Goal: Task Accomplishment & Management: Manage account settings

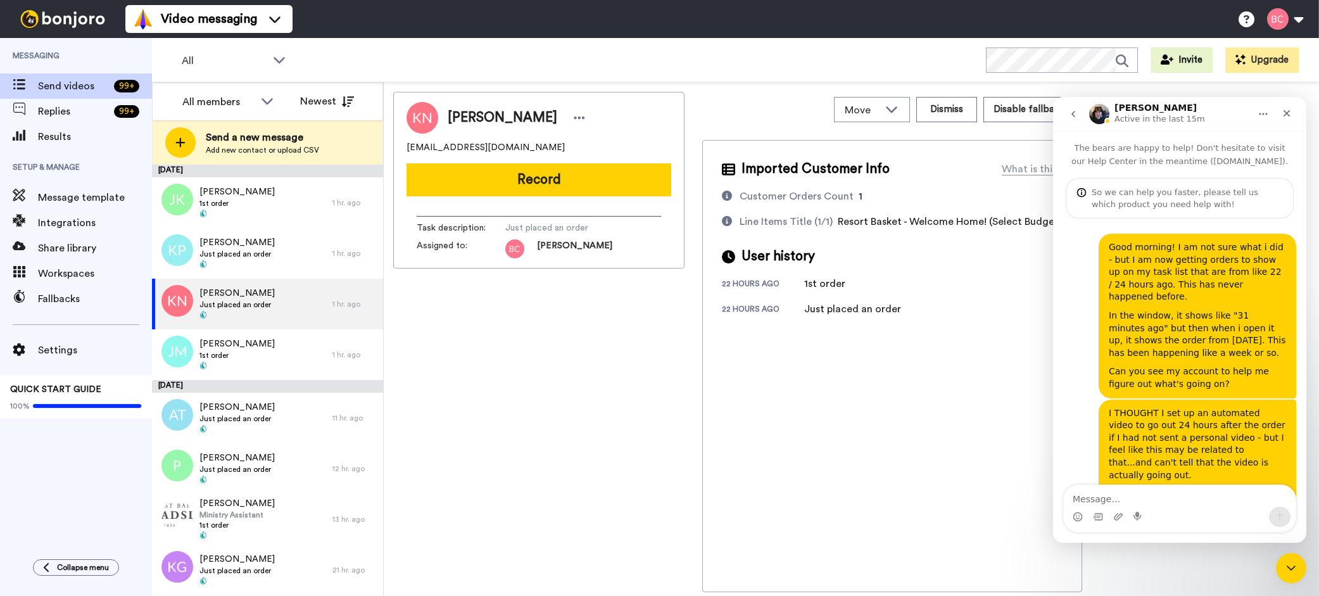
scroll to position [332, 0]
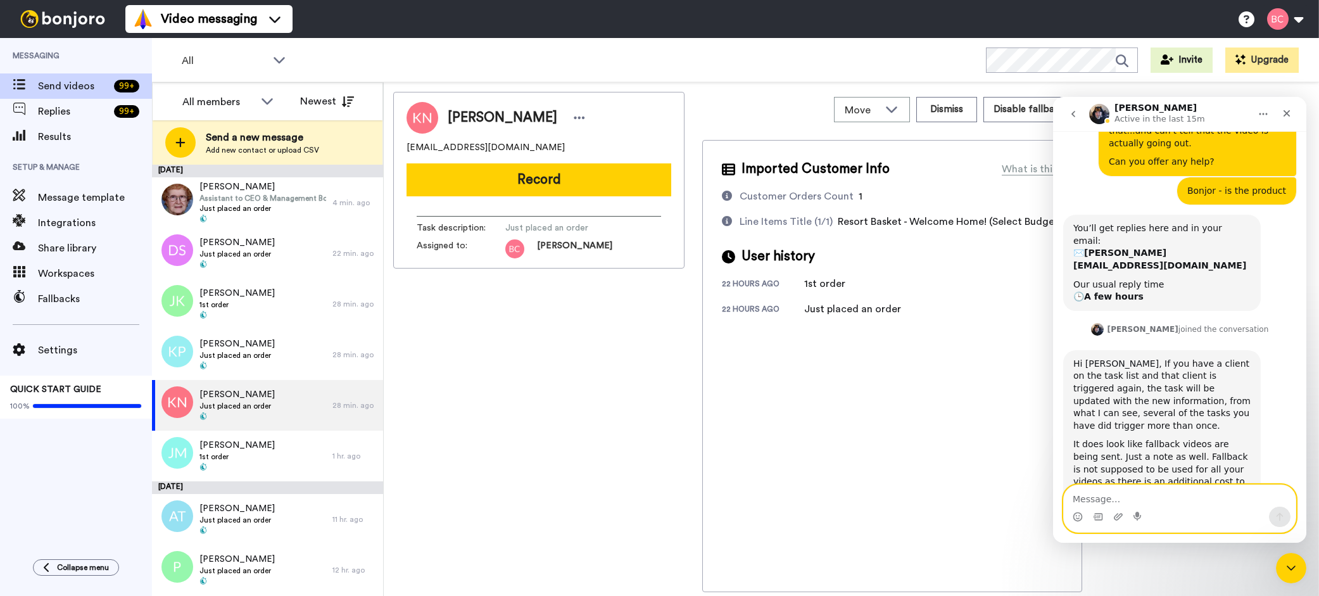
click at [1105, 491] on textarea "Message…" at bounding box center [1179, 496] width 232 height 22
type textarea "Ahhhh! Thank you so much for letting me know!"
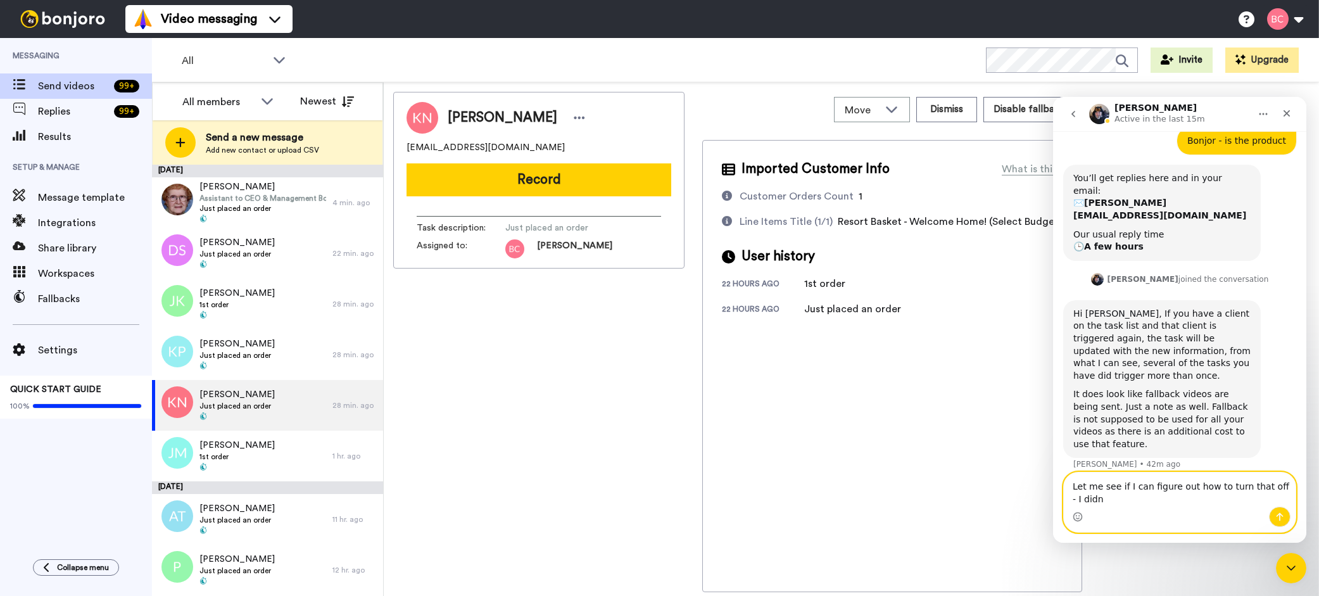
scroll to position [394, 0]
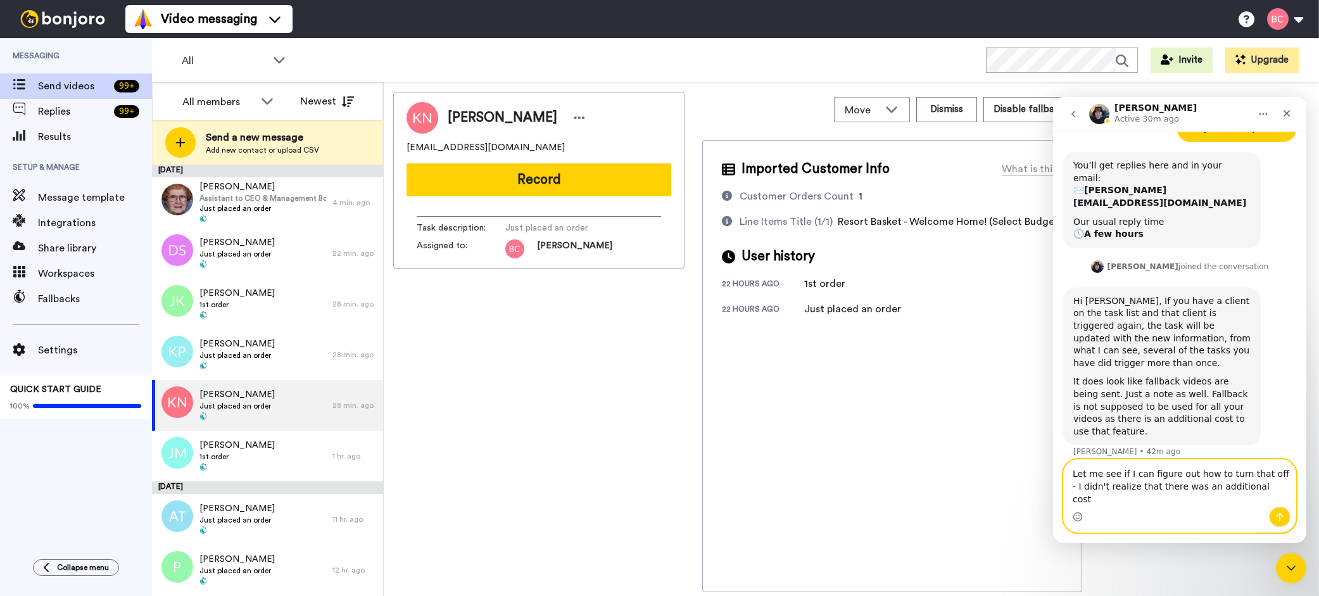
type textarea "Let me see if I can figure out how to turn that off - I didn't realize that the…"
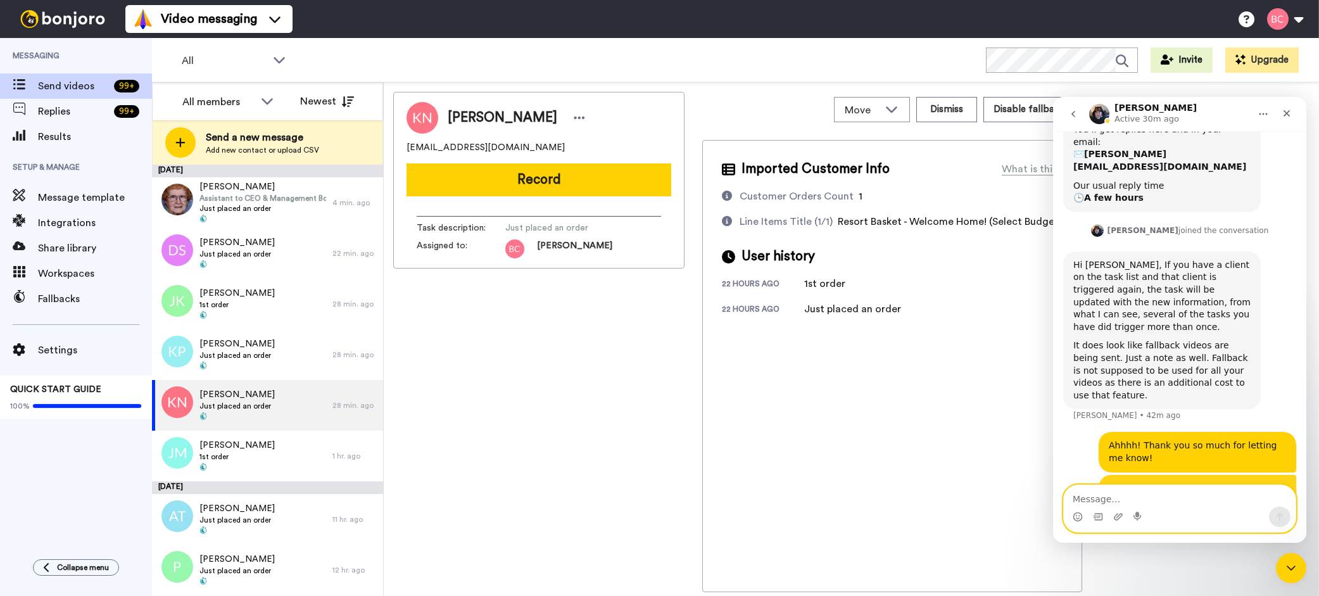
scroll to position [436, 0]
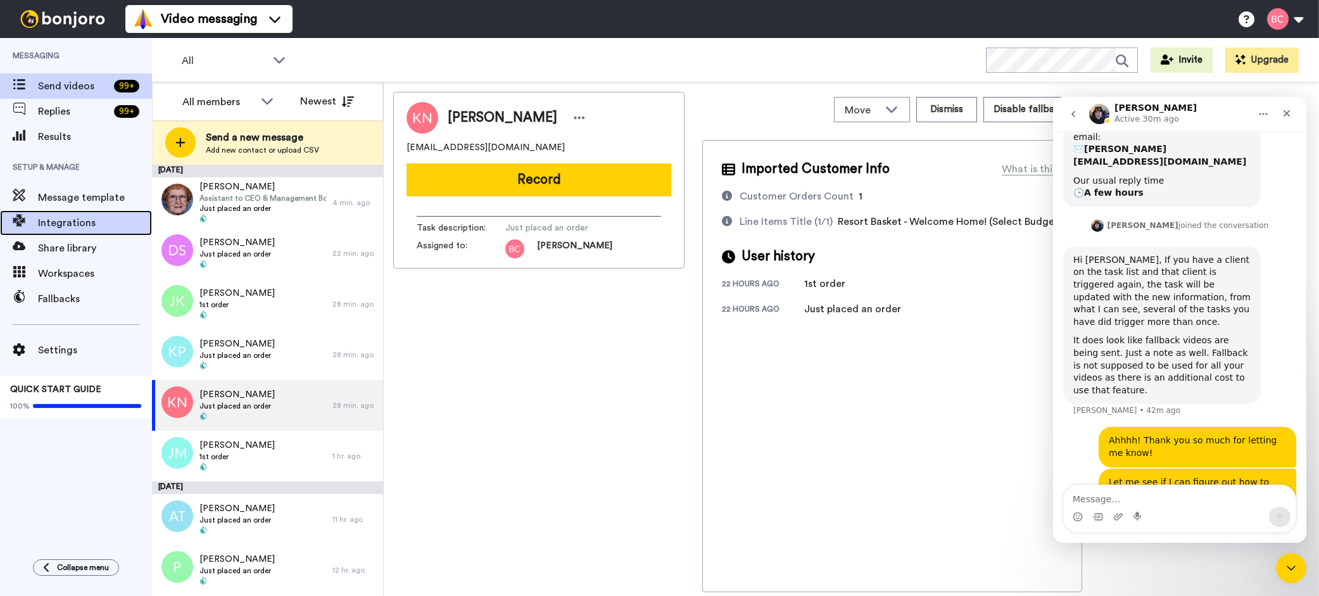
click at [68, 227] on span "Integrations" at bounding box center [95, 222] width 114 height 15
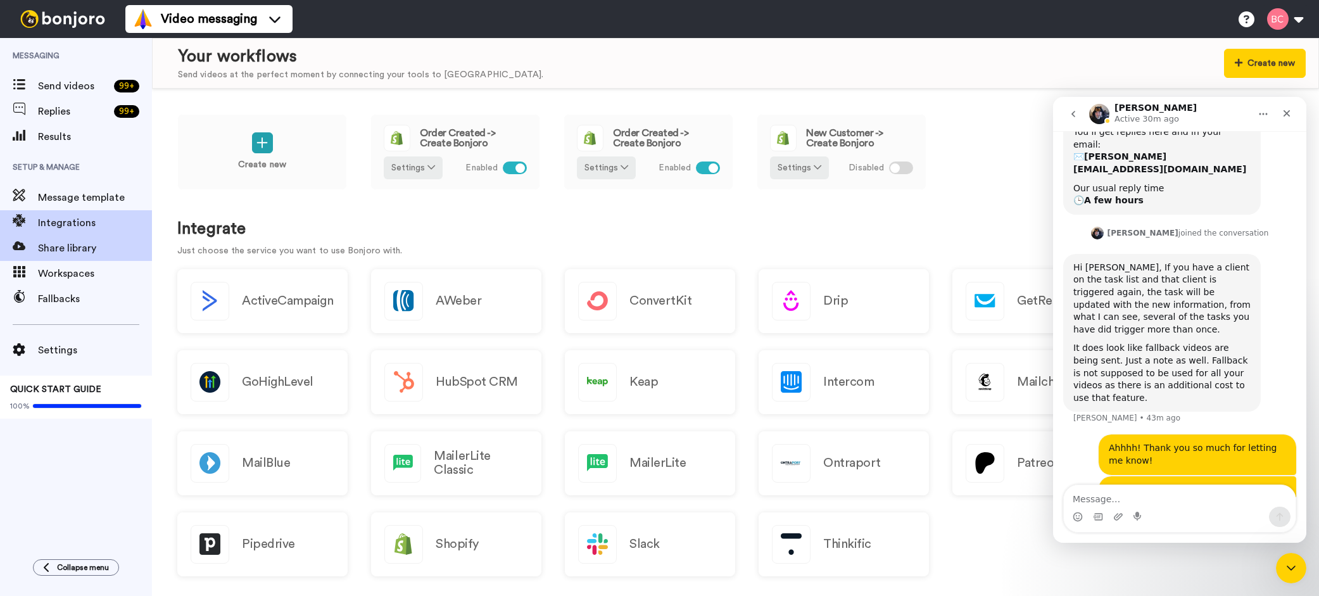
scroll to position [436, 0]
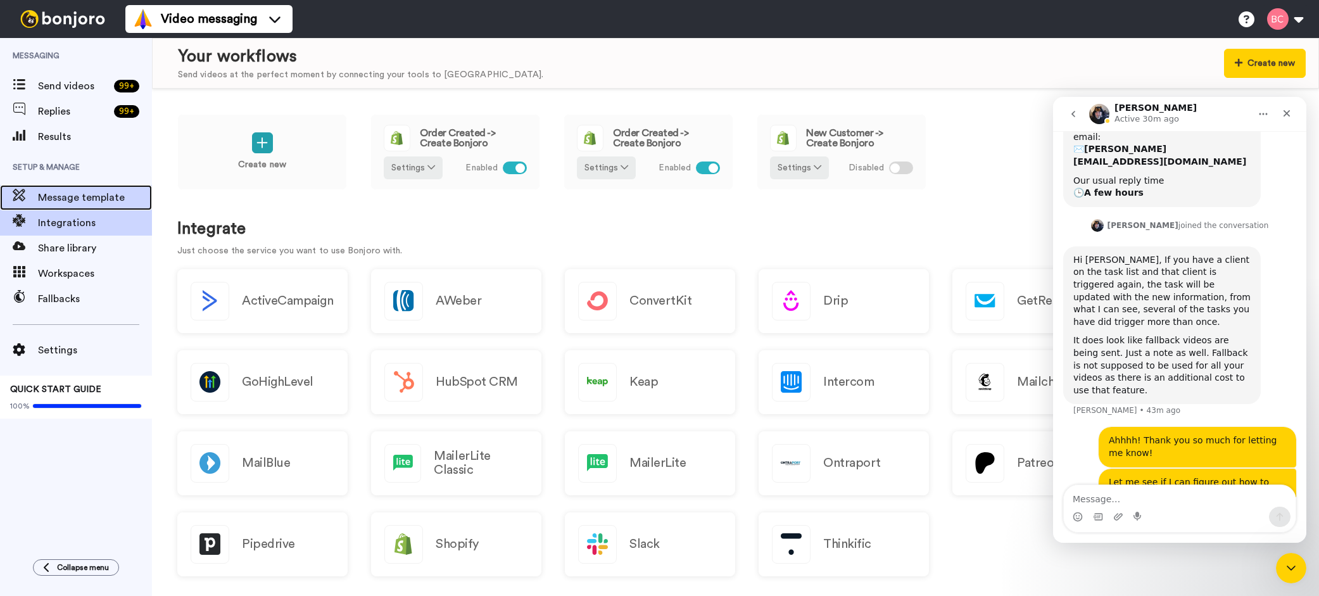
click at [62, 200] on span "Message template" at bounding box center [95, 197] width 114 height 15
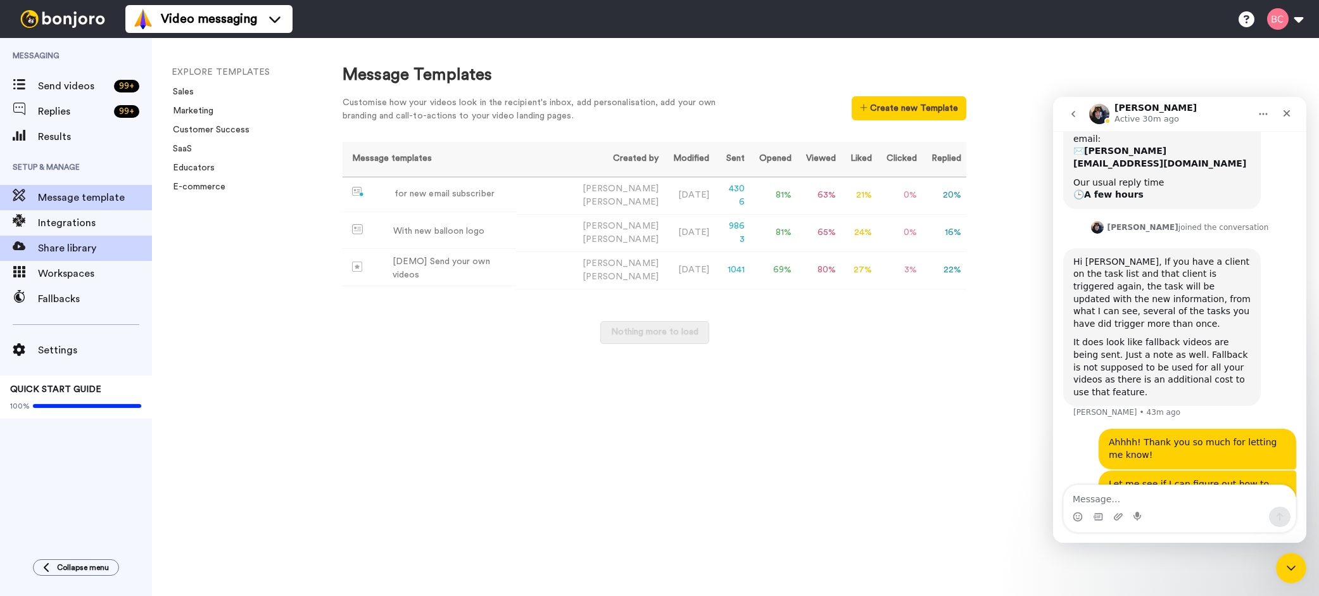
scroll to position [436, 0]
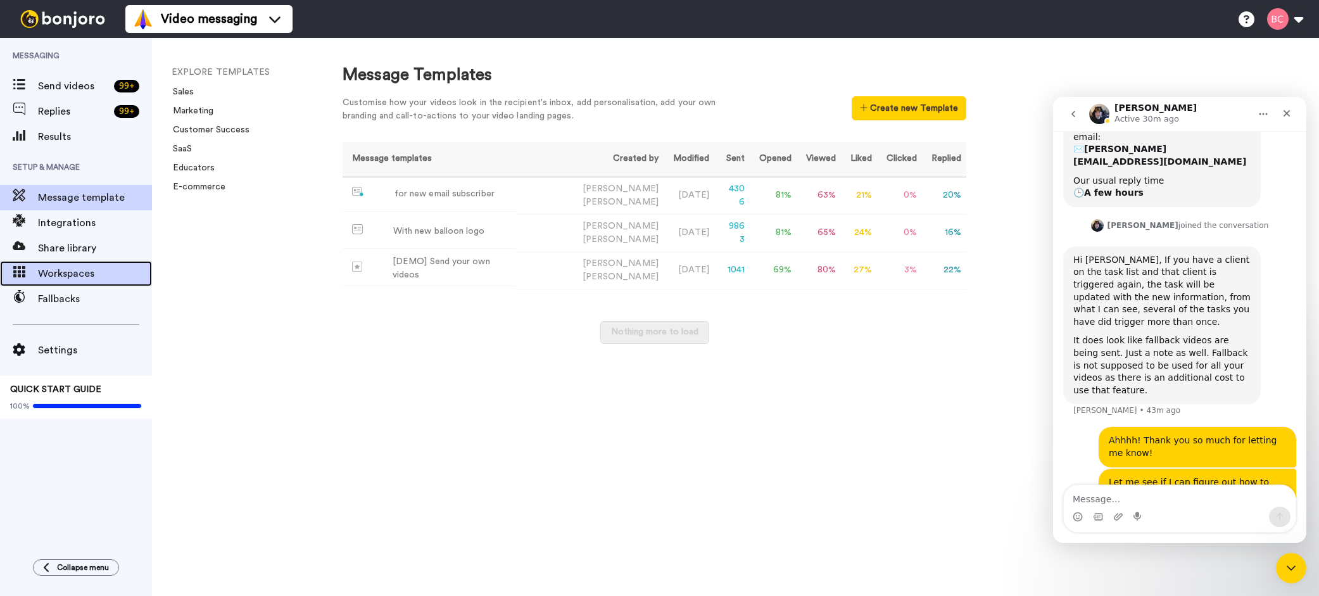
click at [65, 265] on div "Workspaces" at bounding box center [76, 273] width 152 height 25
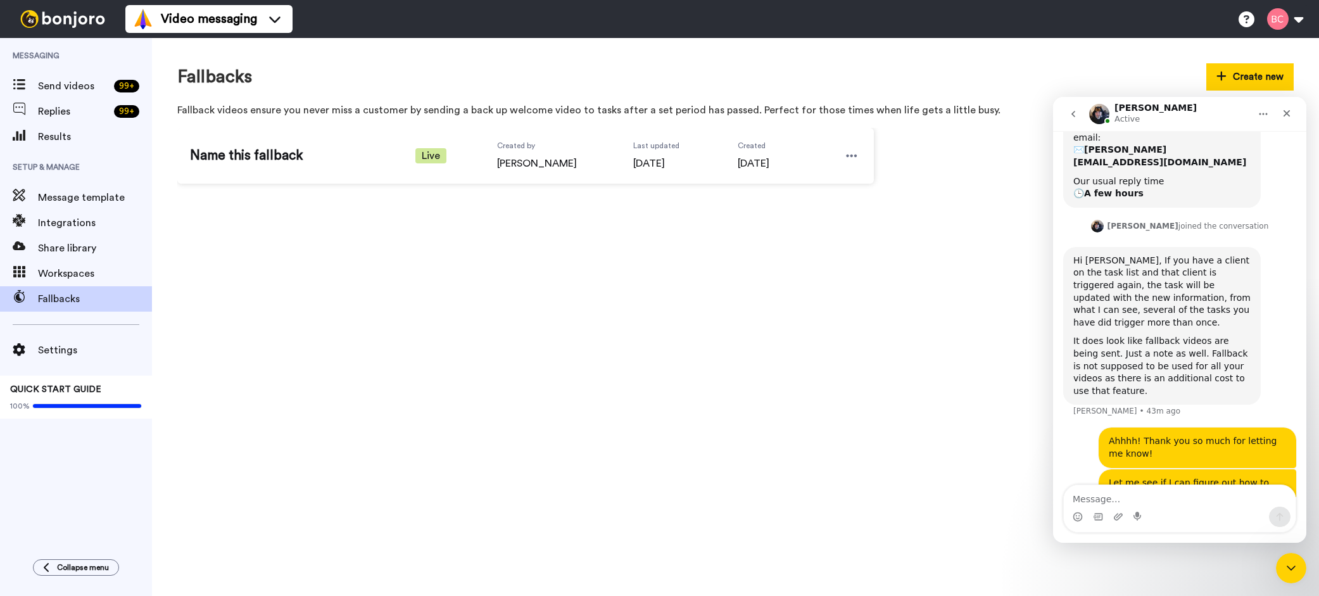
scroll to position [436, 0]
click at [851, 160] on icon at bounding box center [851, 155] width 11 height 13
click at [827, 208] on span "Delete" at bounding box center [832, 212] width 28 height 13
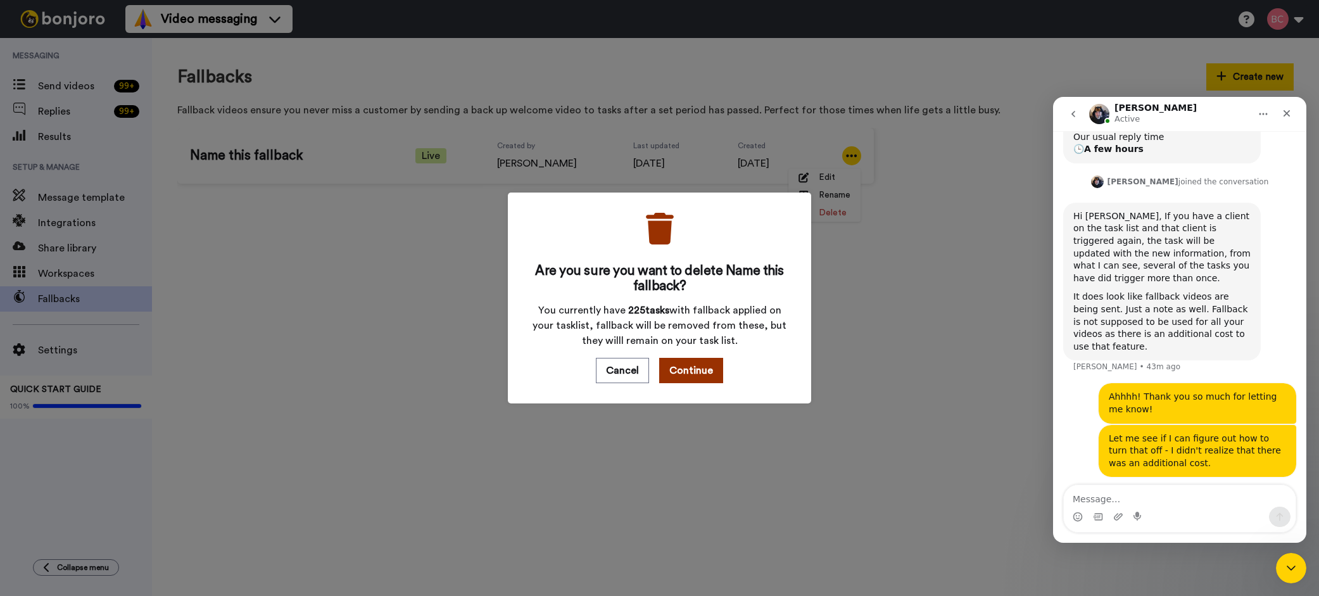
scroll to position [484, 0]
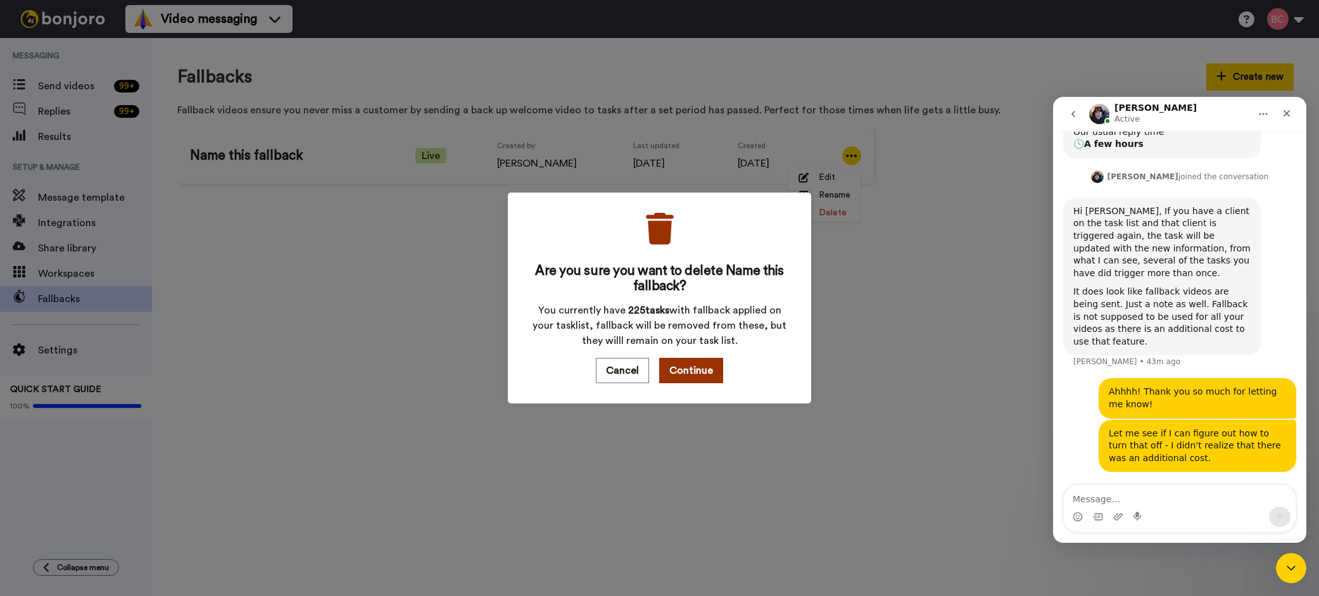
click at [680, 373] on button "Continue" at bounding box center [691, 370] width 64 height 25
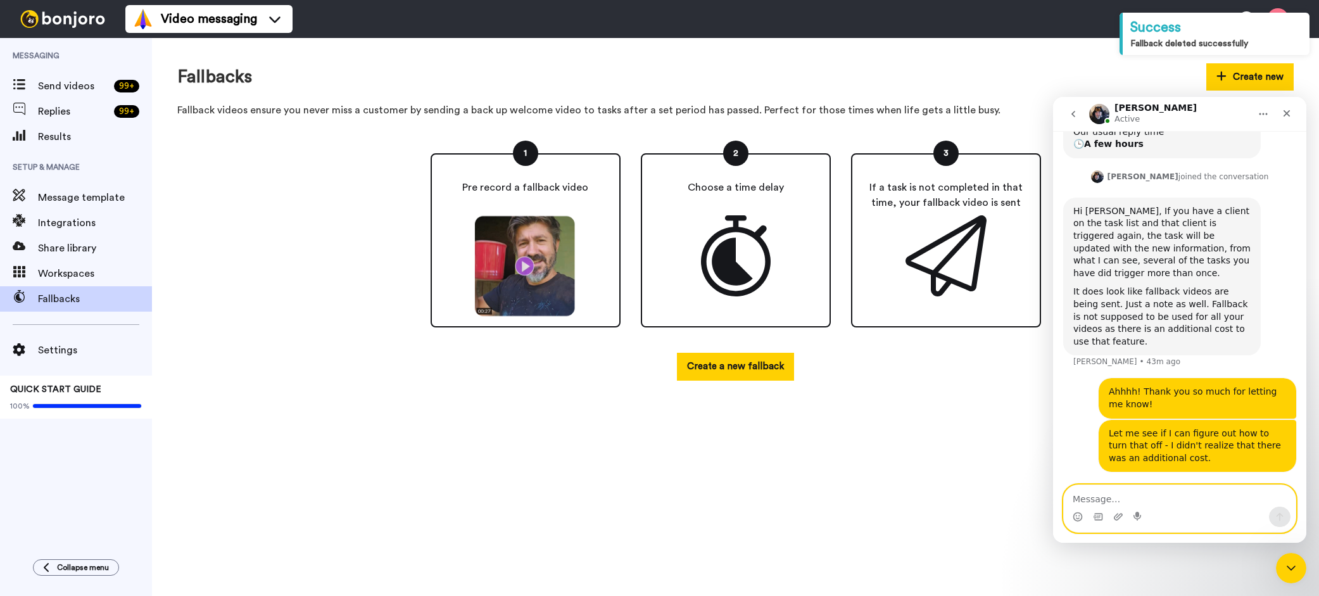
click at [1096, 494] on textarea "Message…" at bounding box center [1179, 496] width 232 height 22
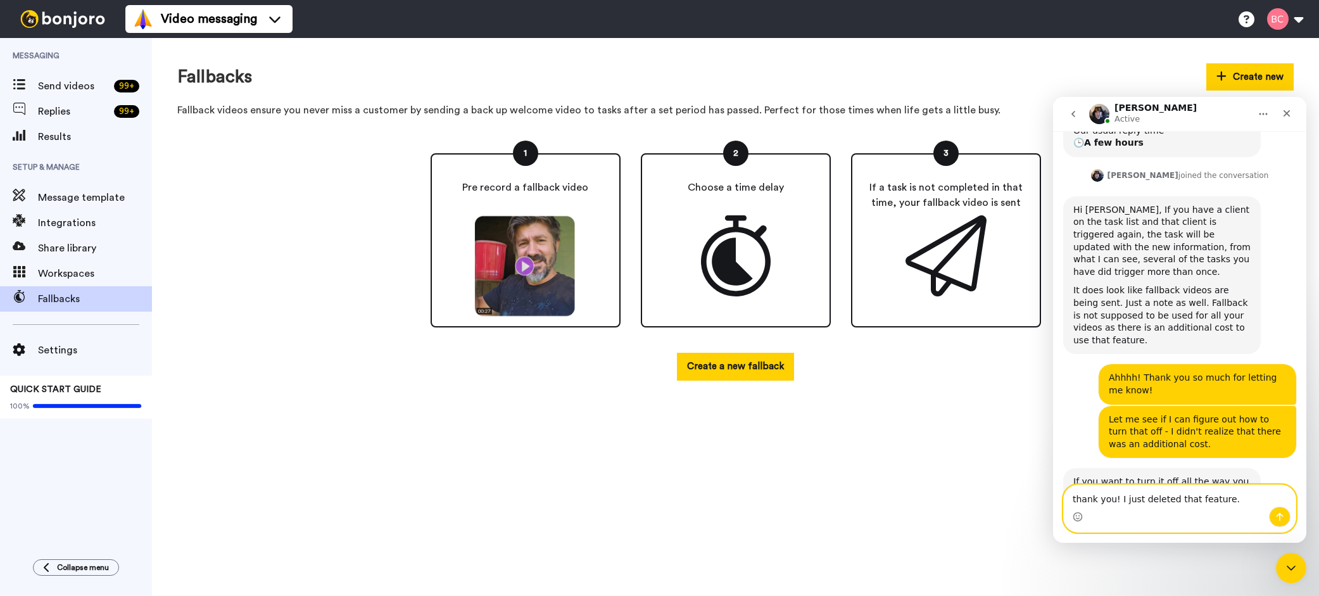
type textarea "thank you! I just deleted that feature."
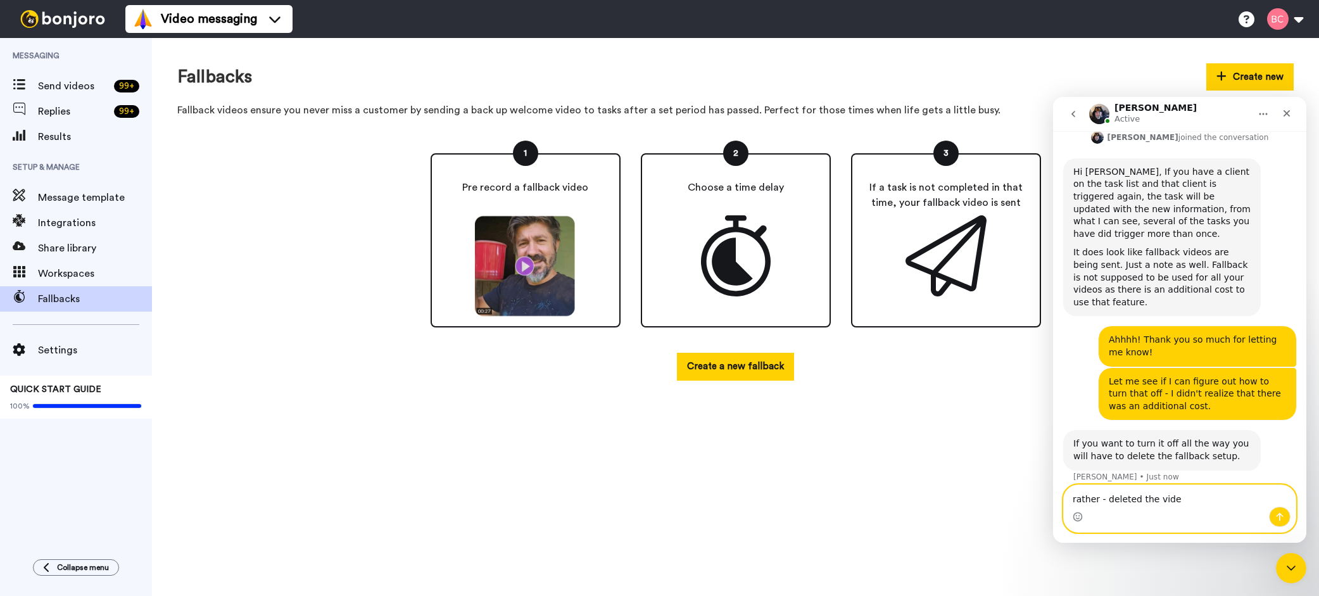
type textarea "rather - deleted the video"
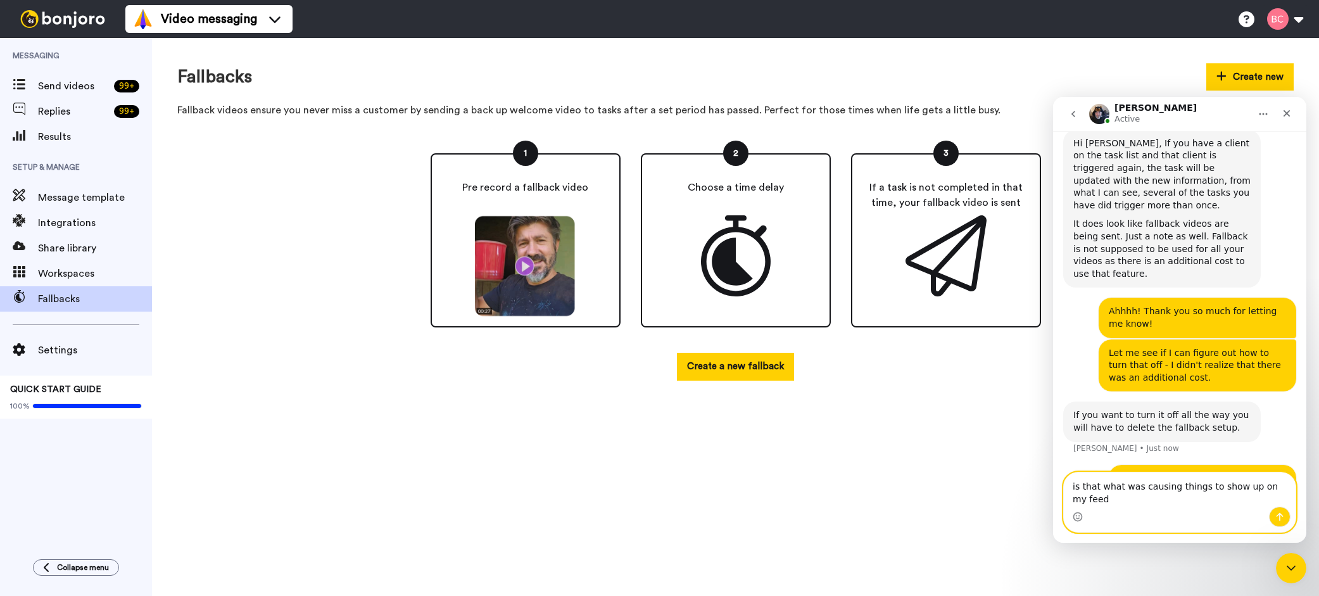
scroll to position [565, 0]
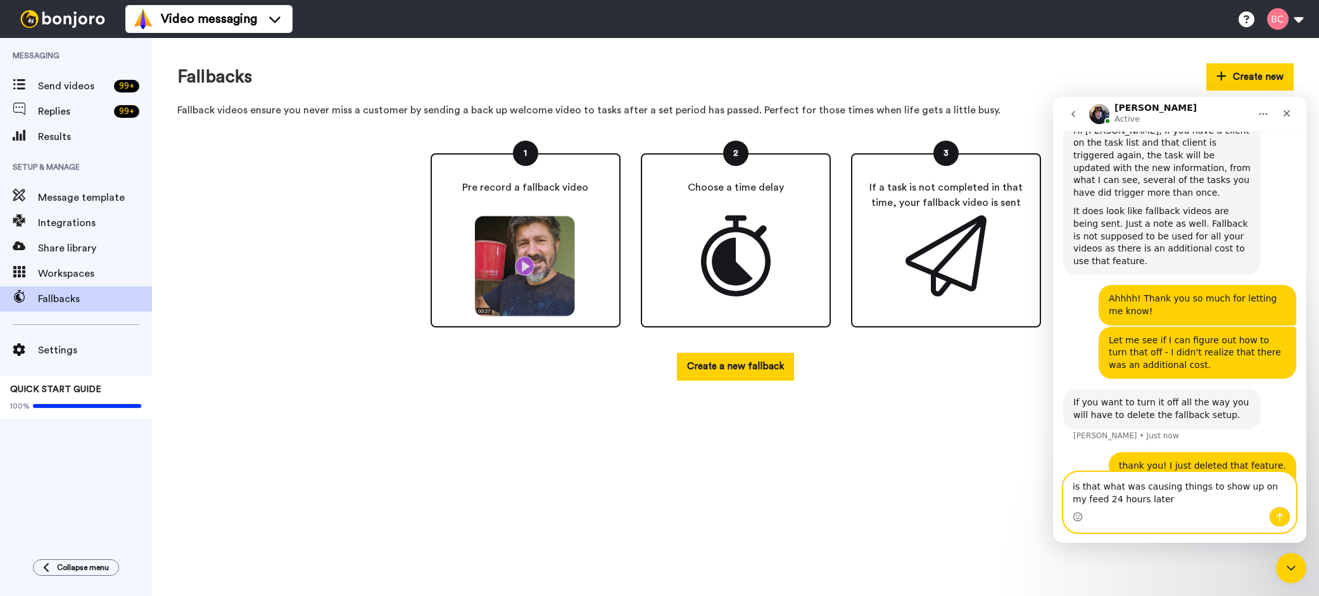
type textarea "is that what was causing things to show up on my feed 24 hours later?"
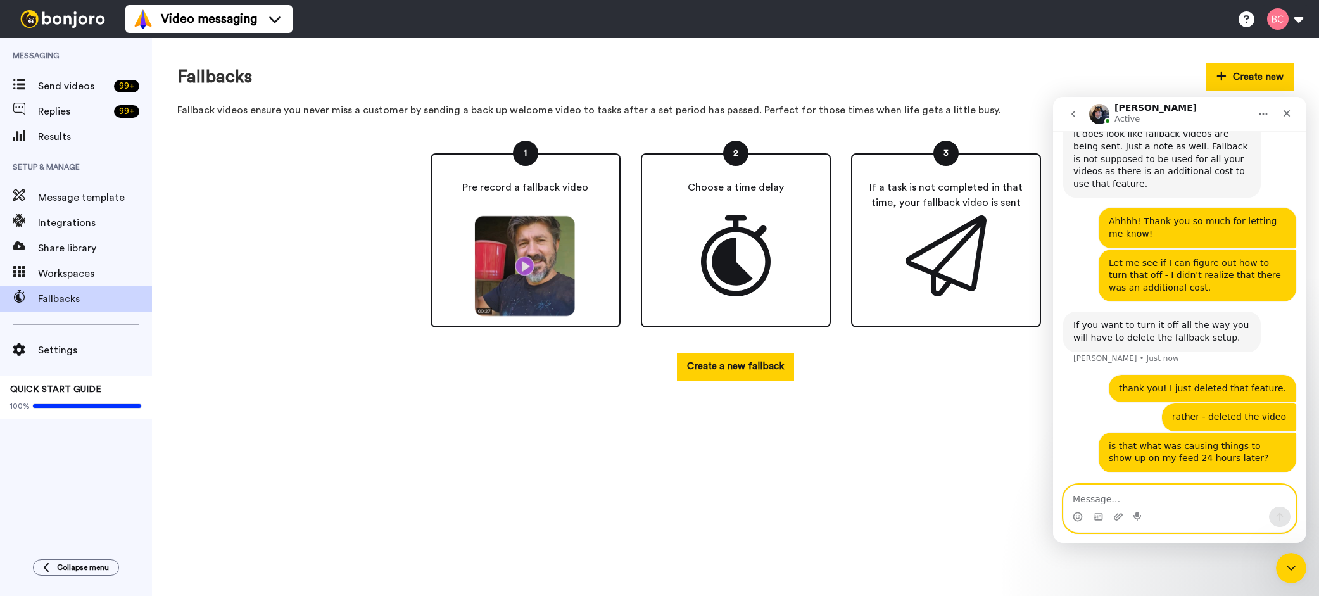
scroll to position [642, 0]
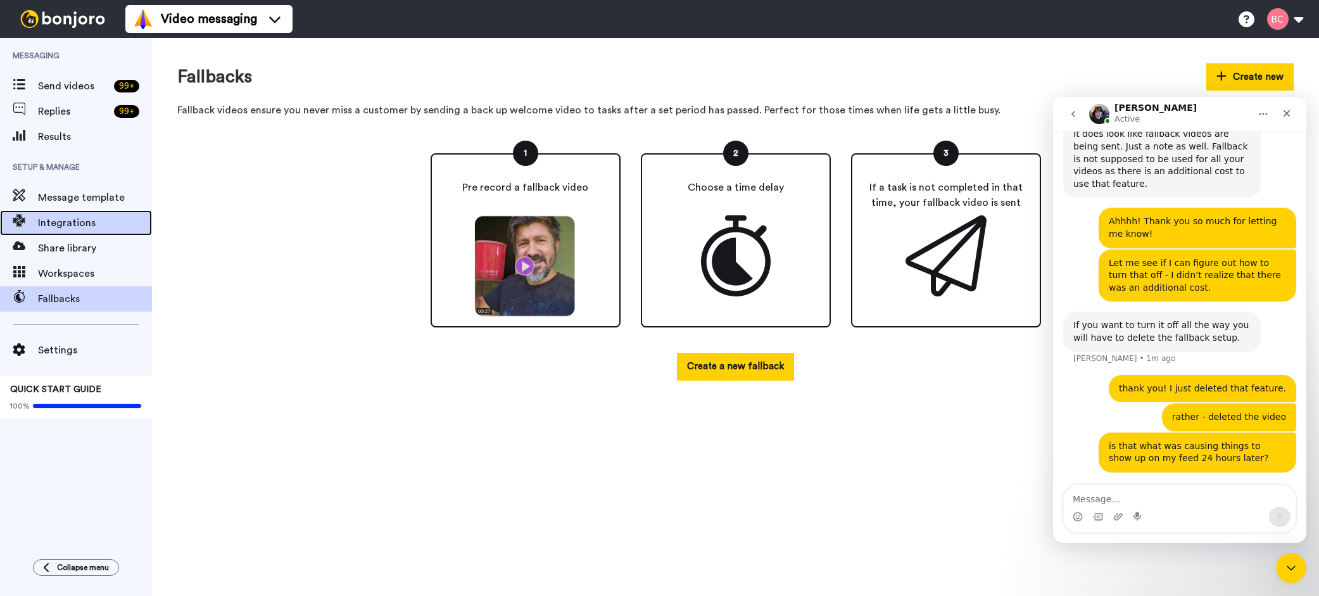
click at [77, 214] on div "Integrations" at bounding box center [76, 222] width 152 height 25
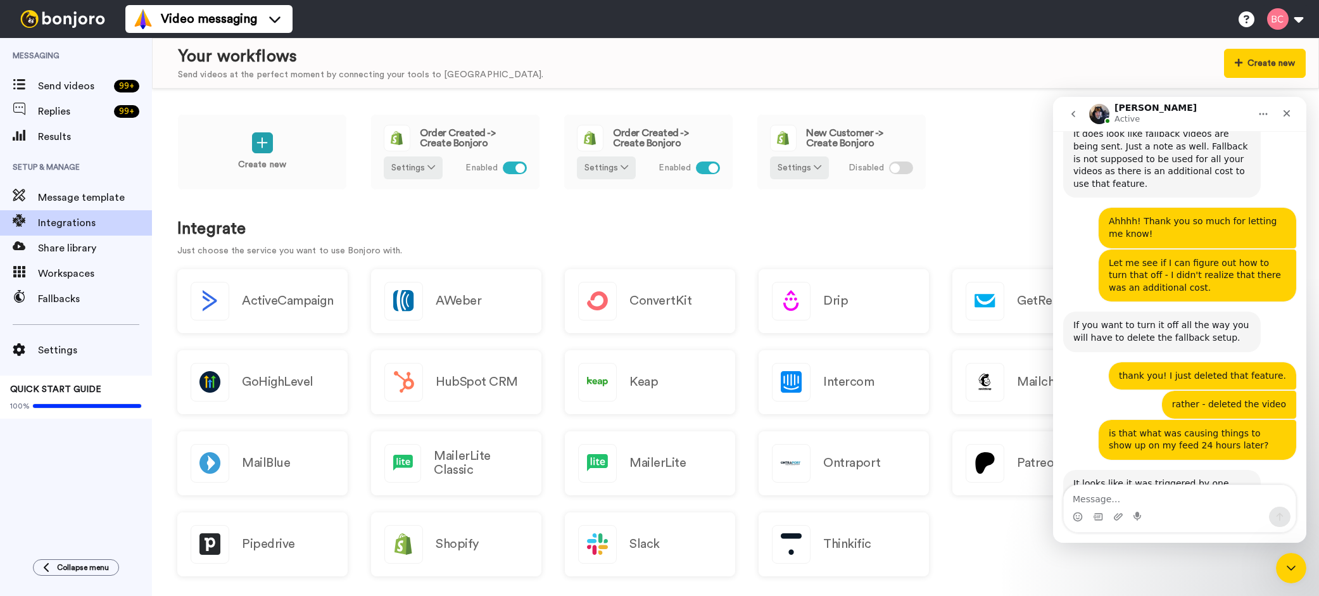
scroll to position [668, 0]
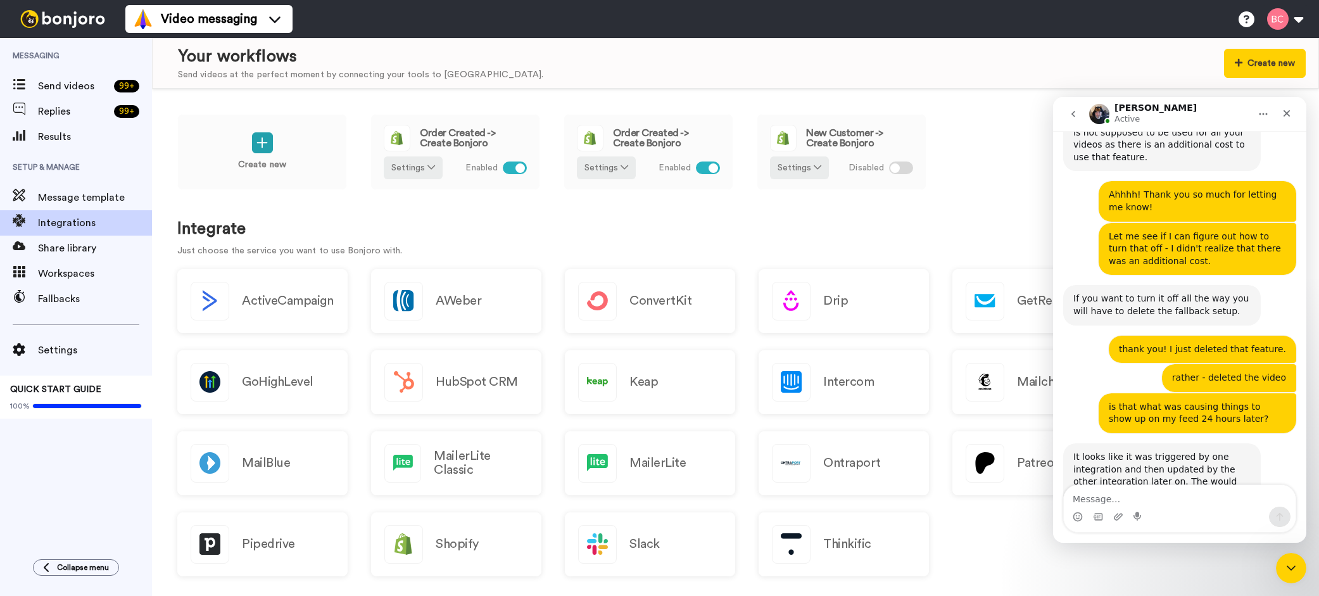
click at [1120, 496] on textarea "Message…" at bounding box center [1179, 496] width 232 height 22
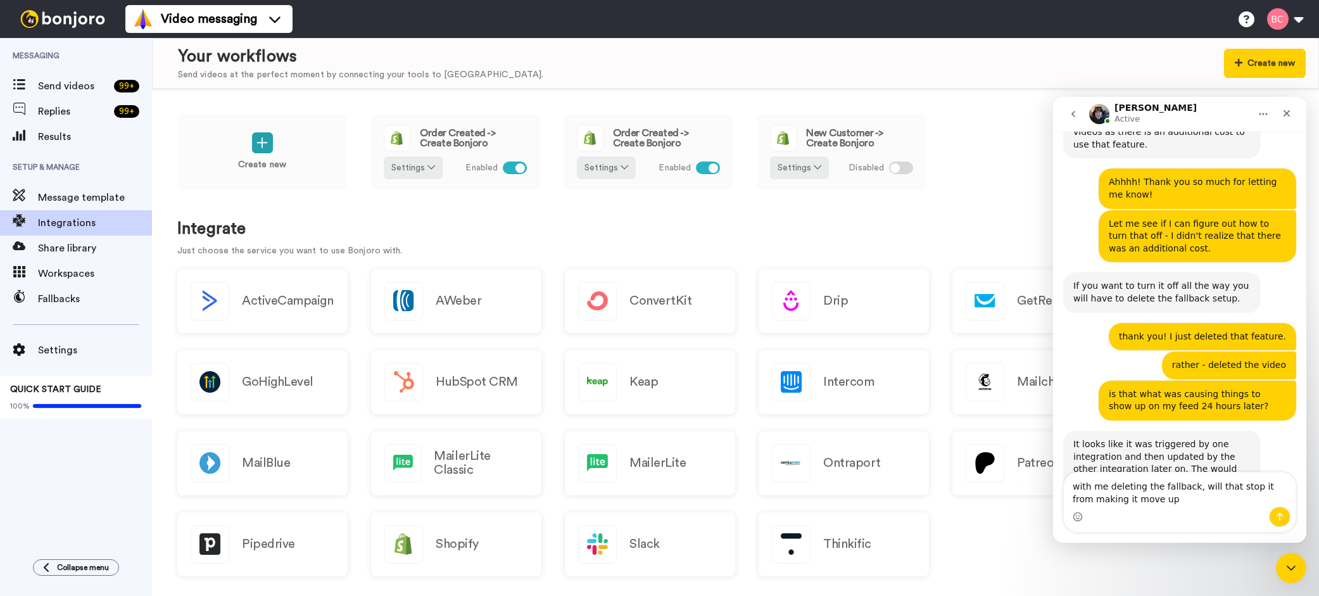
type textarea "with me deleting the fallback, will that stop it from making it move up?"
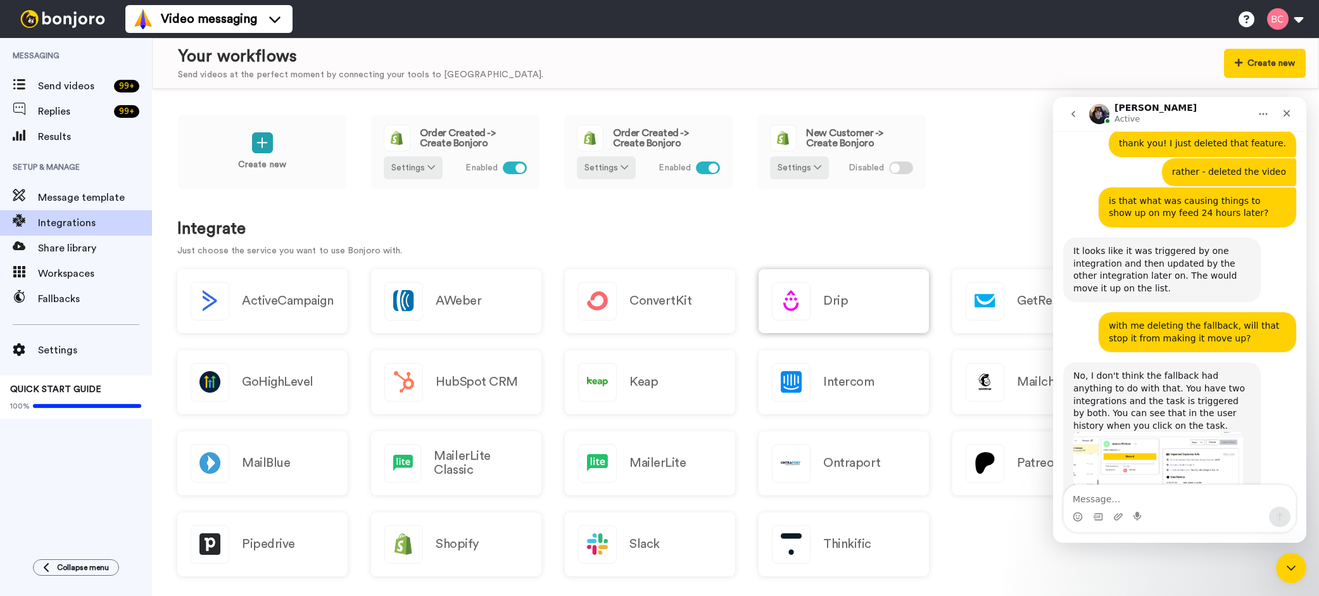
scroll to position [877, 0]
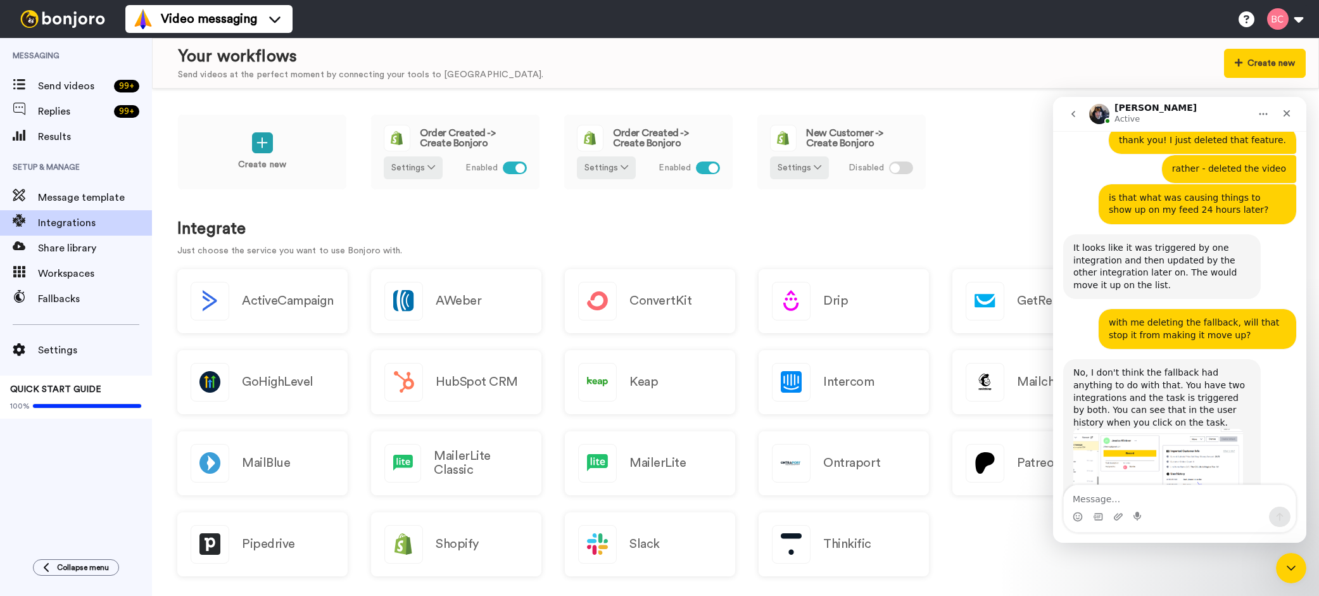
click at [1134, 429] on img "Johann says…" at bounding box center [1158, 465] width 170 height 72
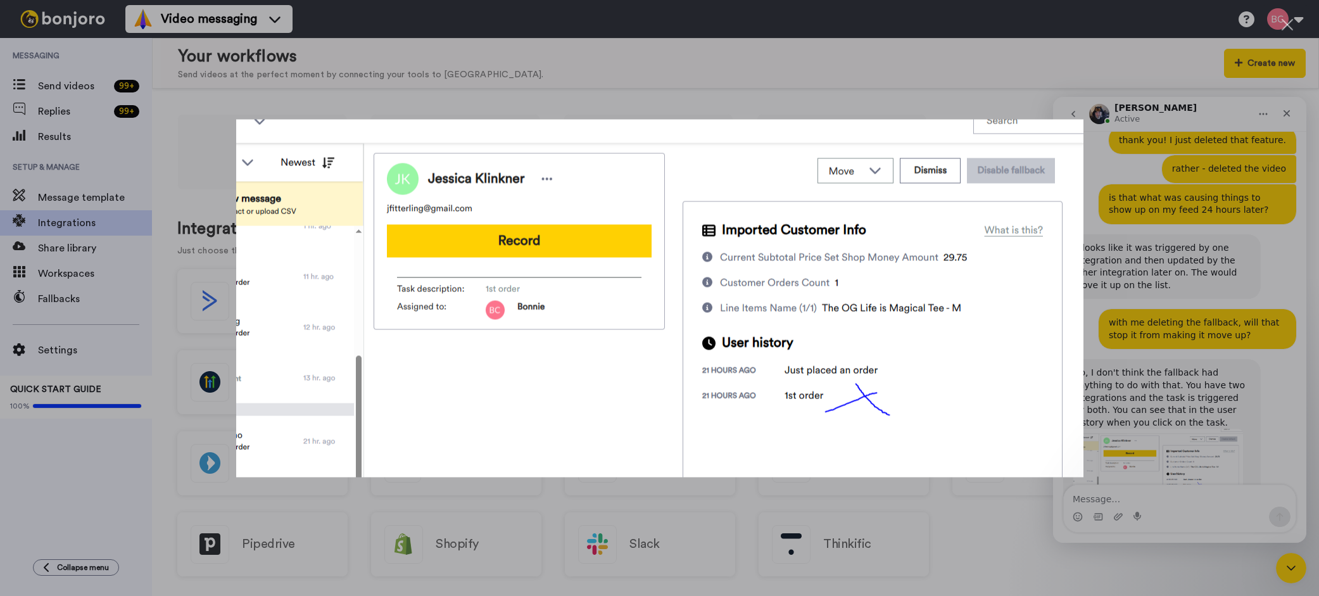
click at [972, 100] on div "Intercom messenger" at bounding box center [659, 298] width 1319 height 596
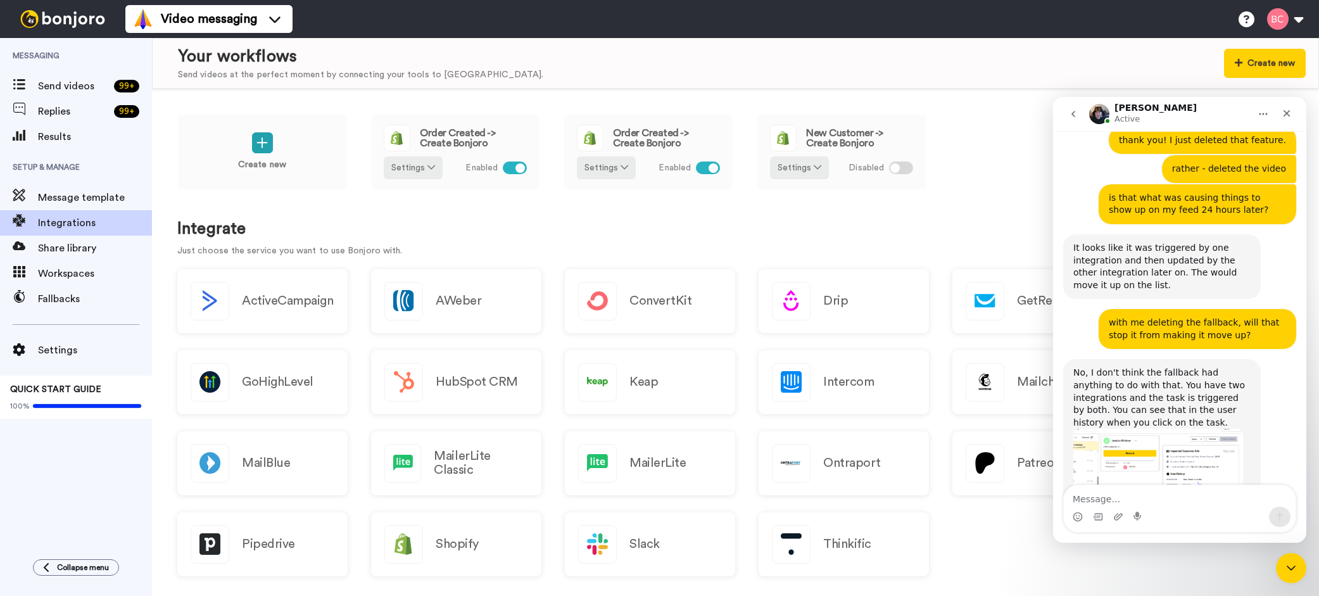
click at [1187, 429] on img "Johann says…" at bounding box center [1158, 465] width 170 height 72
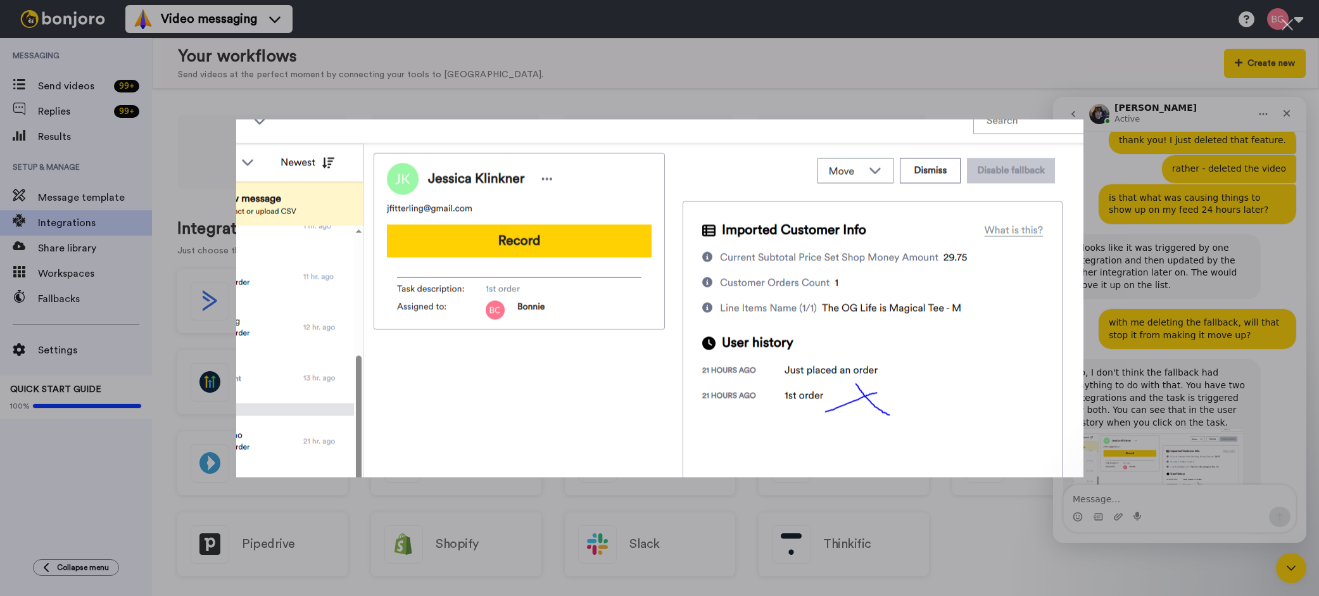
click at [1153, 360] on div "Intercom messenger" at bounding box center [659, 298] width 1319 height 596
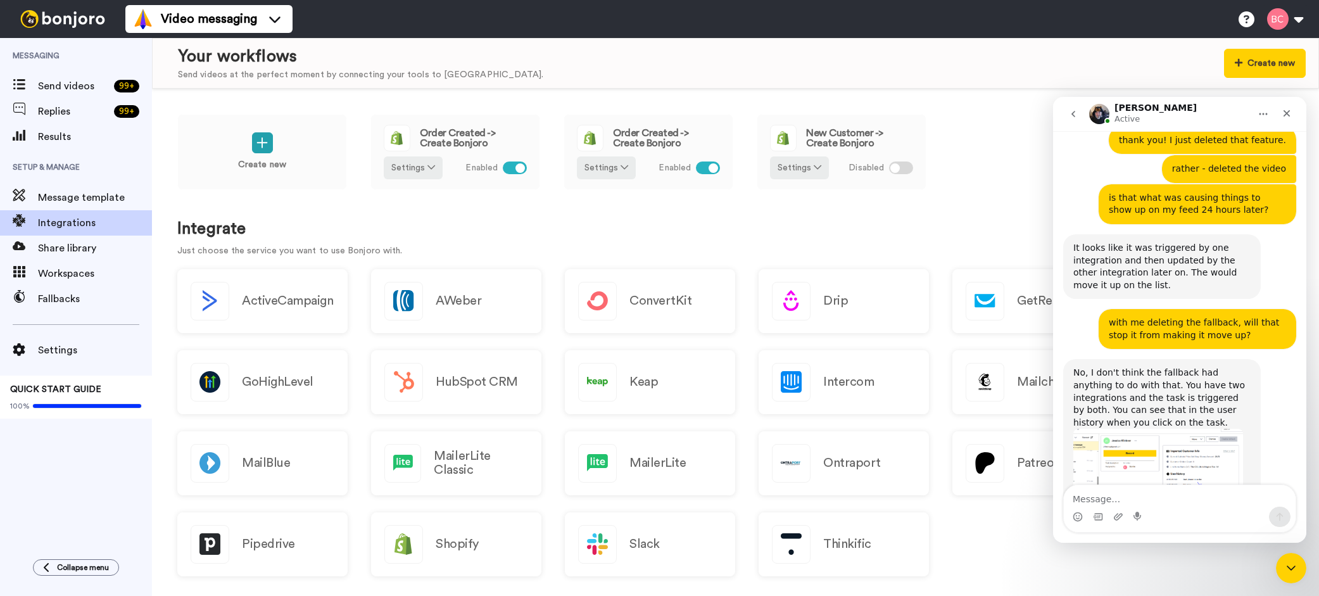
click at [1098, 429] on img "Johann says…" at bounding box center [1158, 465] width 170 height 72
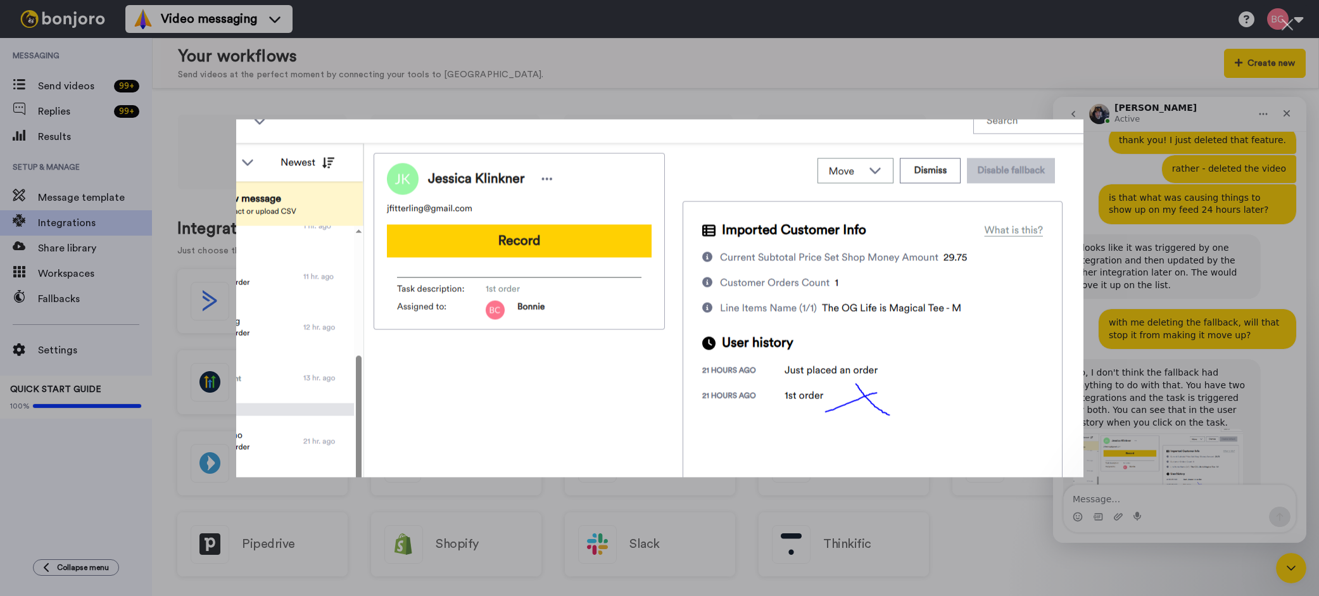
click at [1158, 341] on div "Intercom messenger" at bounding box center [659, 298] width 1319 height 596
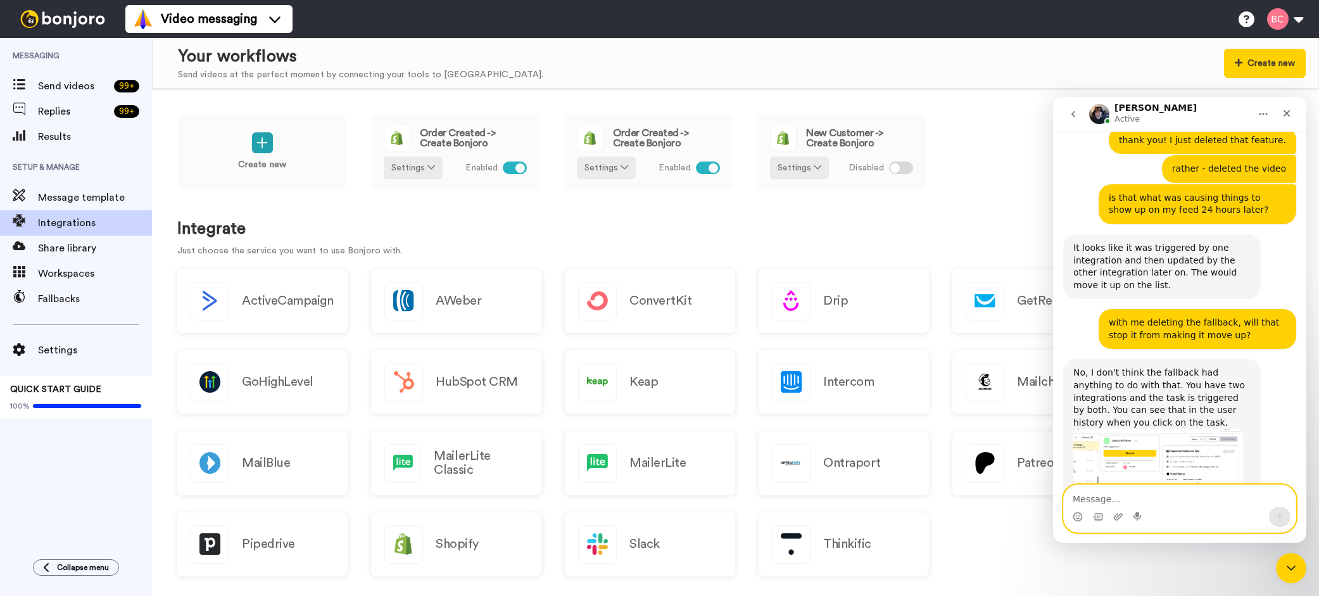
click at [1112, 493] on textarea "Message…" at bounding box center [1179, 496] width 232 height 22
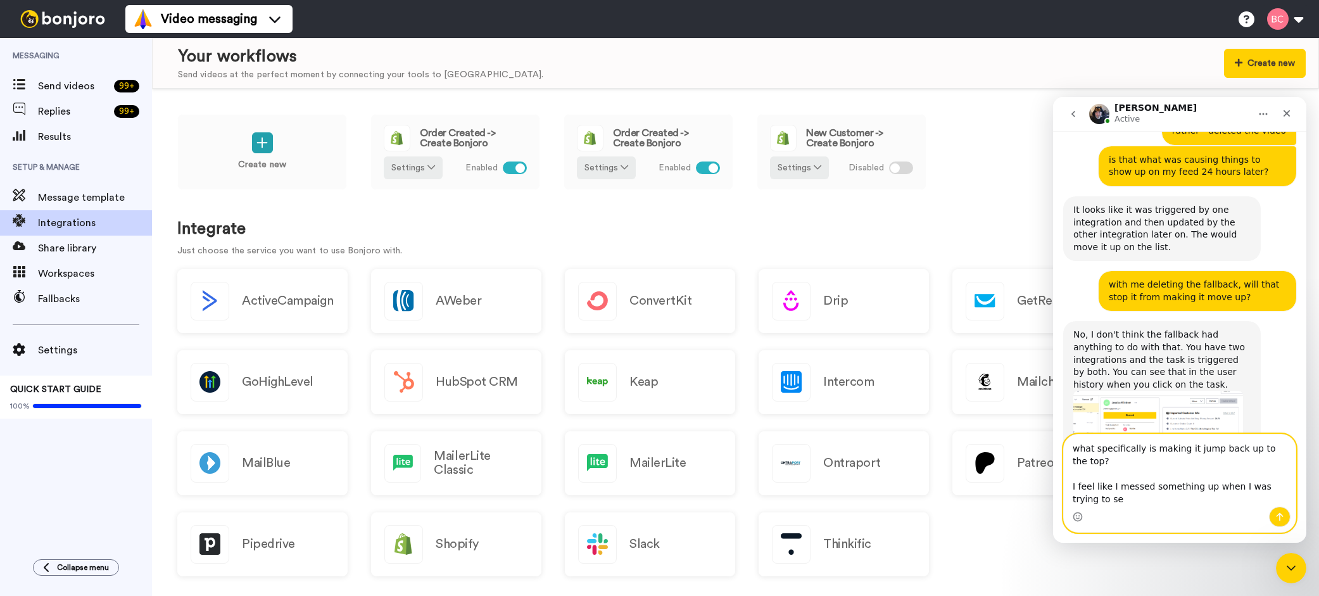
scroll to position [928, 0]
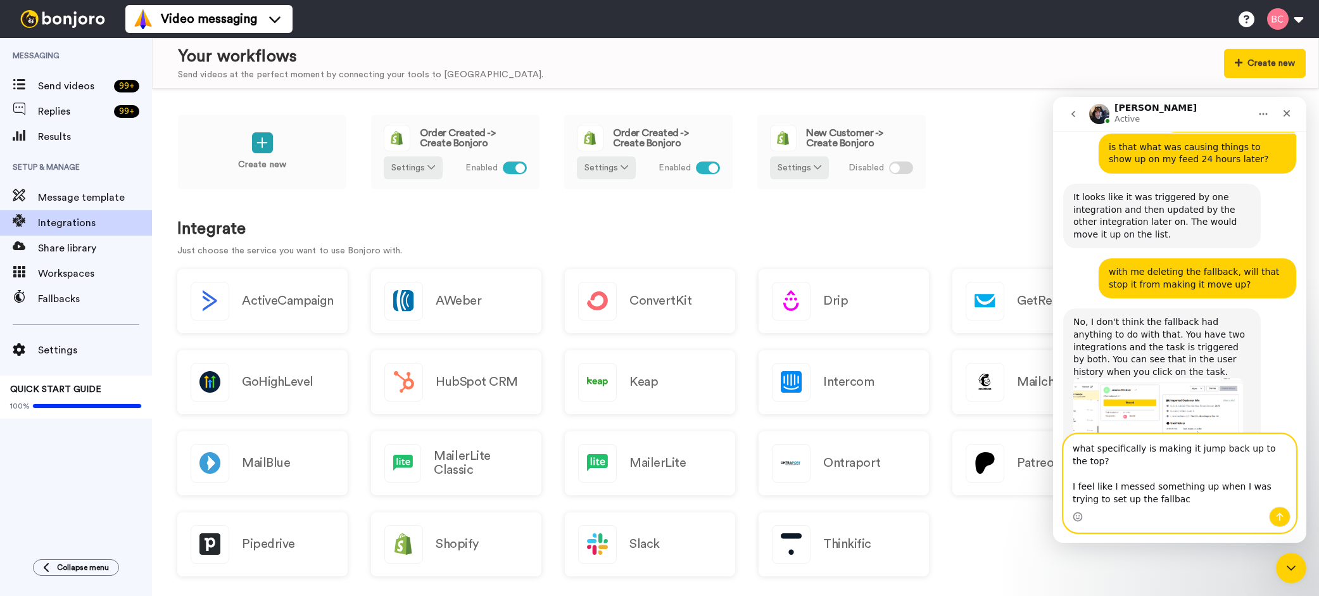
type textarea "what specifically is making it jump back up to the top? I feel like I messed so…"
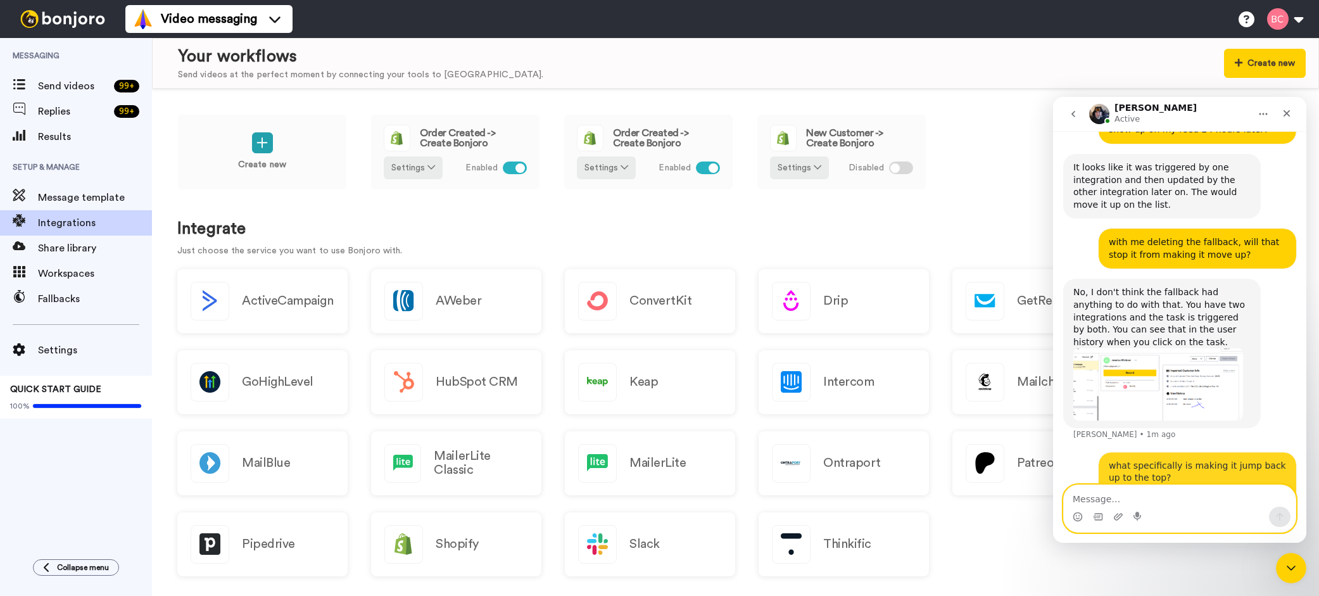
scroll to position [958, 0]
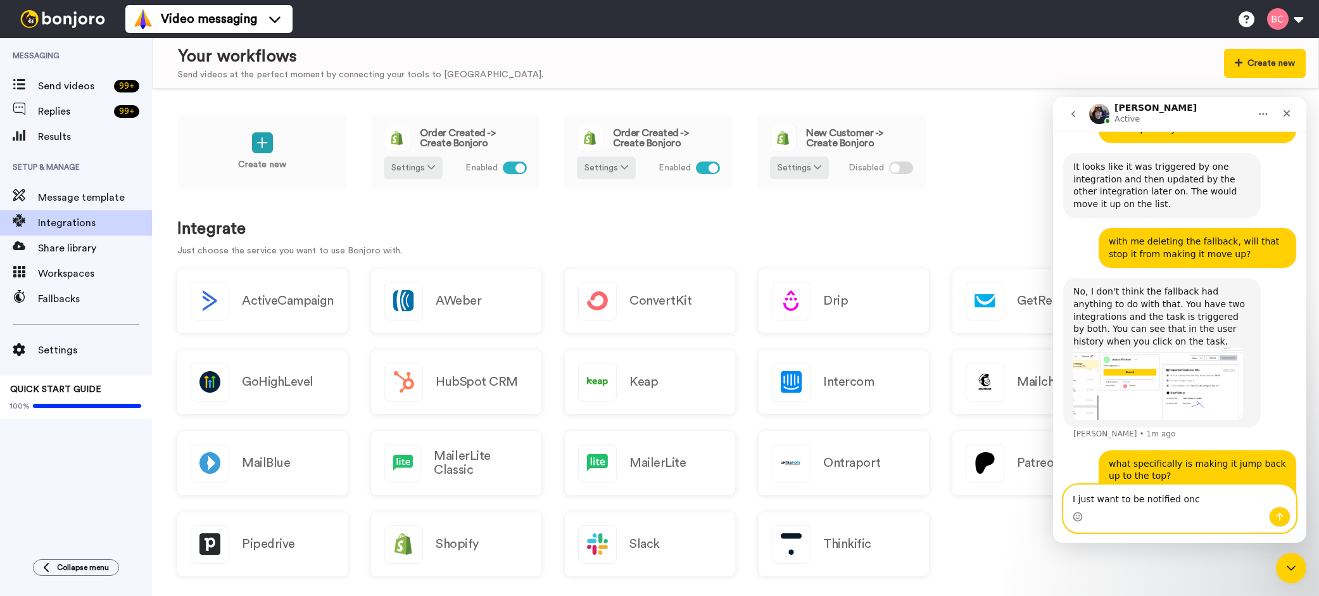
type textarea "I just want to be notified once"
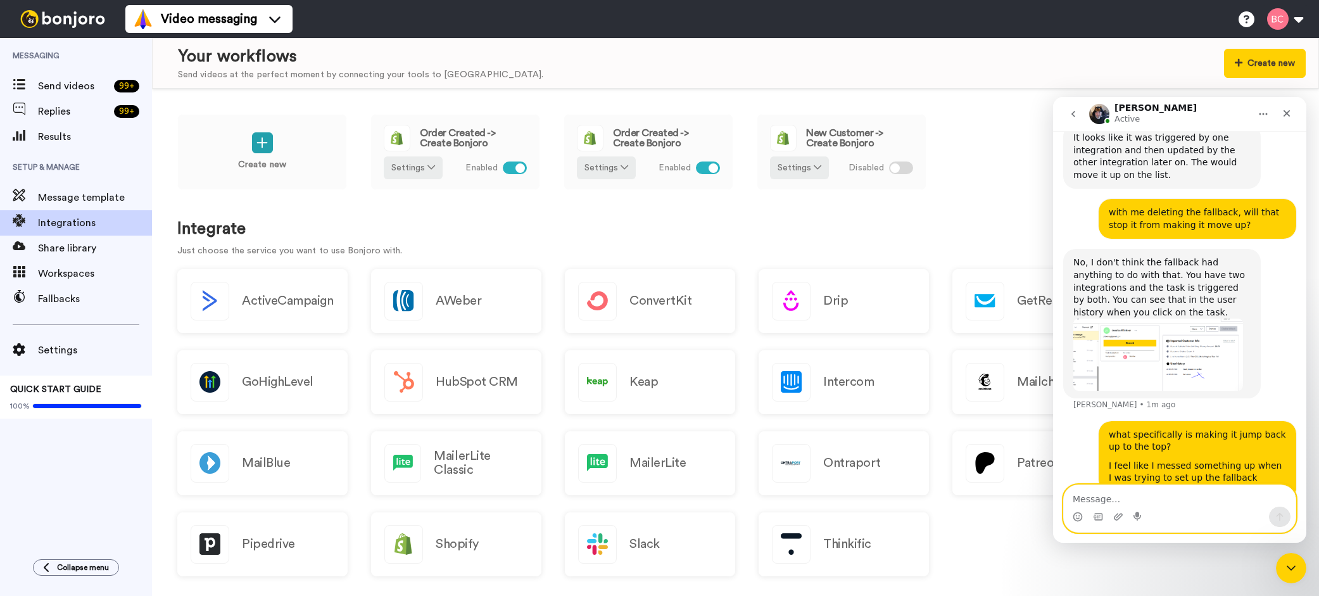
scroll to position [1036, 0]
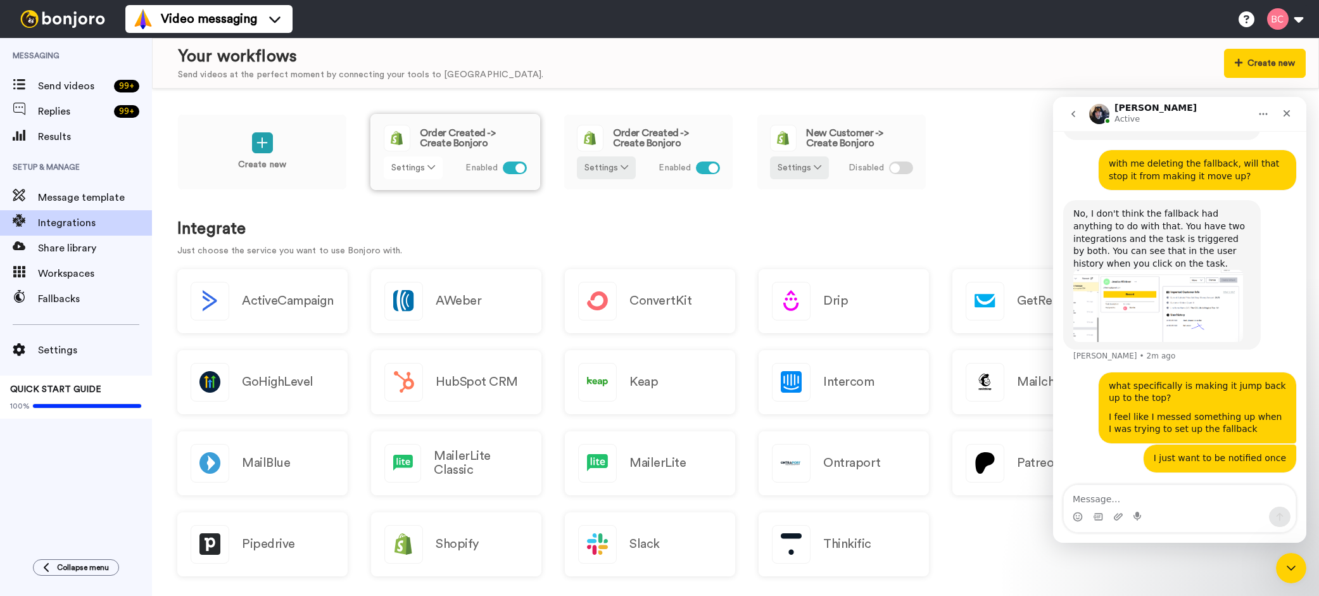
click at [434, 168] on icon at bounding box center [431, 167] width 8 height 9
click at [410, 191] on span "Edit" at bounding box center [403, 193] width 17 height 9
click at [610, 169] on button "Settings" at bounding box center [606, 167] width 59 height 23
click at [601, 191] on span "Edit" at bounding box center [596, 193] width 17 height 9
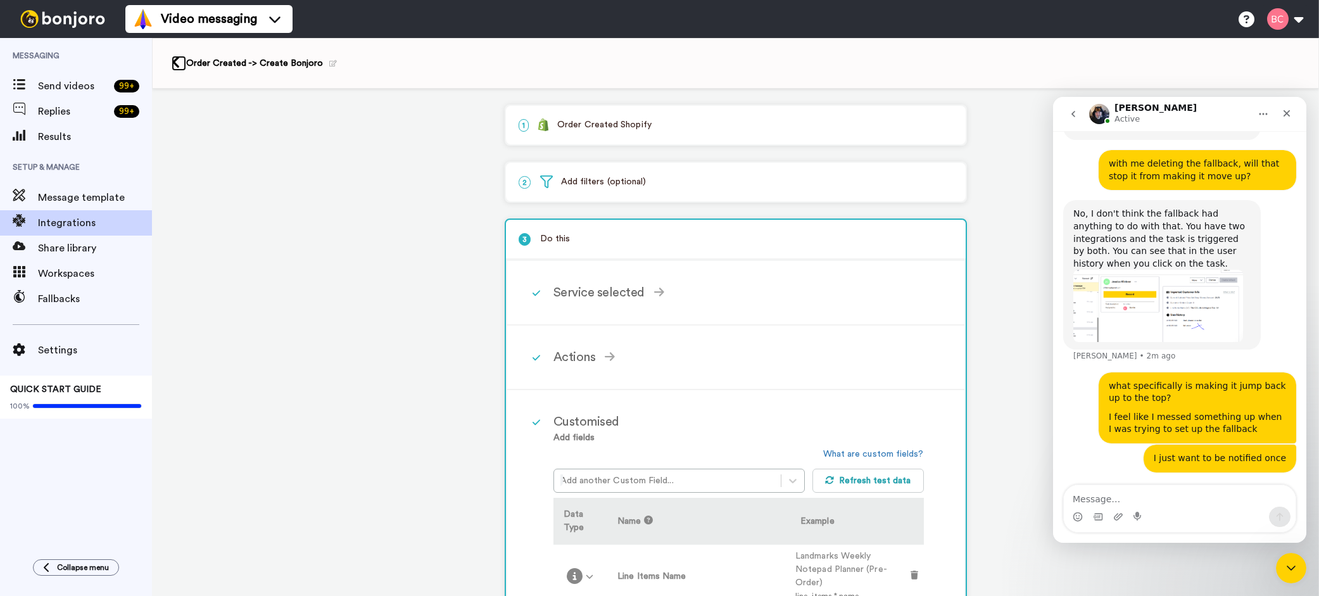
click at [180, 63] on link at bounding box center [179, 63] width 15 height 15
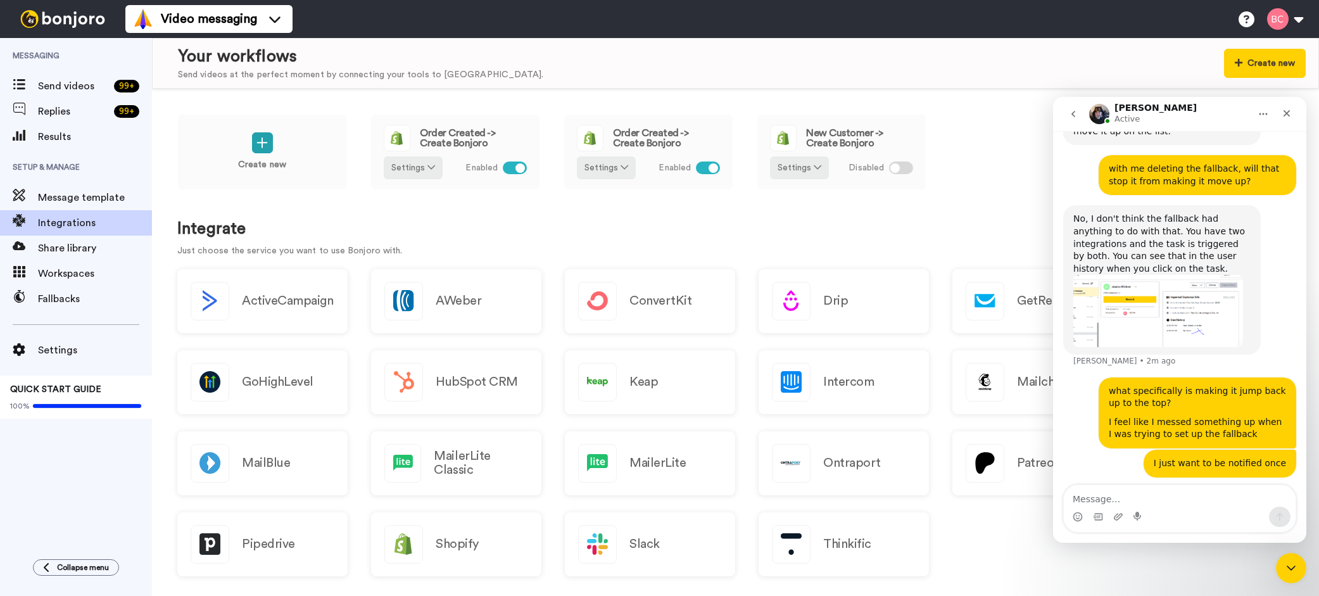
scroll to position [1036, 0]
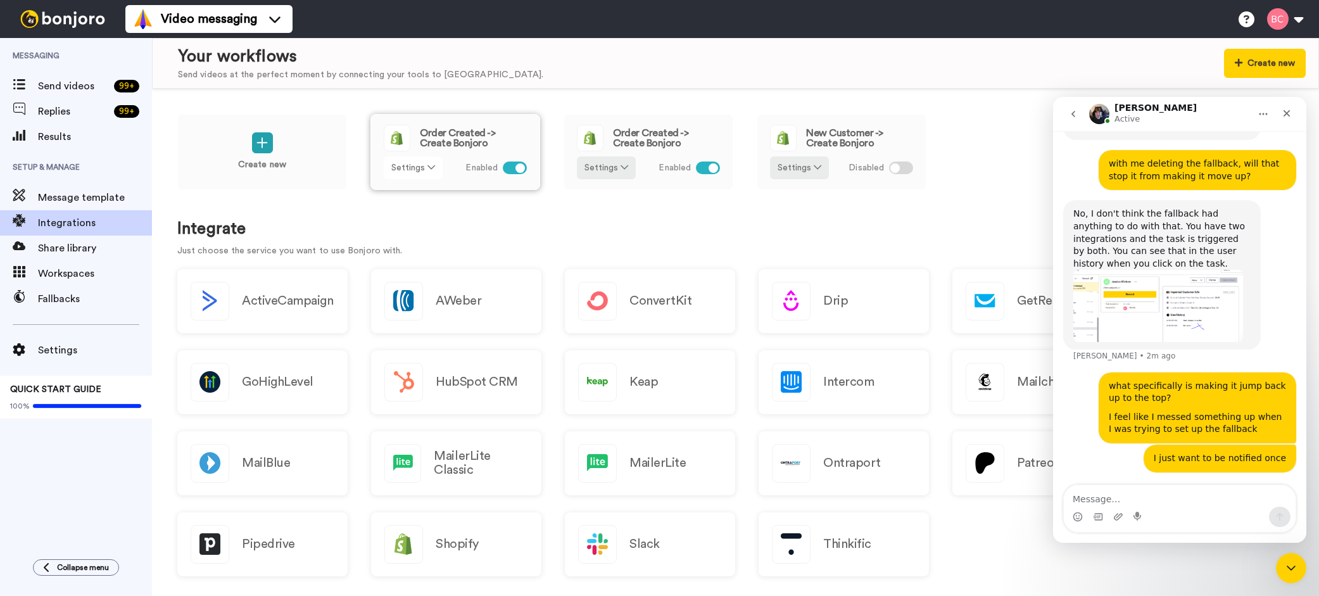
click at [427, 166] on icon at bounding box center [431, 167] width 8 height 9
click at [411, 182] on polygon at bounding box center [413, 182] width 8 height 4
click at [417, 199] on link "Edit" at bounding box center [414, 195] width 56 height 23
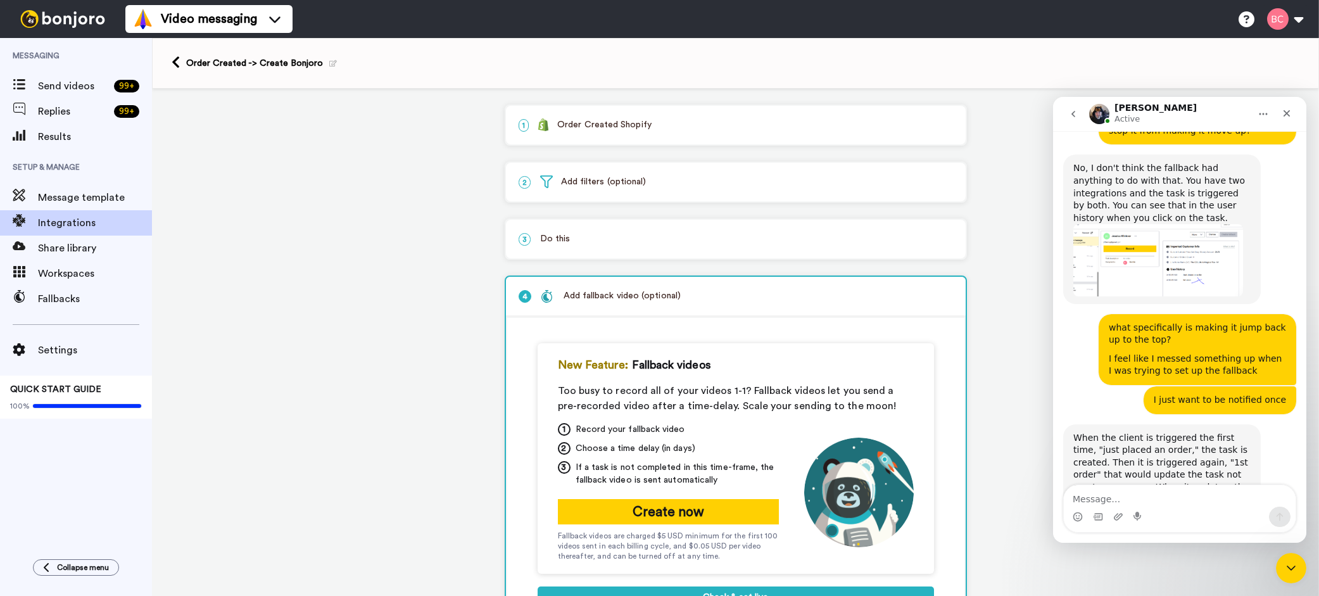
scroll to position [1088, 0]
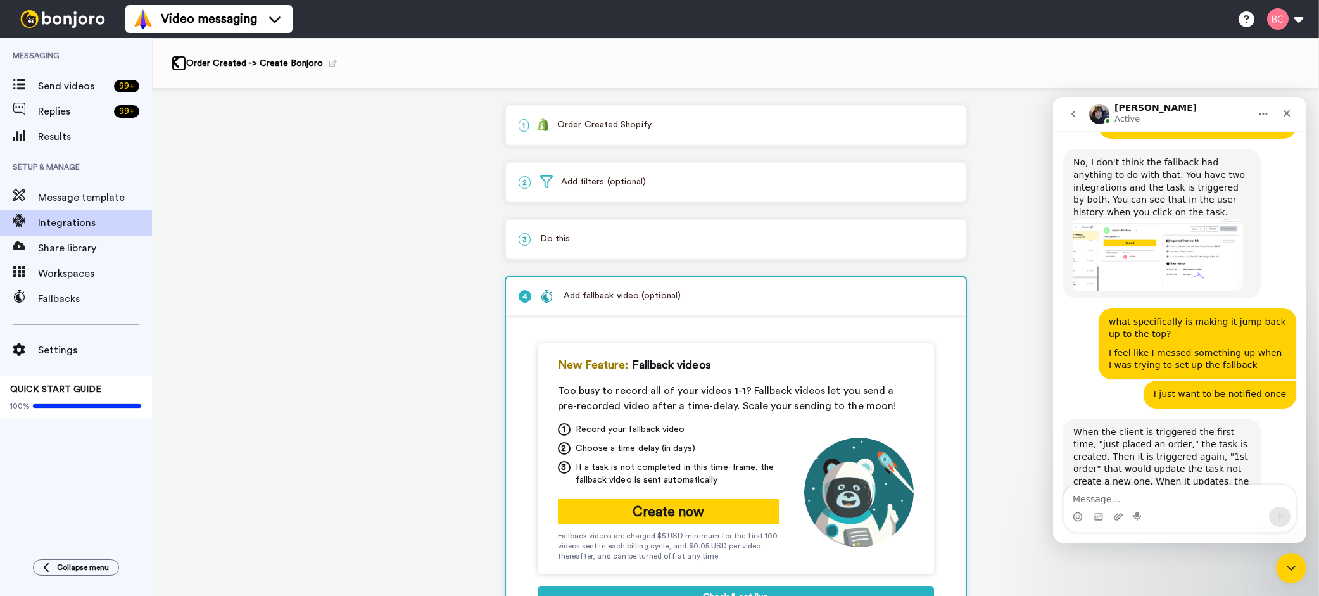
click at [173, 68] on icon at bounding box center [176, 62] width 8 height 13
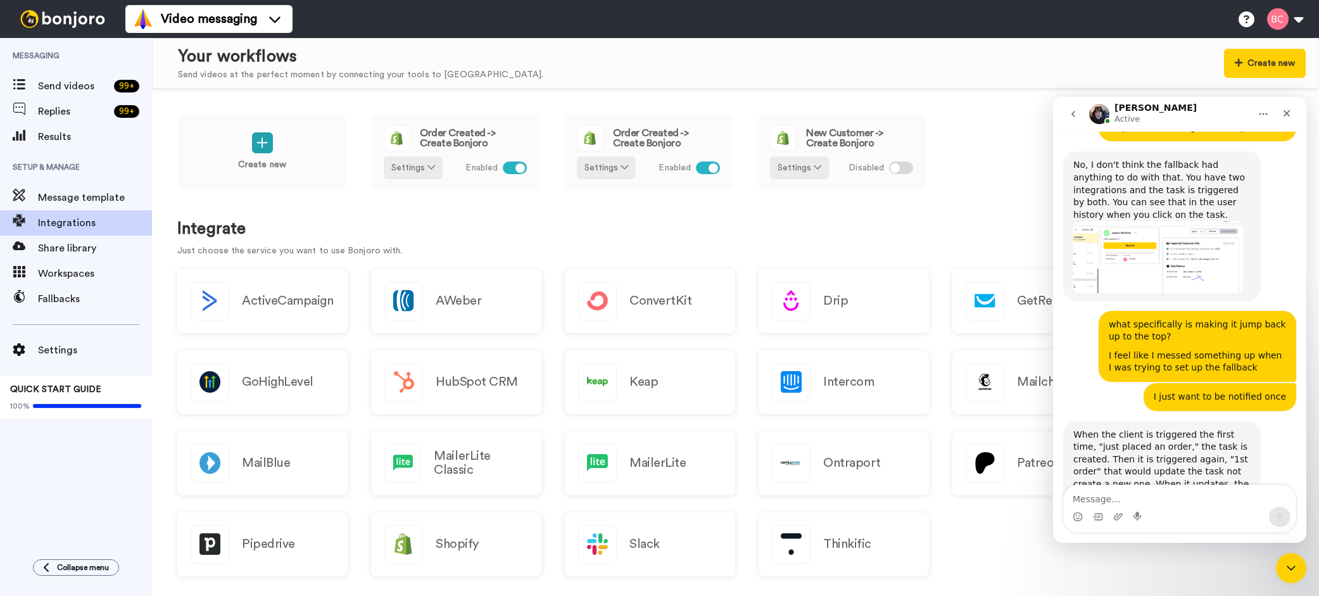
scroll to position [1088, 0]
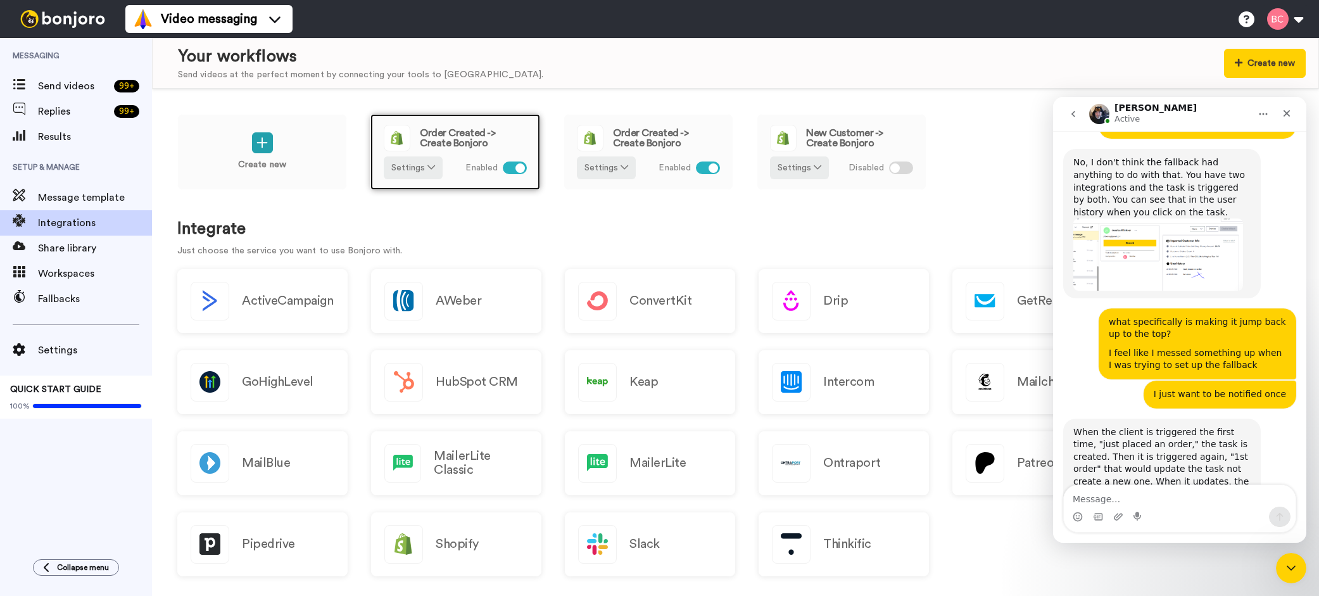
click at [508, 167] on div at bounding box center [515, 167] width 24 height 13
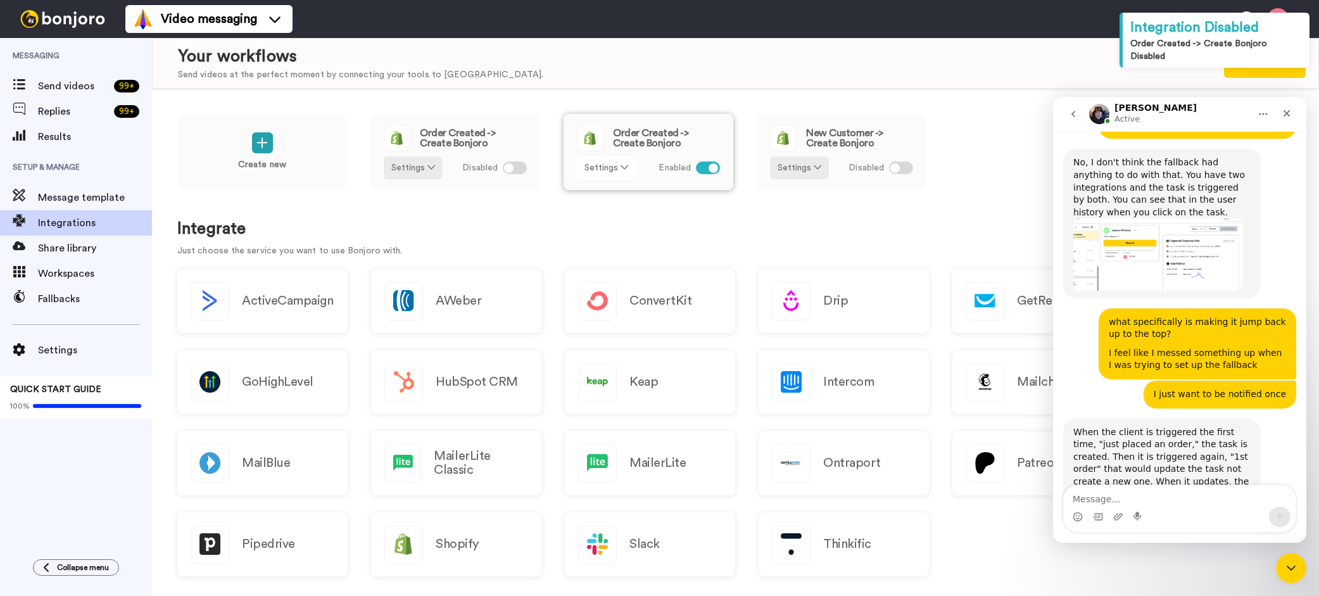
click at [623, 170] on icon at bounding box center [624, 167] width 8 height 9
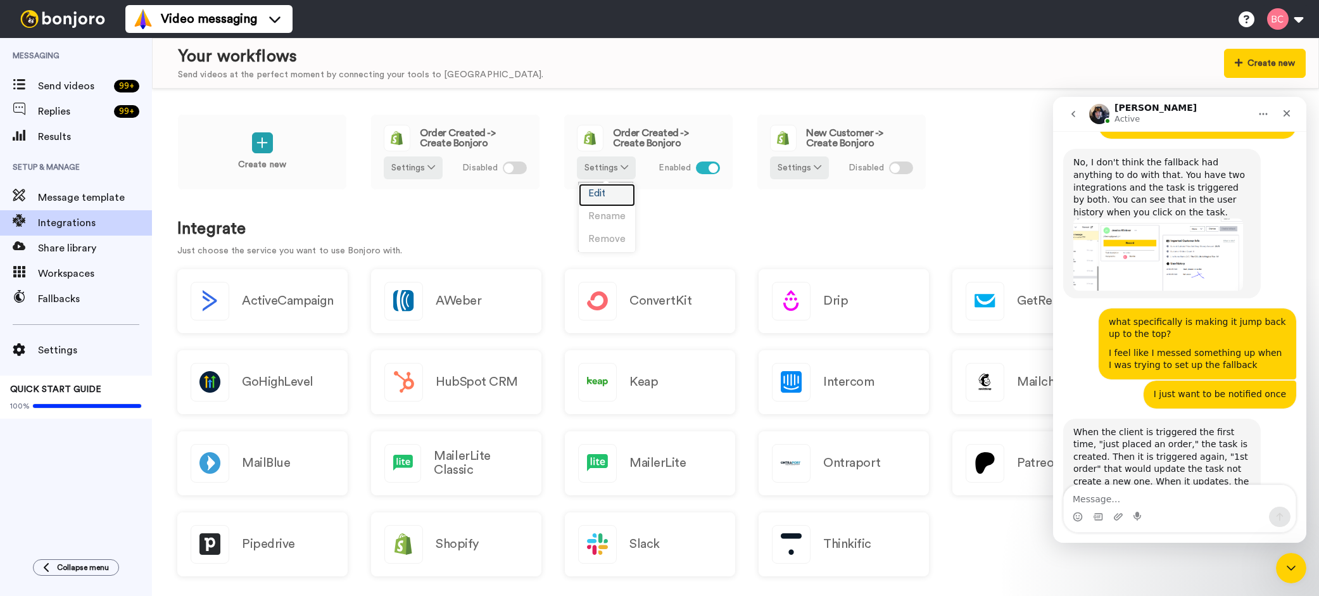
click at [605, 191] on span "Edit" at bounding box center [596, 193] width 17 height 9
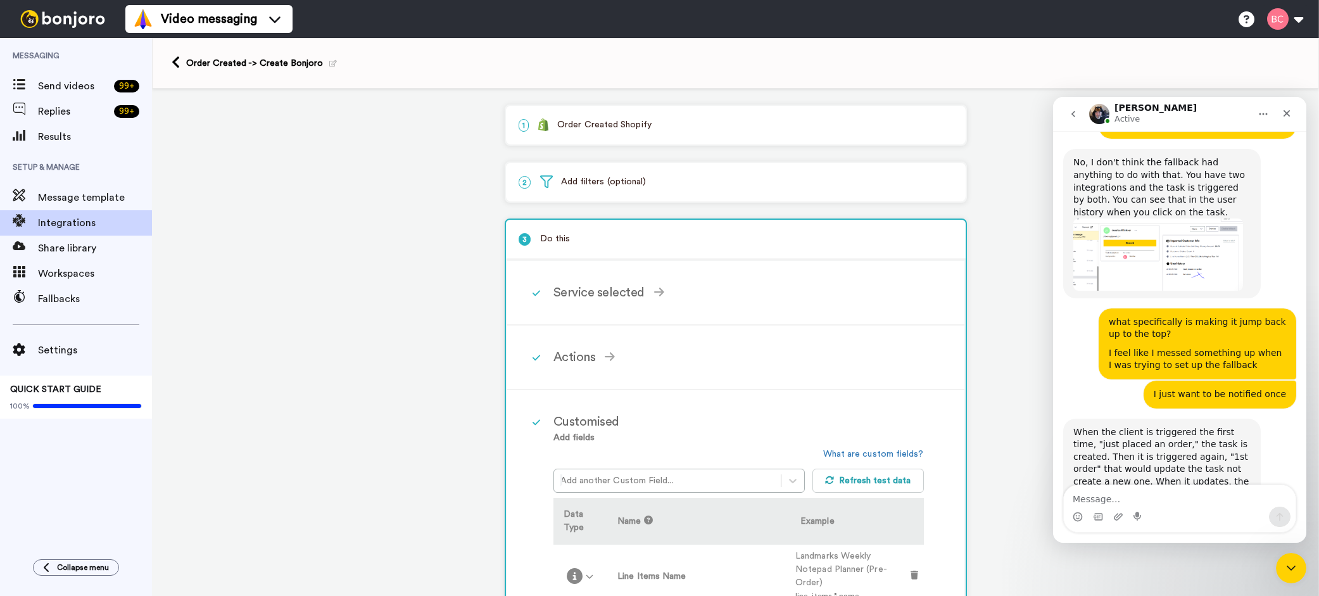
click at [1102, 499] on textarea "Message…" at bounding box center [1179, 496] width 232 height 22
click at [177, 63] on icon at bounding box center [176, 62] width 8 height 13
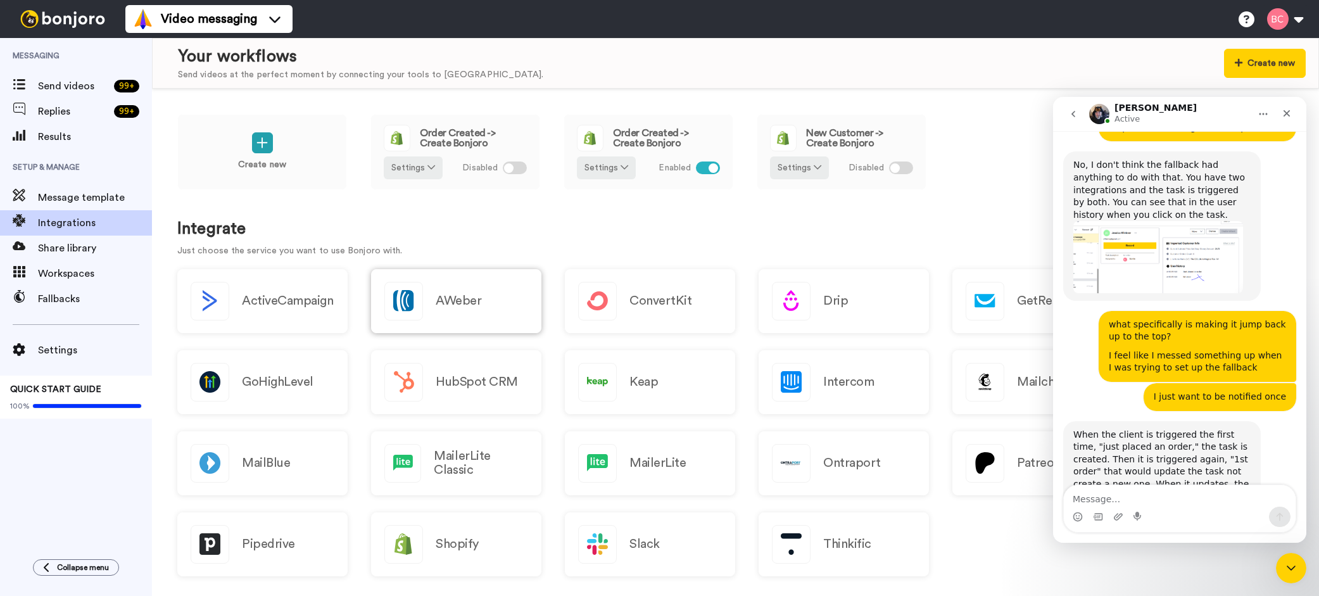
scroll to position [1088, 0]
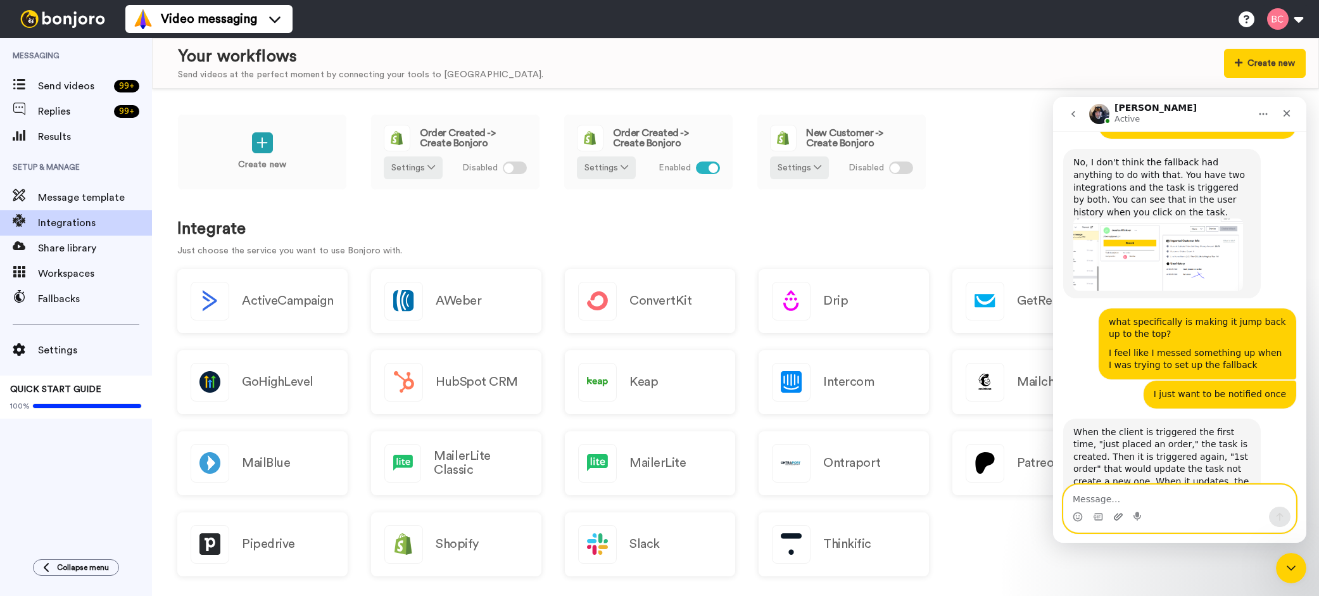
click at [1118, 517] on icon "Upload attachment" at bounding box center [1118, 516] width 10 height 10
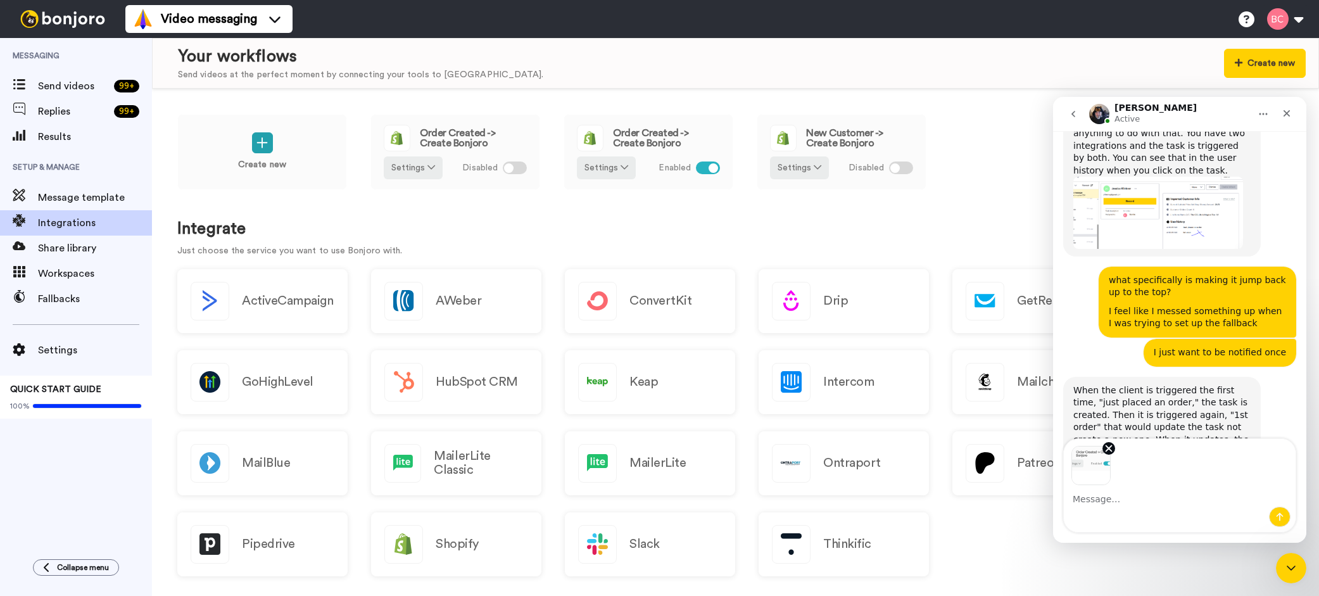
scroll to position [1134, 0]
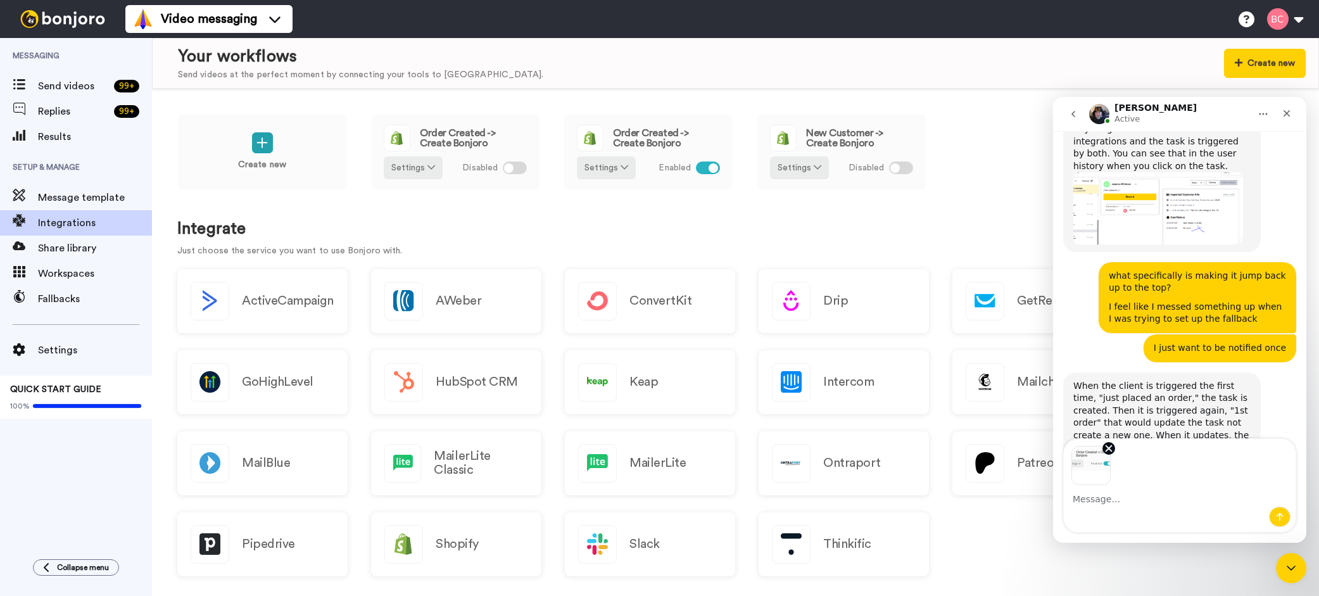
click at [1107, 496] on textarea "Message…" at bounding box center [1179, 496] width 232 height 22
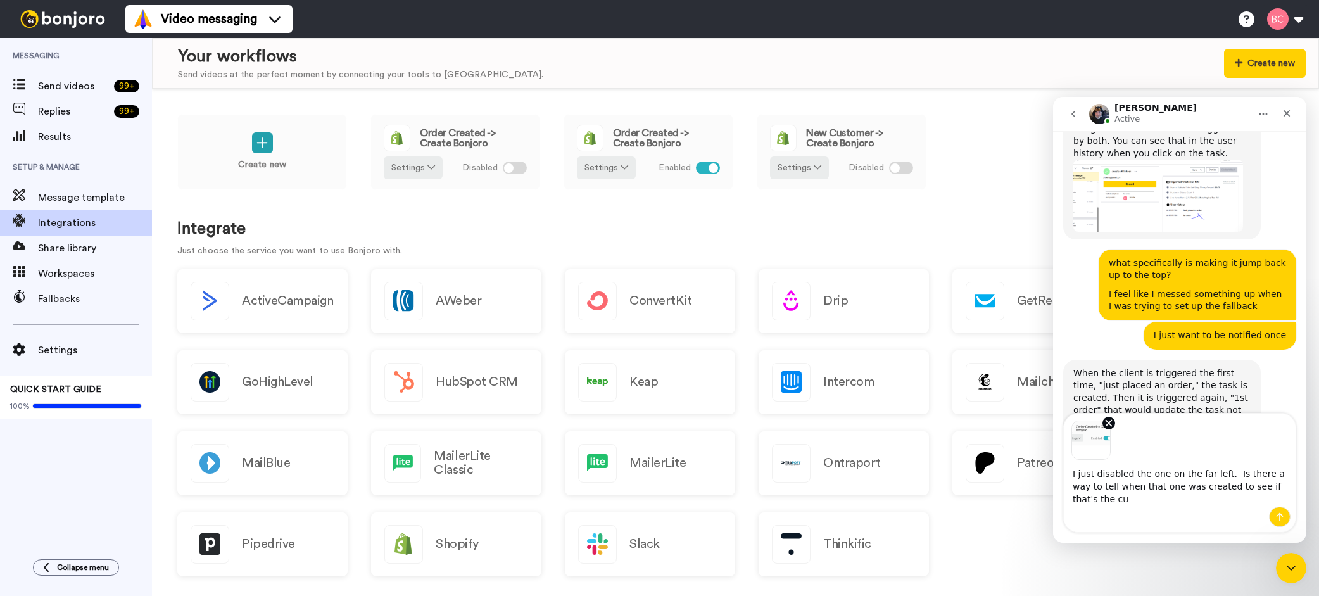
scroll to position [1159, 0]
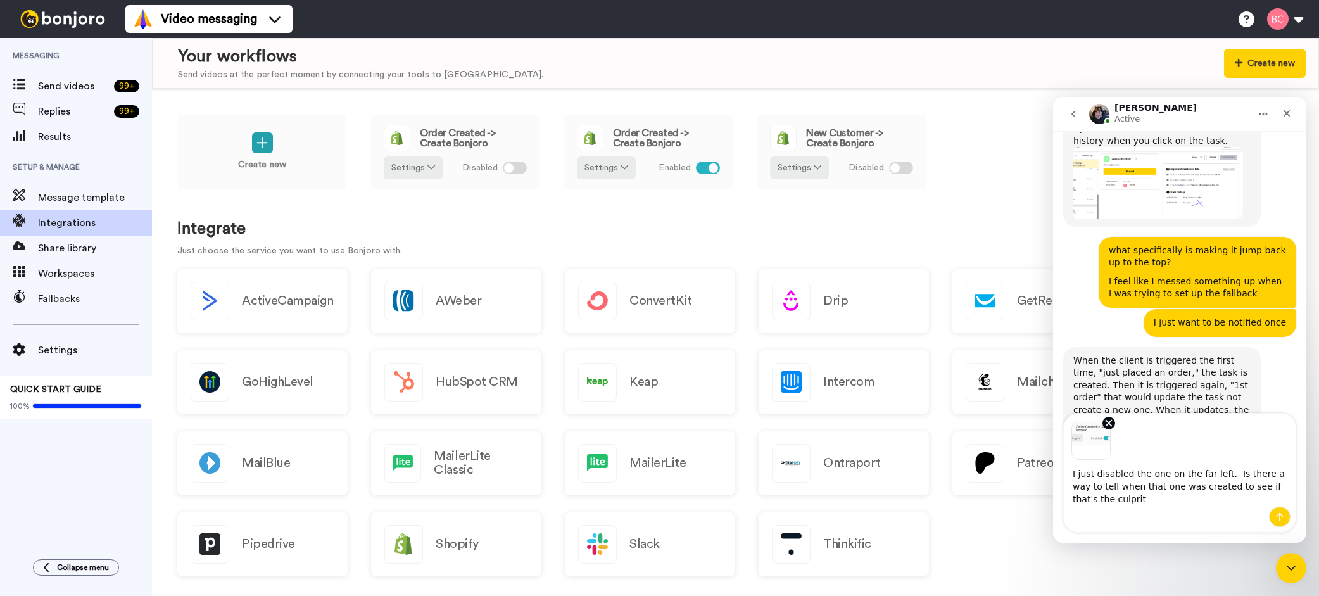
type textarea "I just disabled the one on the far left. Is there a way to tell when that one w…"
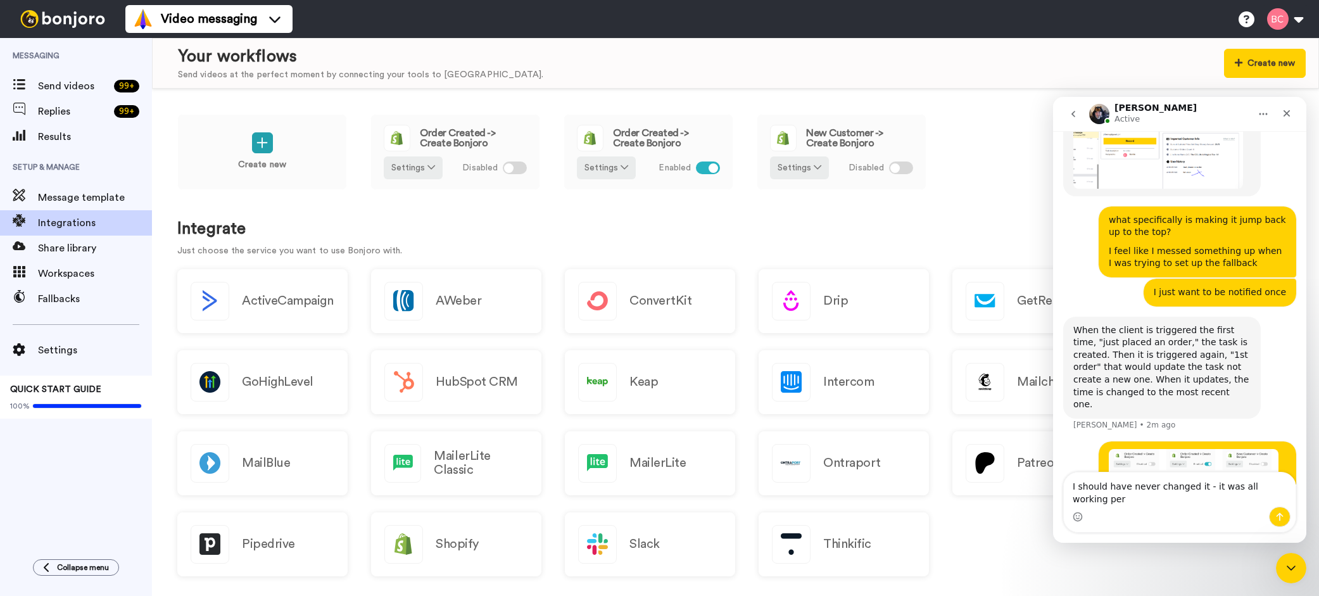
scroll to position [1202, 0]
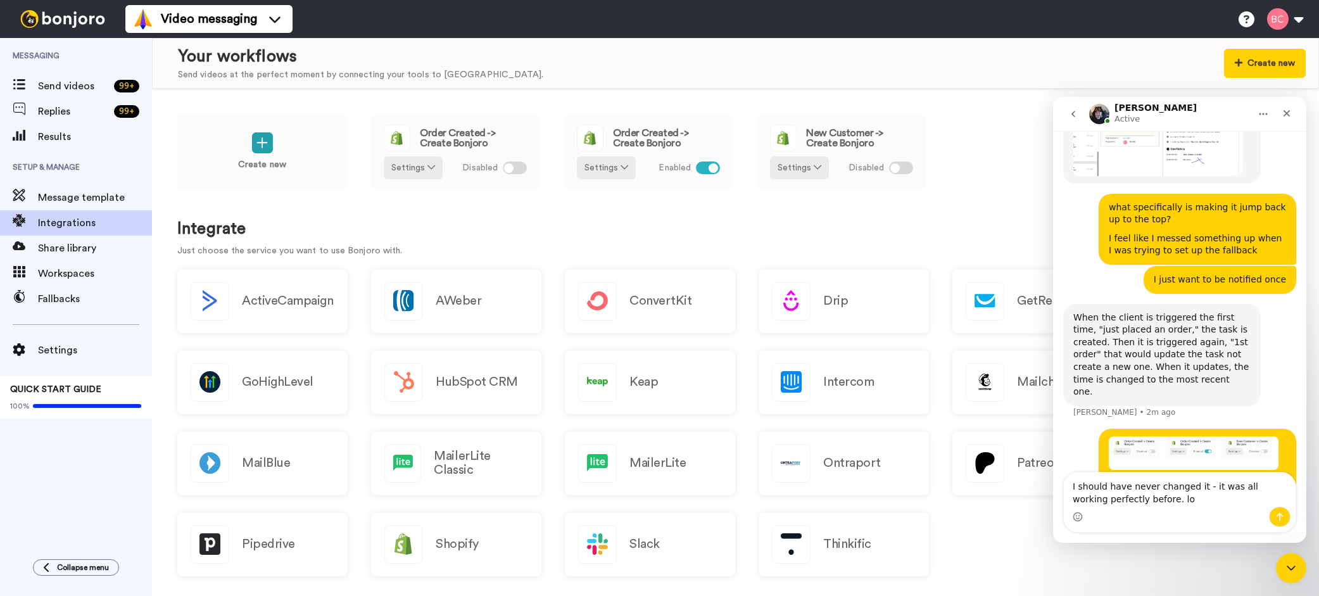
type textarea "I should have never changed it - it was all working perfectly before. lol"
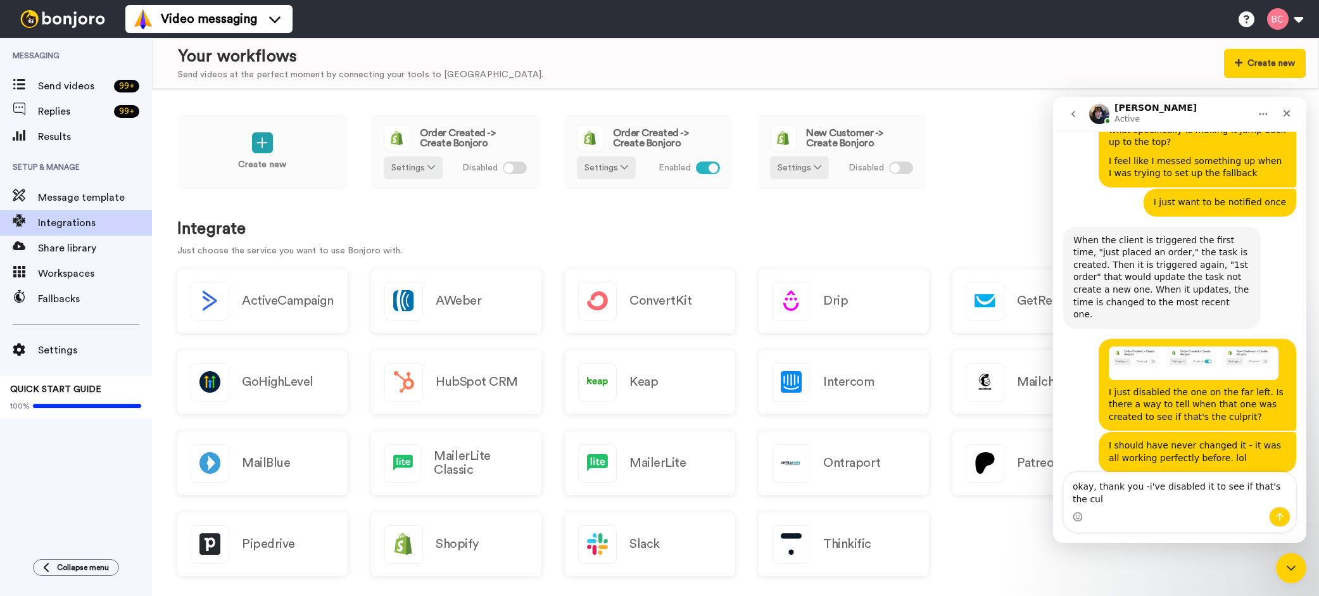
scroll to position [1281, 0]
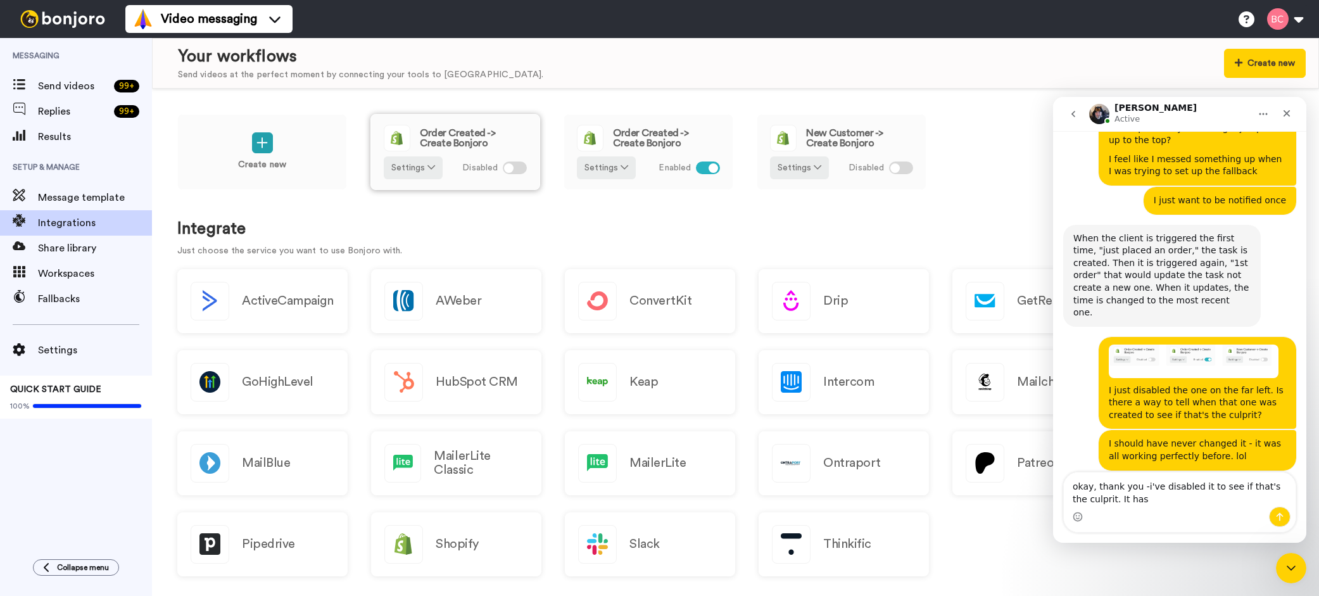
type textarea "okay, thank you -i've disabled it to see if that's the culprit. It has"
click at [454, 137] on span "Order Created -> Create Bonjoro" at bounding box center [473, 138] width 107 height 20
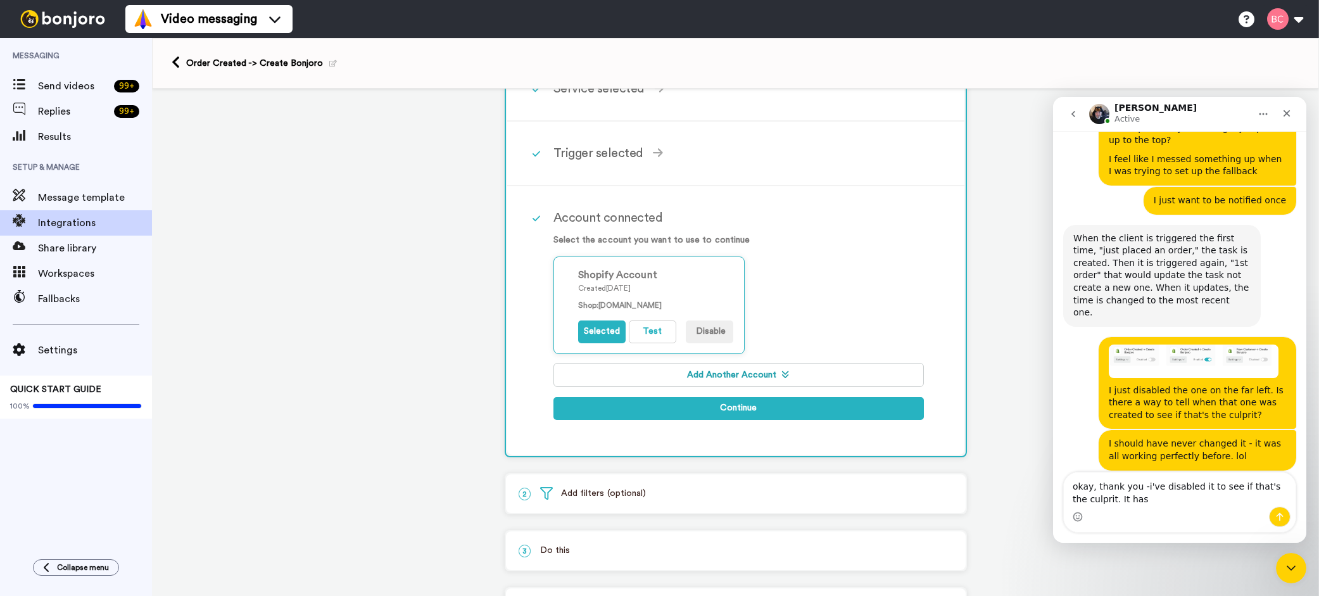
scroll to position [214, 0]
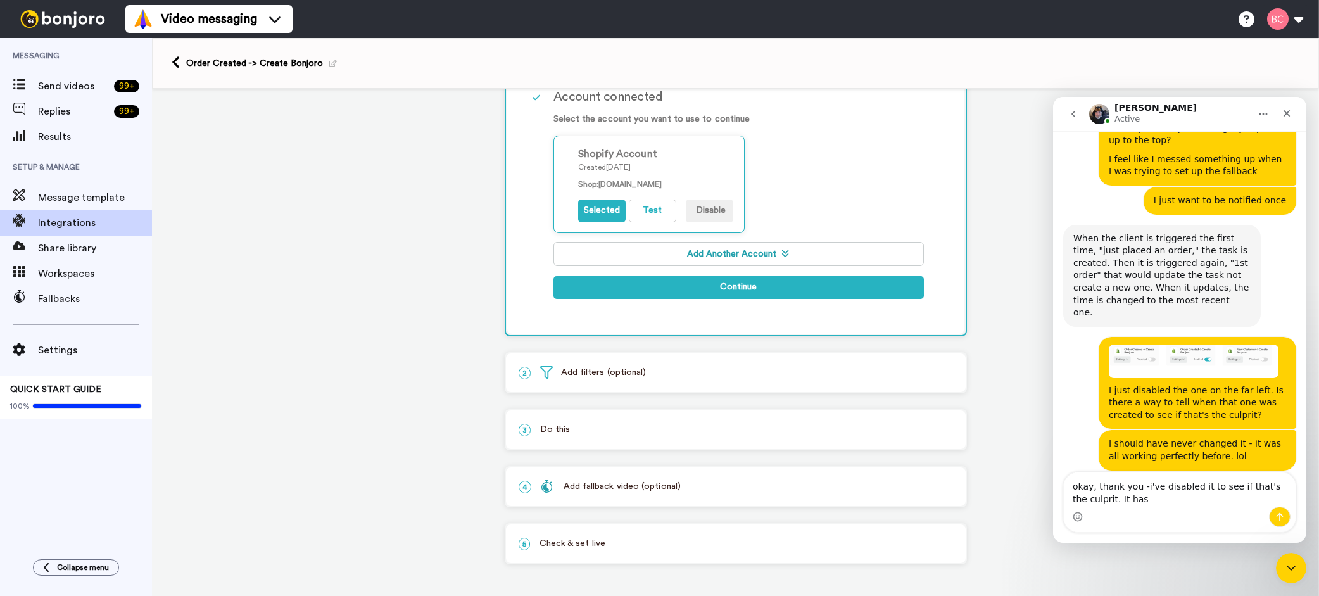
click at [551, 434] on p "3 Do this" at bounding box center [735, 429] width 434 height 13
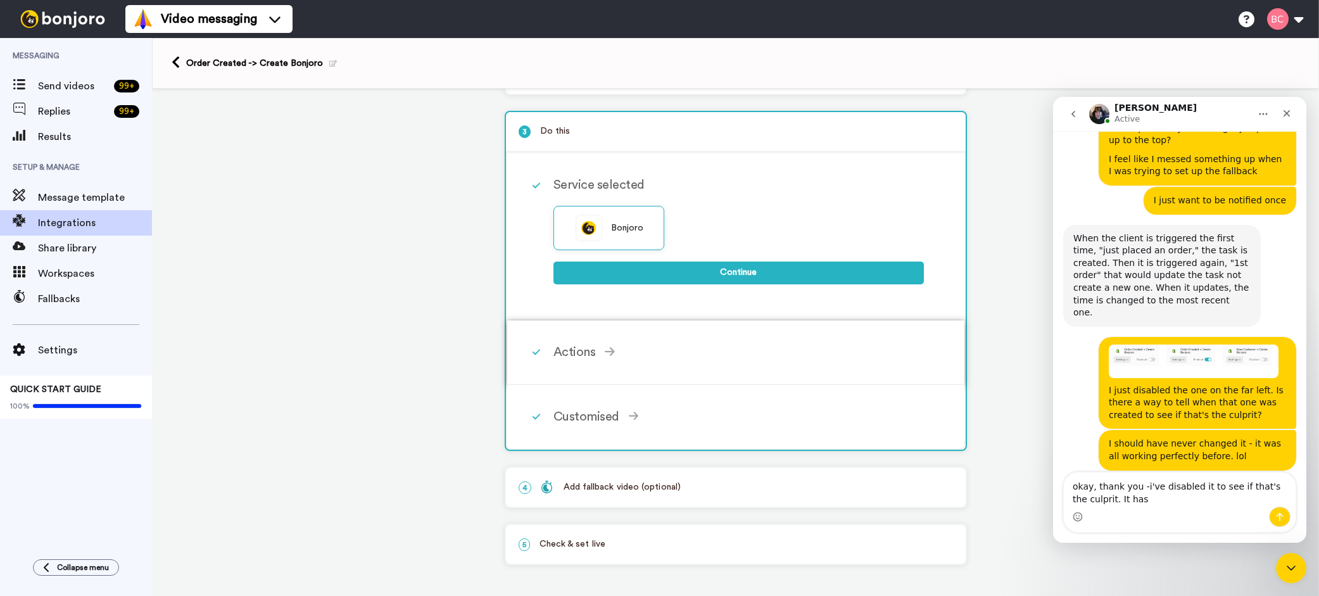
scroll to position [111, 0]
click at [587, 492] on div "Add fallback video (optional)" at bounding box center [611, 486] width 140 height 13
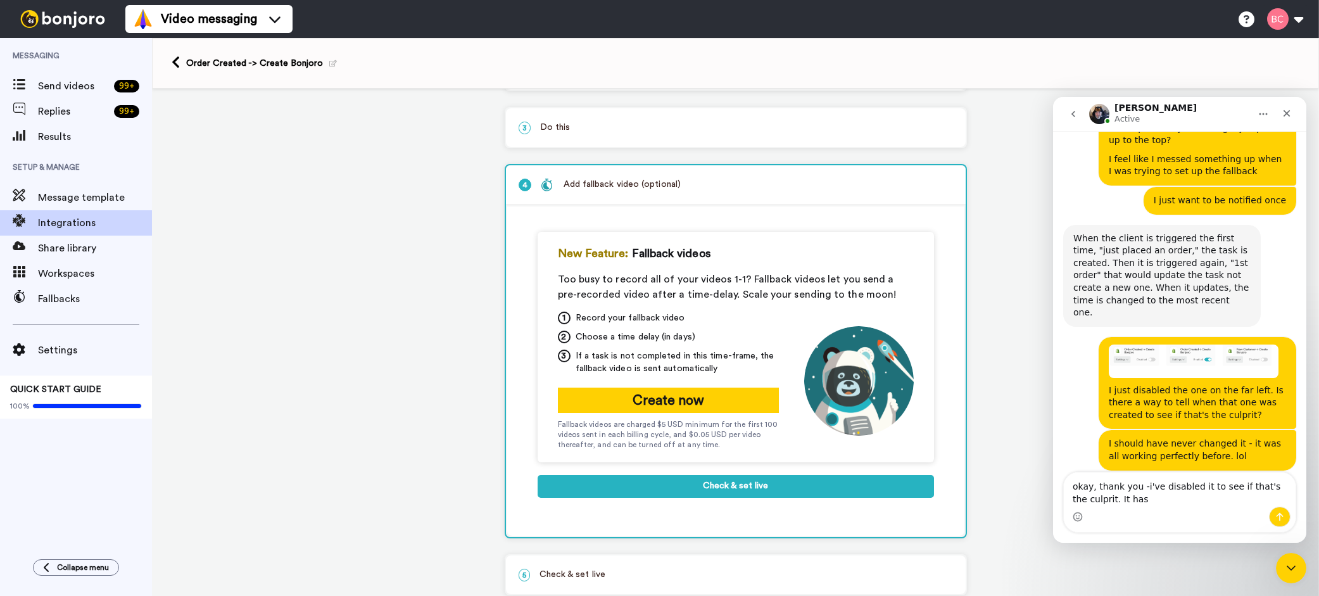
click at [379, 277] on div "1 Order Created Shopify Service selected ActiveCampaign AWeber Bonjoro ConvertK…" at bounding box center [735, 301] width 1167 height 649
click at [177, 61] on icon at bounding box center [176, 62] width 8 height 13
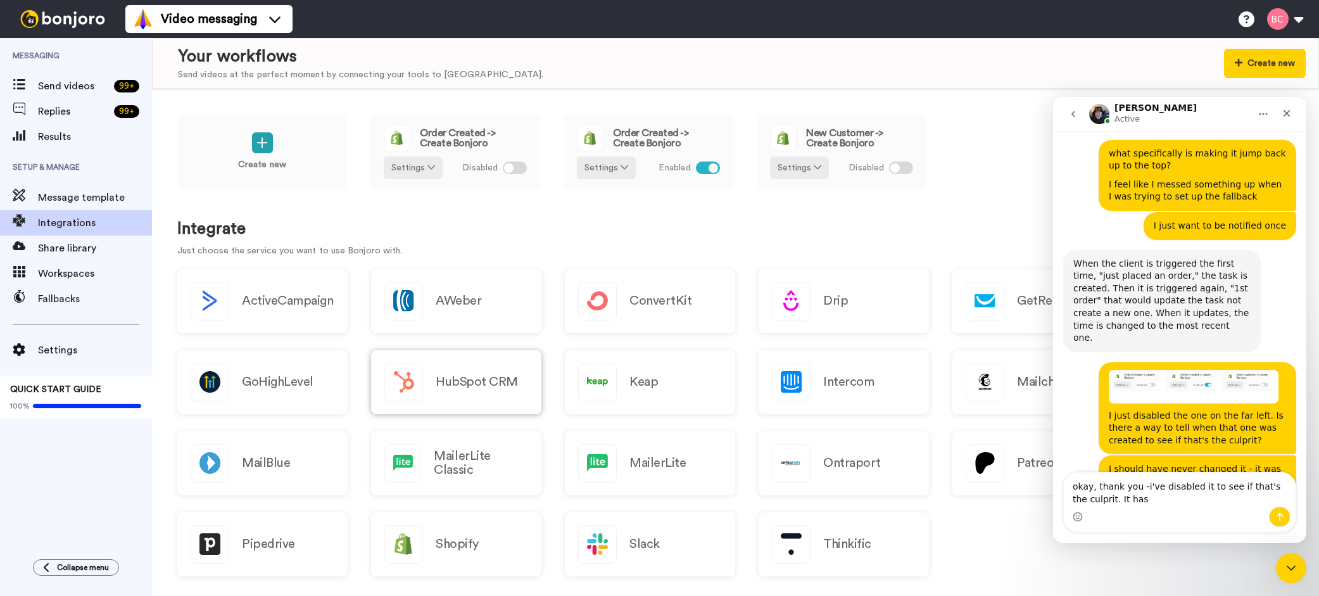
scroll to position [1281, 0]
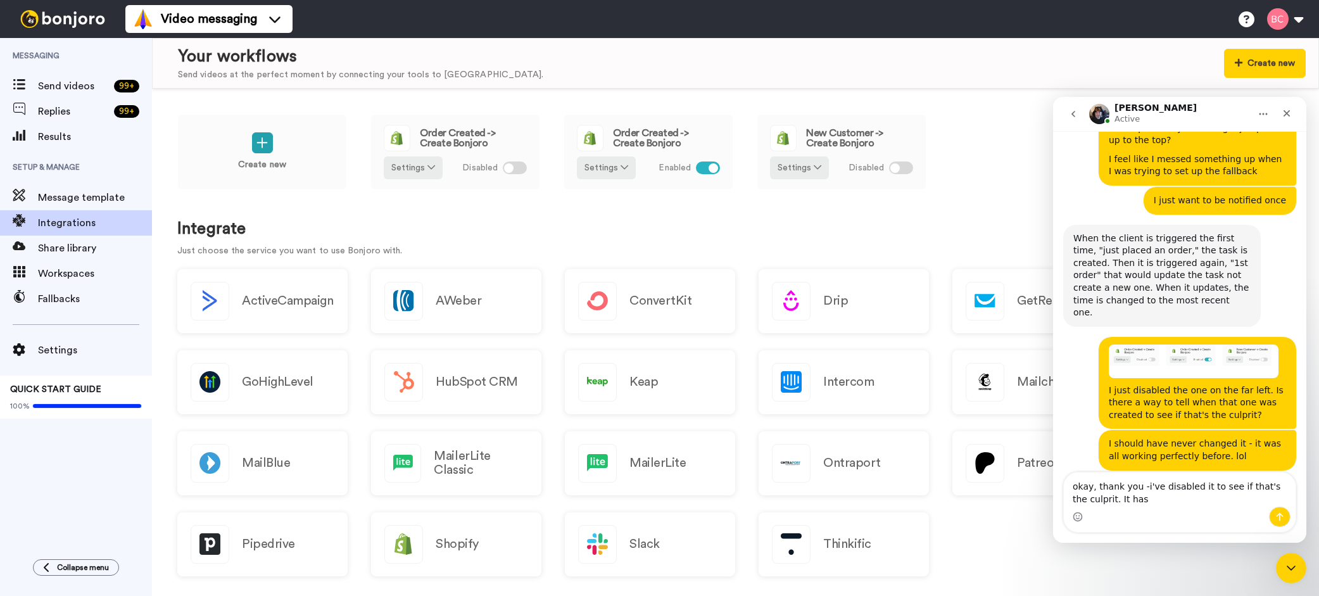
click at [1136, 502] on textarea "okay, thank you -i've disabled it to see if that's the culprit. It has" at bounding box center [1179, 489] width 232 height 34
drag, startPoint x: 1138, startPoint y: 499, endPoint x: 1103, endPoint y: 499, distance: 34.2
click at [1103, 499] on textarea "okay, thank you -i've disabled it to see if that's the culprit. It has" at bounding box center [1179, 489] width 232 height 34
type textarea "okay, thank you -i've disabled it to see if that's the culprit."
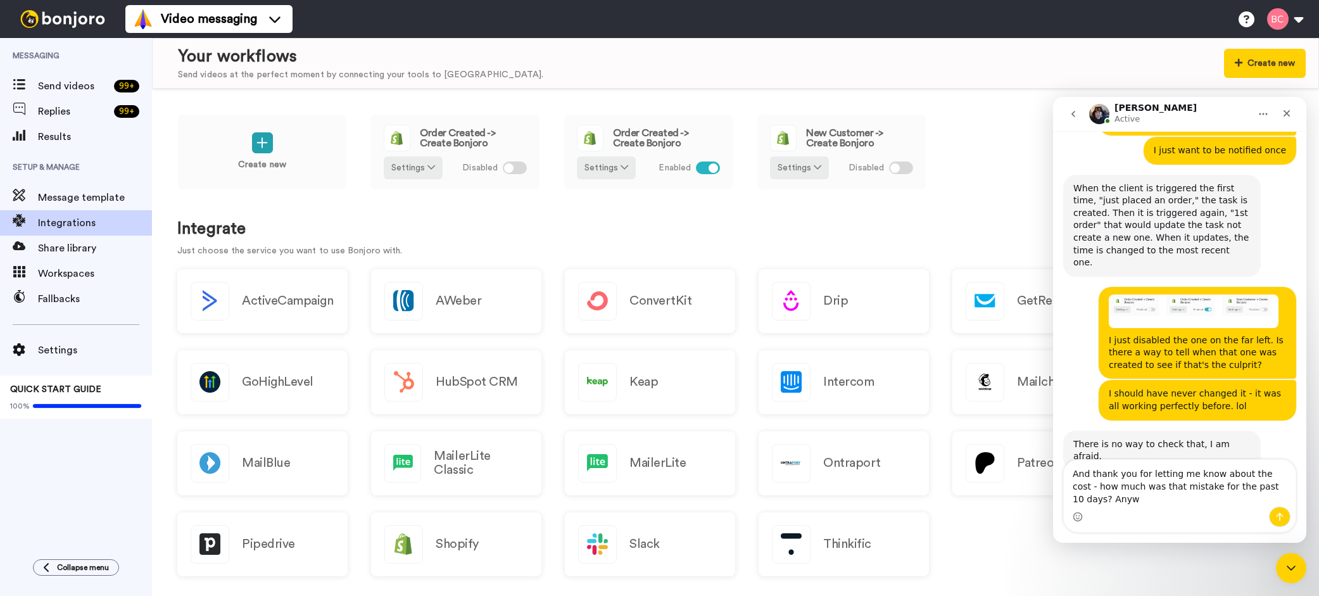
scroll to position [1344, 0]
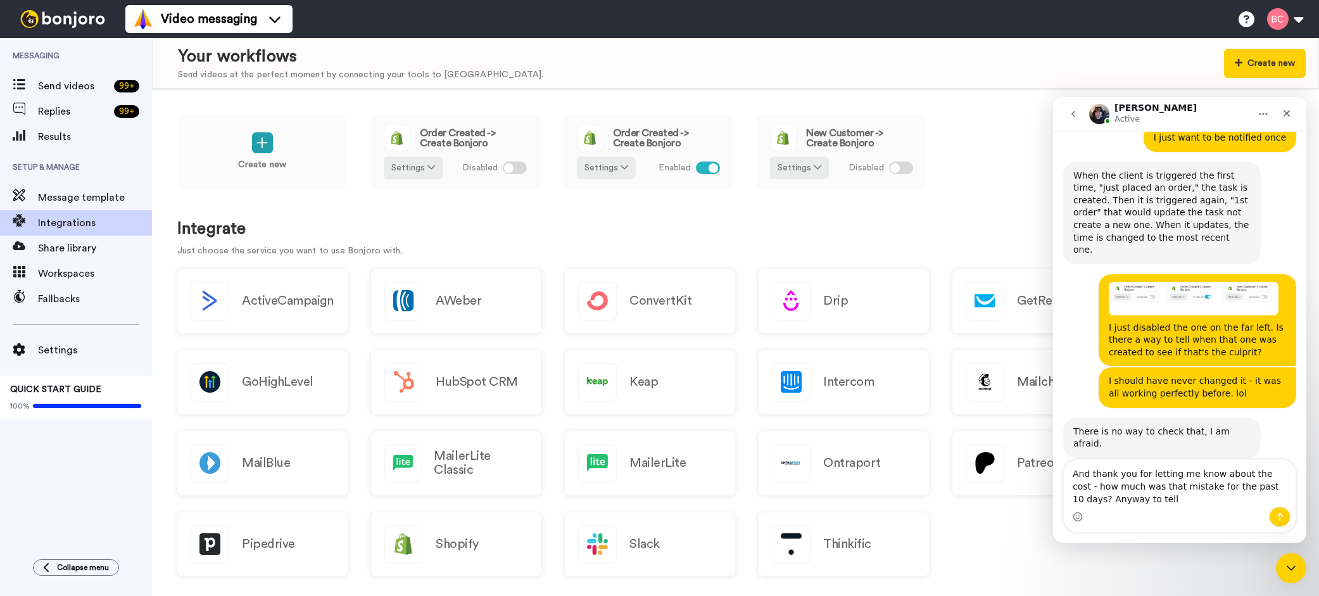
type textarea "And thank you for letting me know about the cost - how much was that mistake fo…"
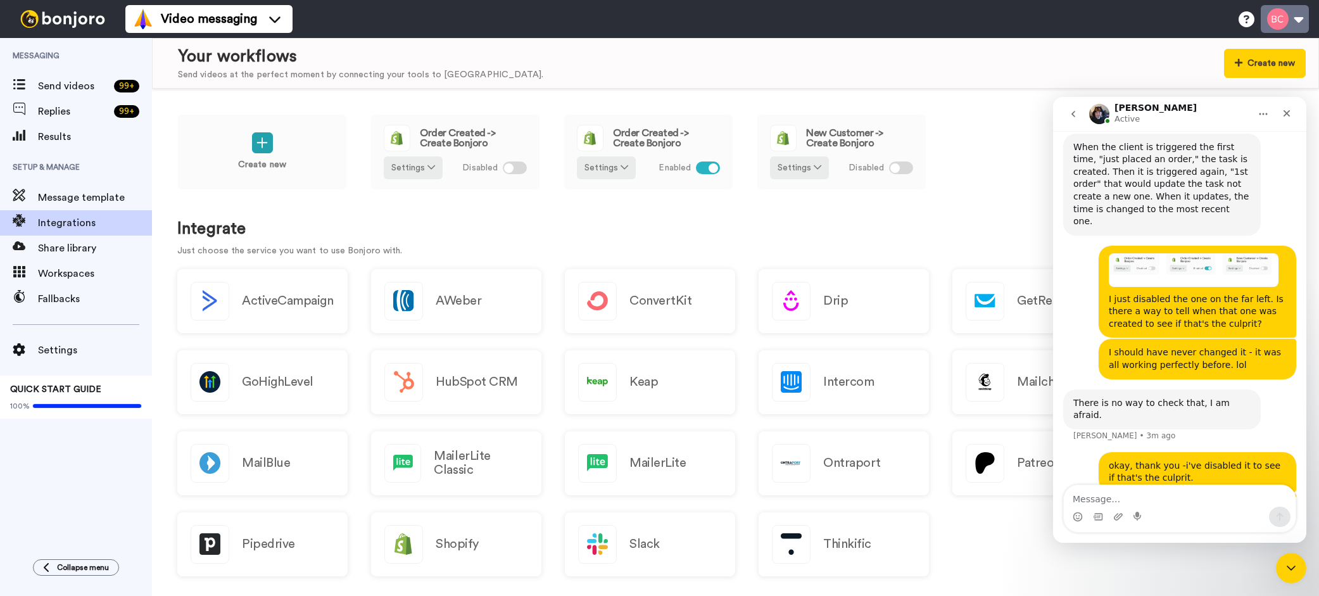
click at [1295, 22] on button at bounding box center [1284, 19] width 48 height 28
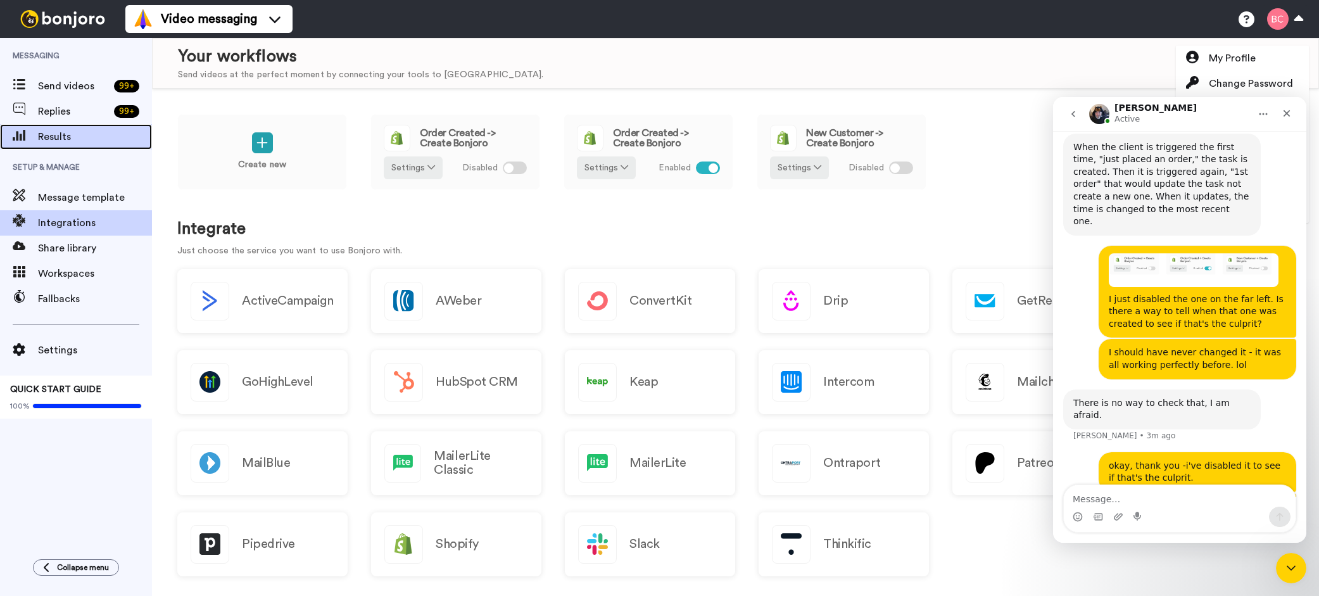
click at [65, 138] on span "Results" at bounding box center [95, 136] width 114 height 15
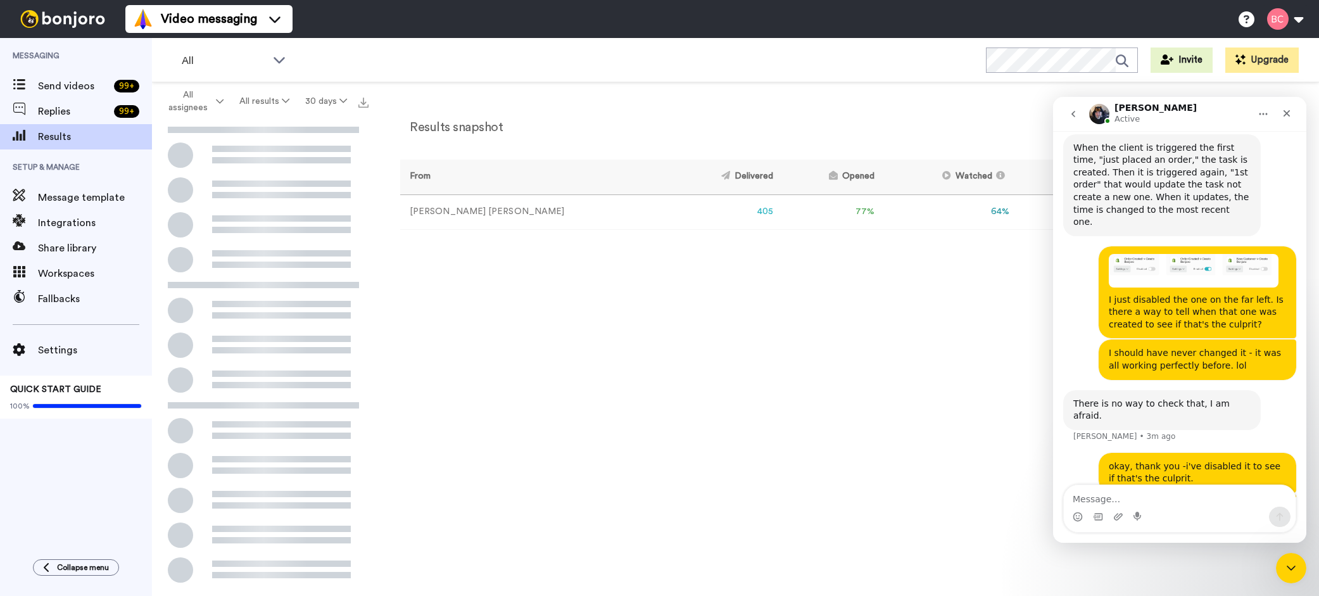
scroll to position [1372, 0]
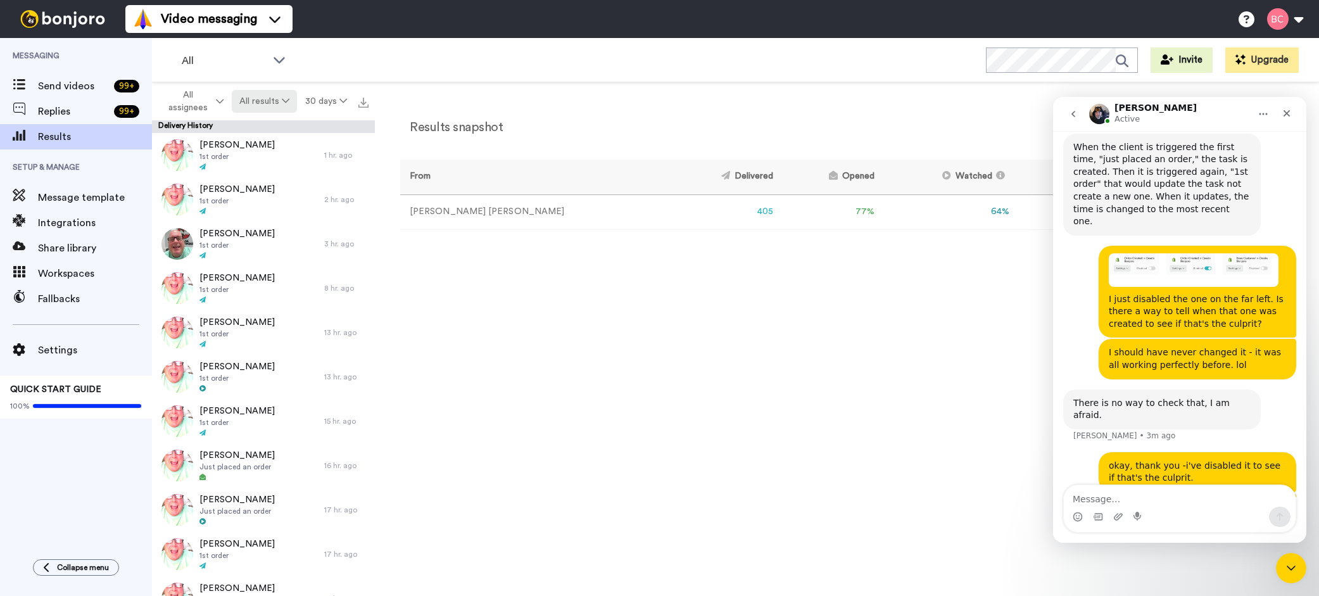
click at [285, 103] on icon at bounding box center [286, 100] width 8 height 9
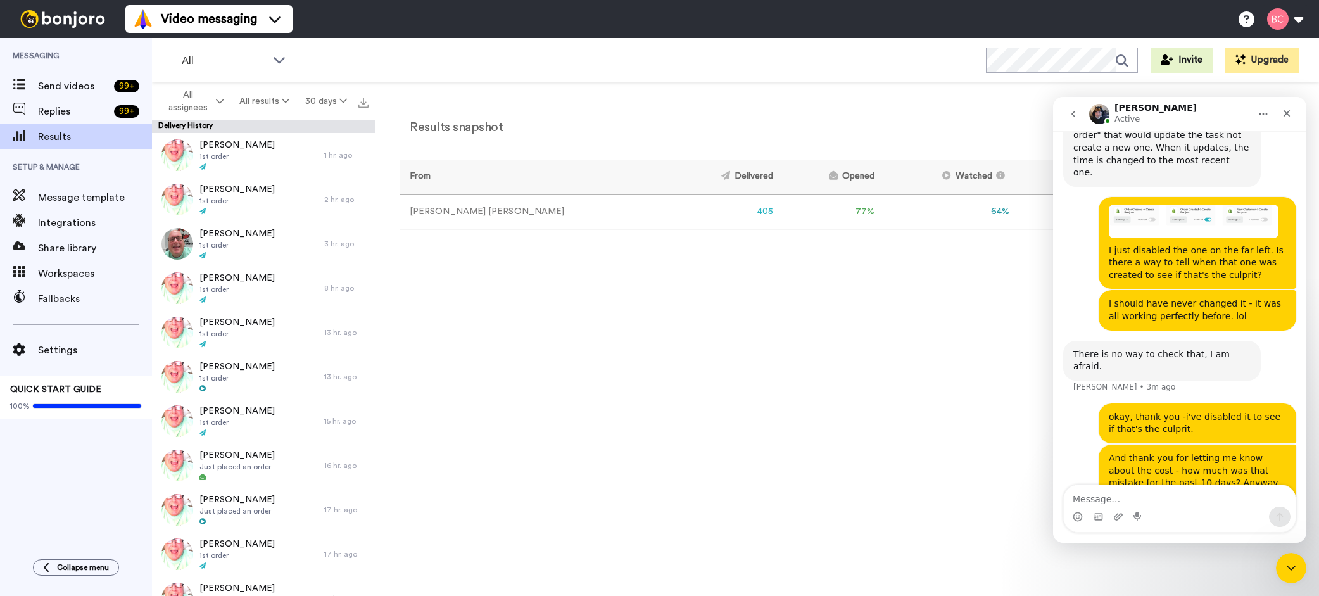
click at [526, 82] on div "All WORKSPACES View all All Default Shopify Customers Thanking Customer Order +…" at bounding box center [735, 60] width 1167 height 44
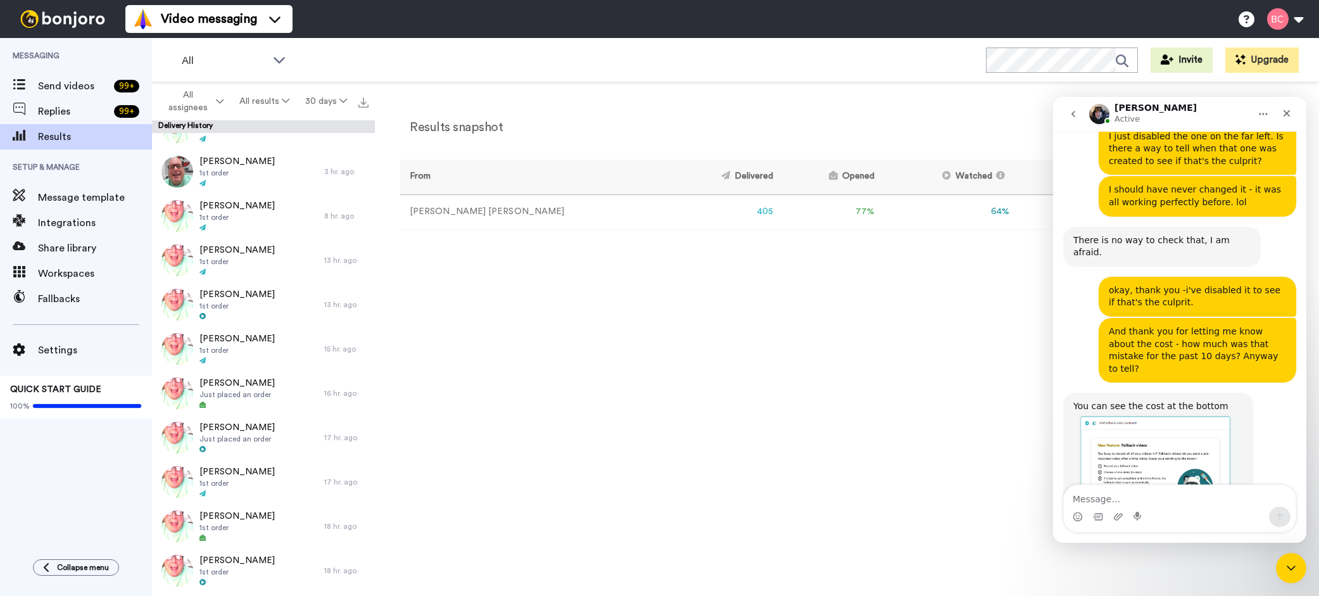
scroll to position [1539, 0]
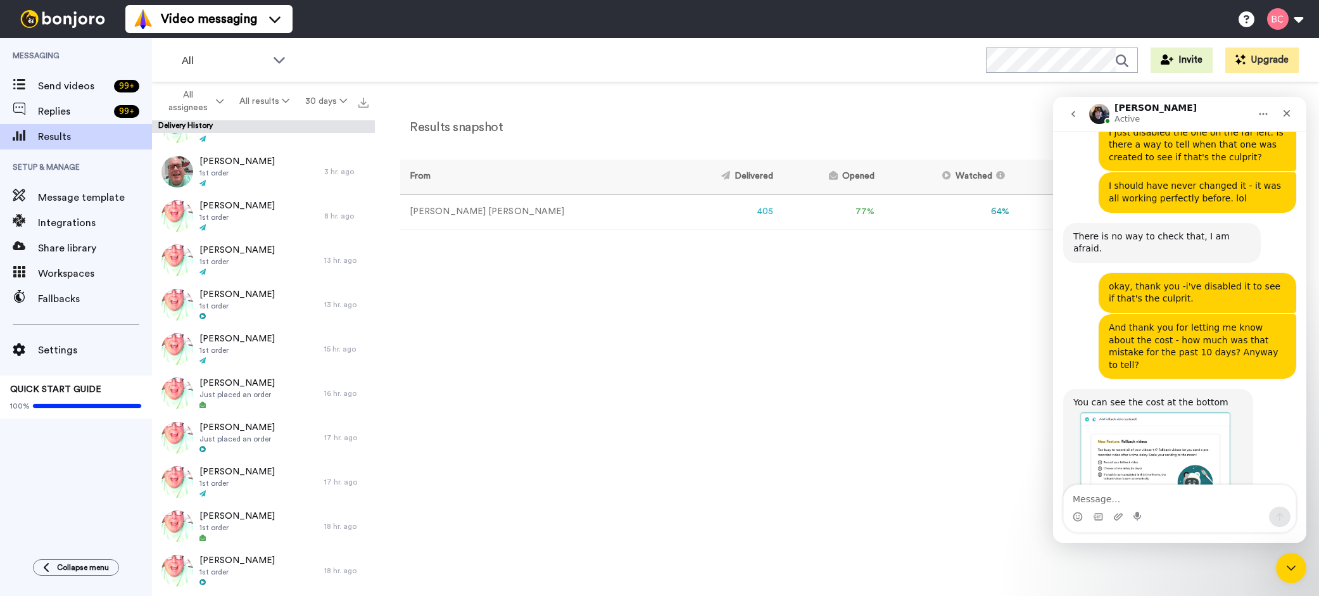
click at [1130, 409] on img "Johann says…" at bounding box center [1158, 473] width 170 height 129
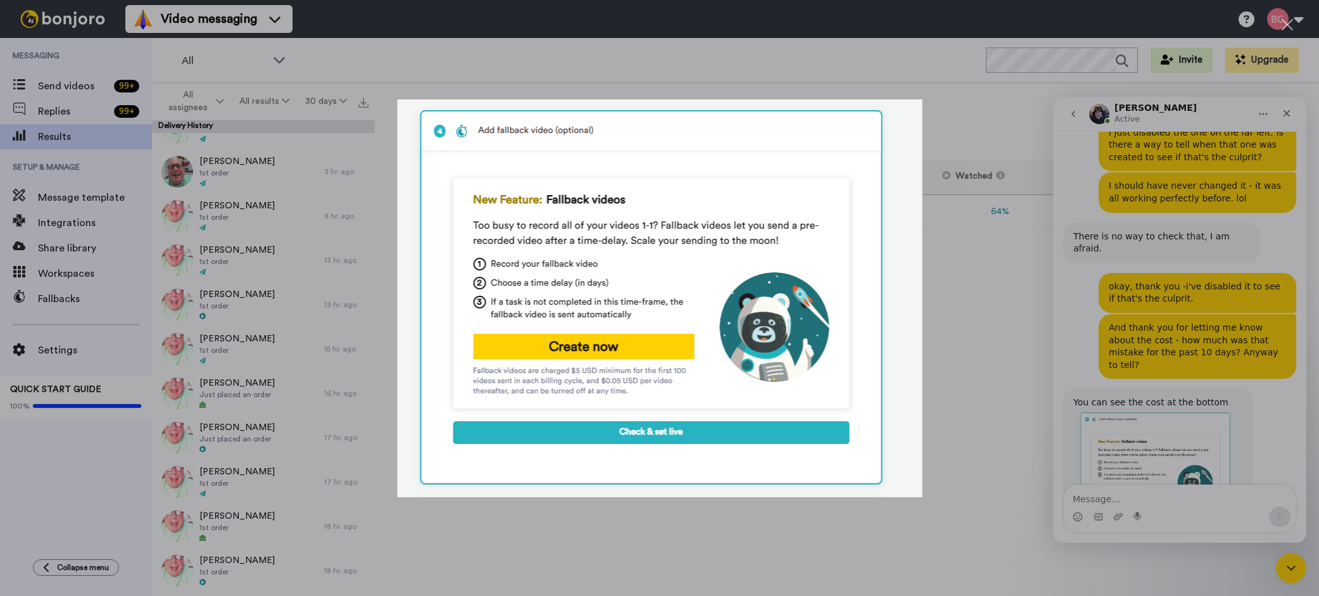
click at [775, 78] on div "Intercom messenger" at bounding box center [659, 298] width 1319 height 596
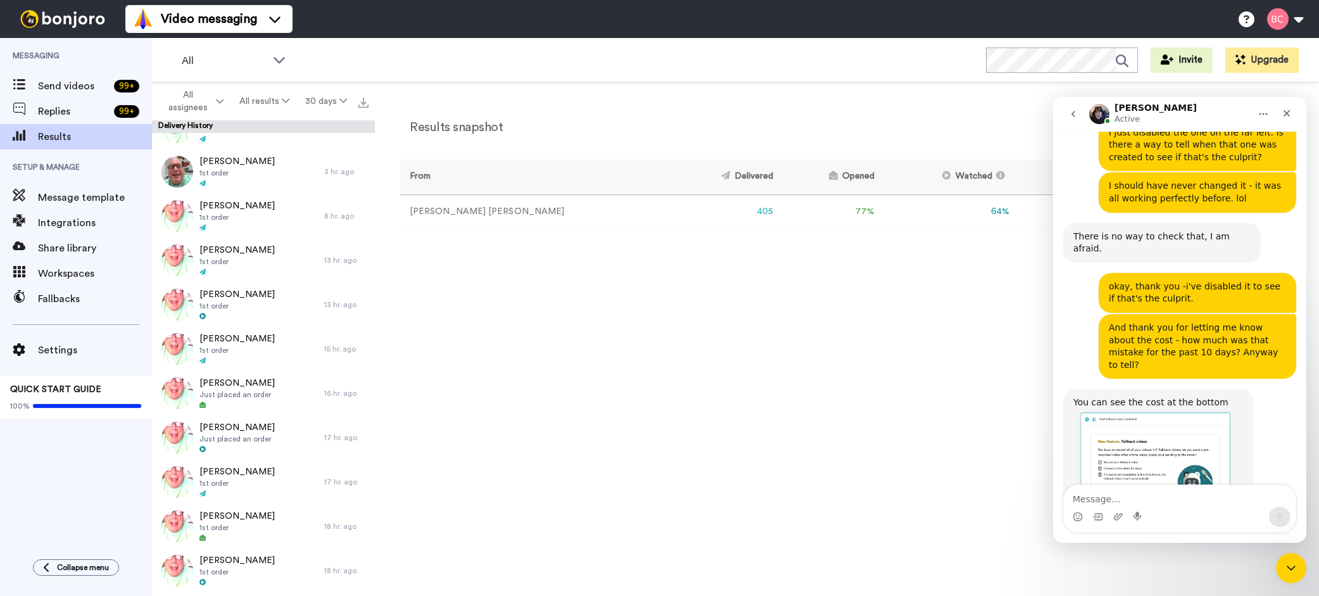
click at [1153, 415] on img "Johann says…" at bounding box center [1158, 473] width 170 height 129
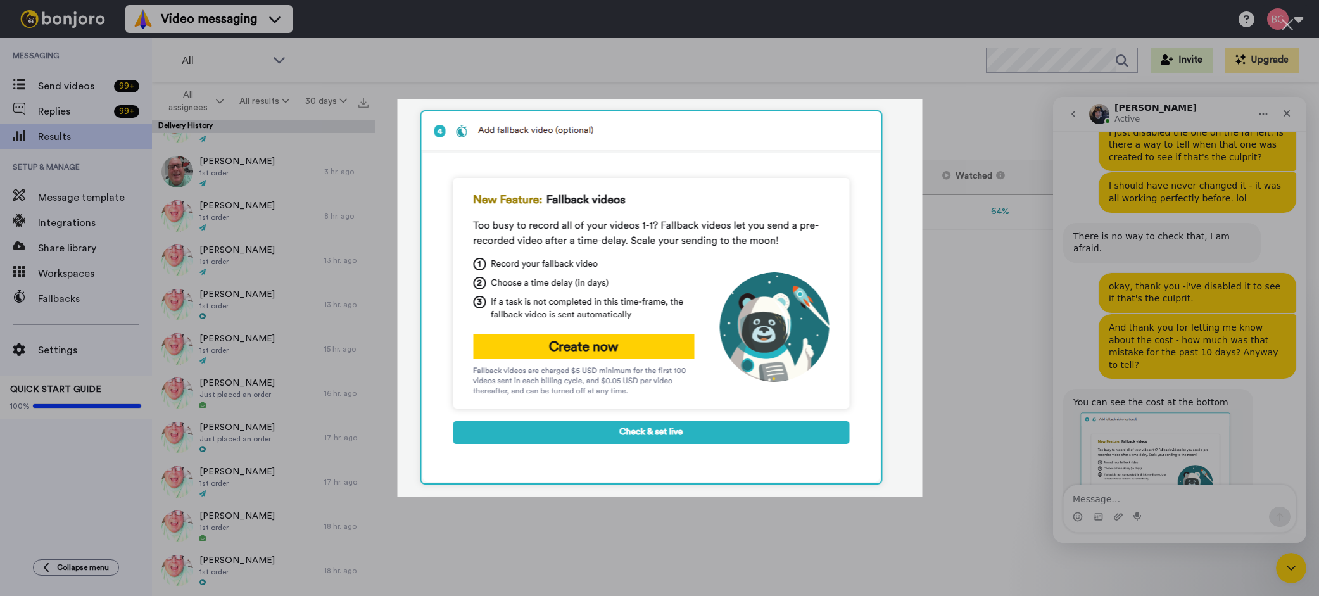
click at [967, 327] on div "Intercom messenger" at bounding box center [659, 298] width 1319 height 596
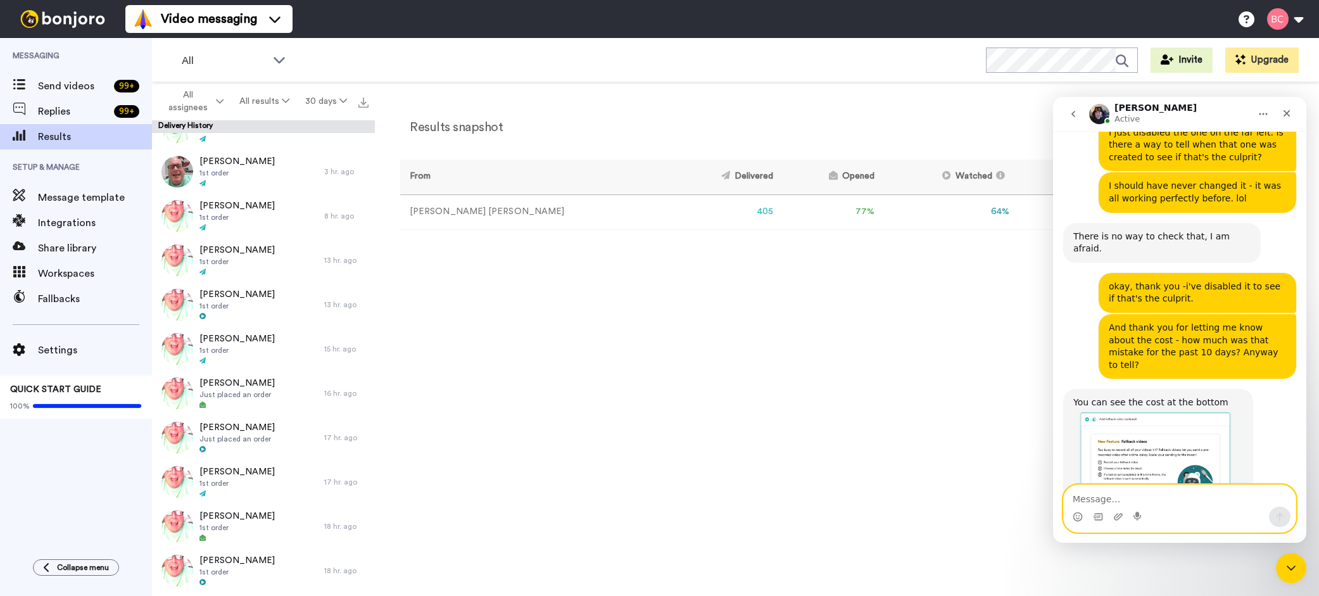
click at [1114, 496] on textarea "Message…" at bounding box center [1179, 496] width 232 height 22
type textarea "okay, so not so bad!"
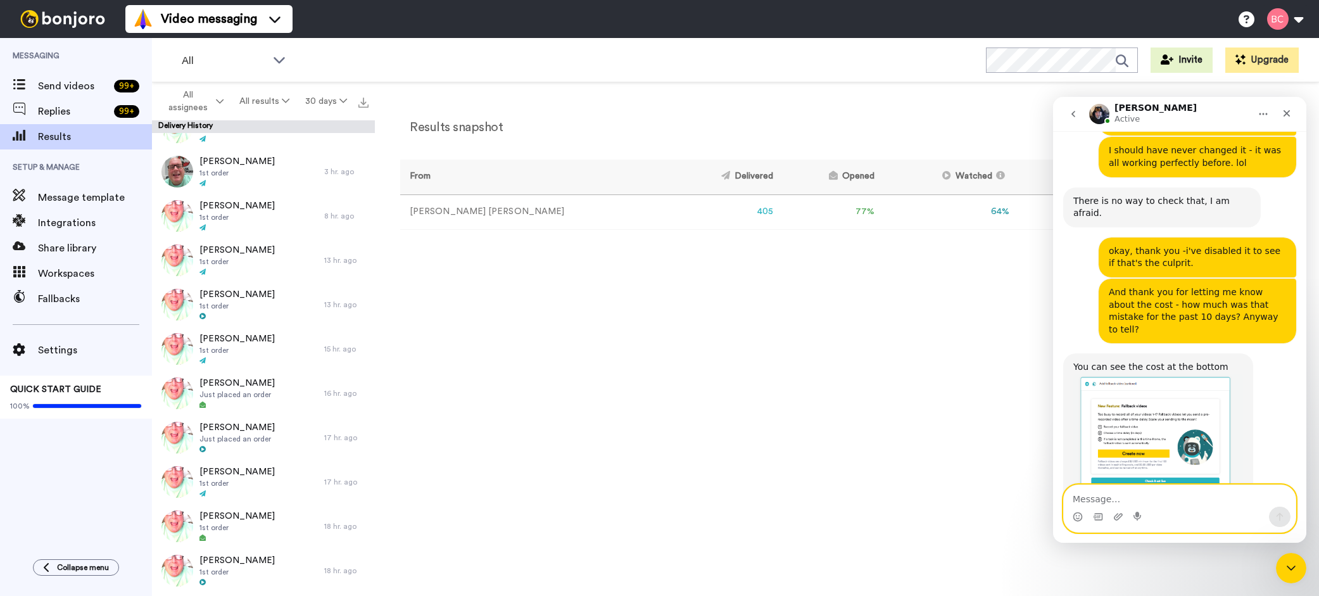
scroll to position [1576, 0]
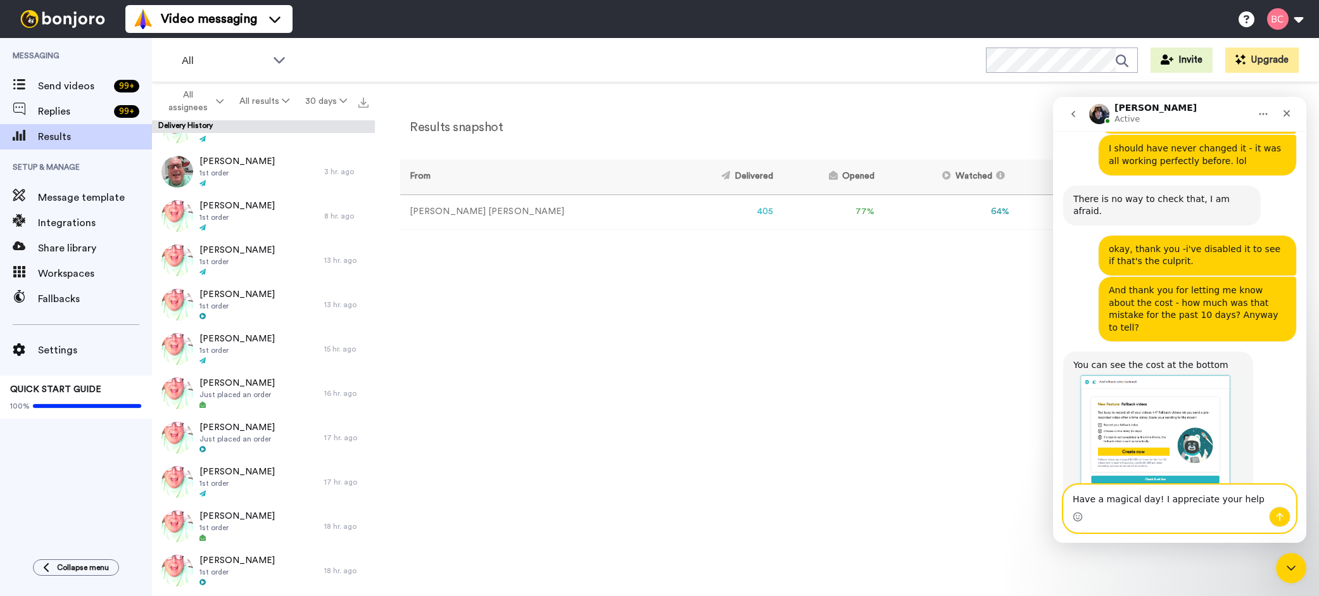
type textarea "Have a magical day! I appreciate your help!"
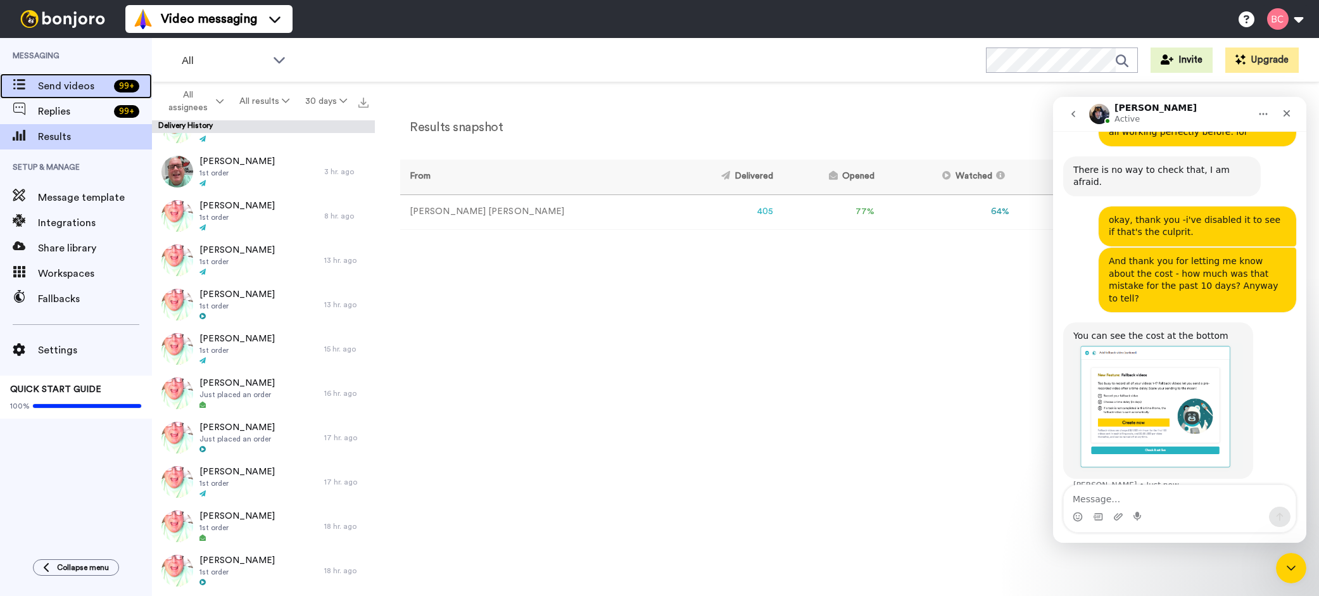
click at [65, 89] on span "Send videos" at bounding box center [73, 85] width 71 height 15
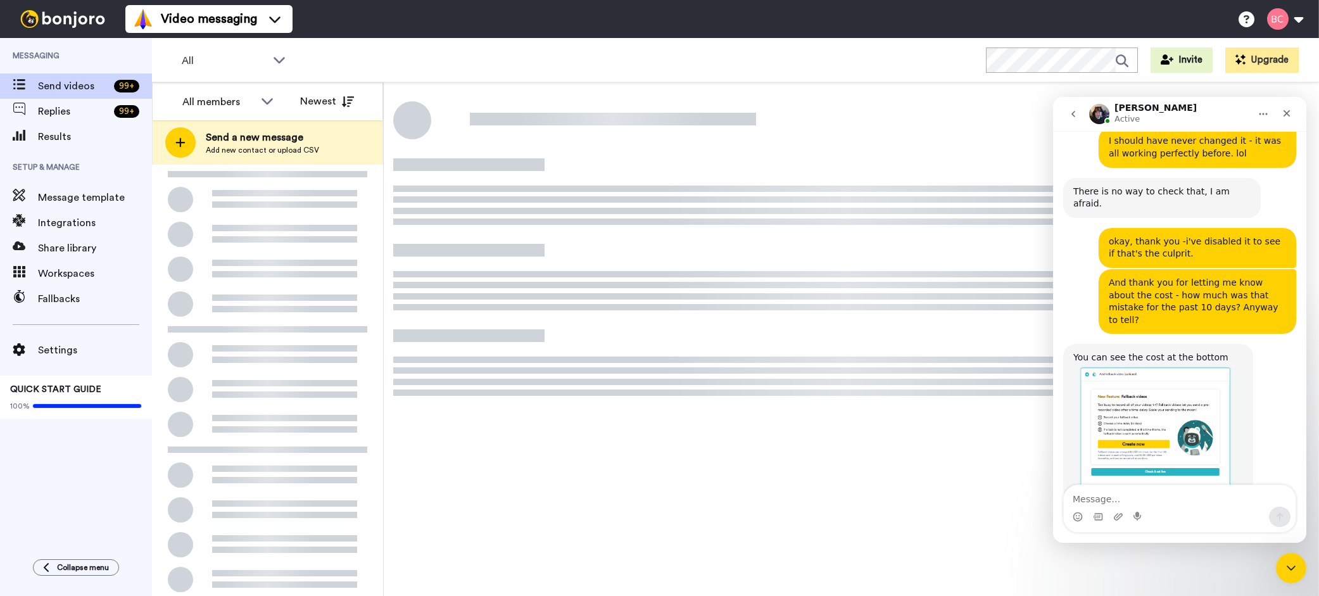
scroll to position [1605, 0]
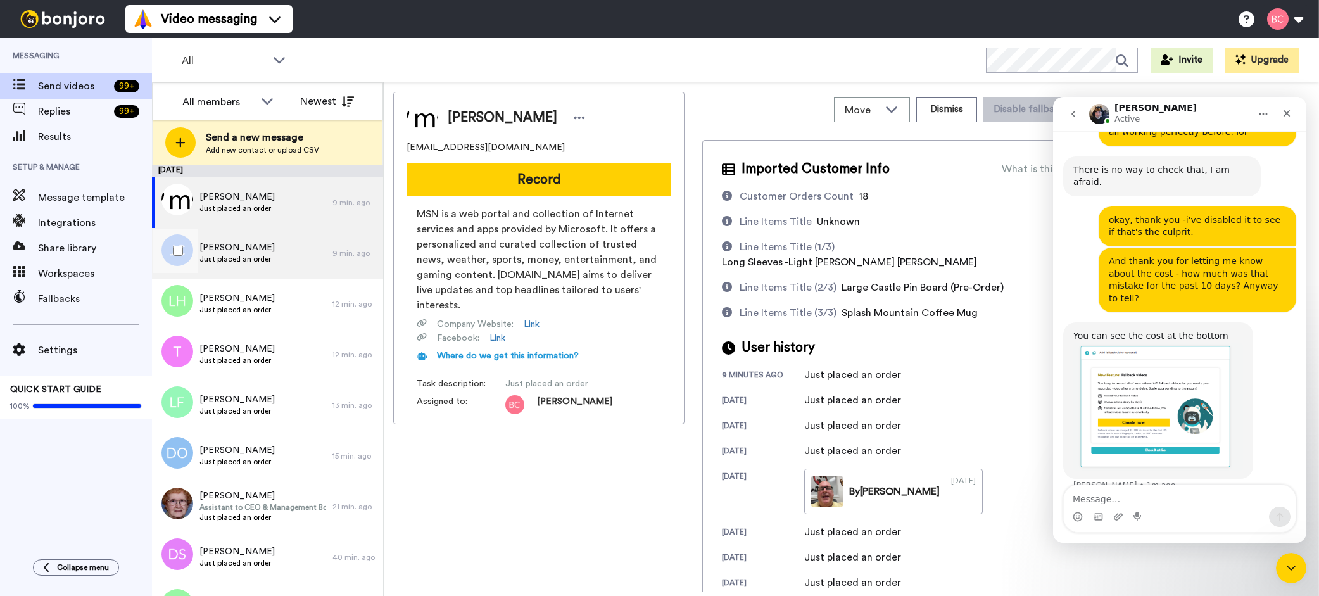
click at [287, 260] on div "Jamye Cook Just placed an order" at bounding box center [242, 253] width 180 height 51
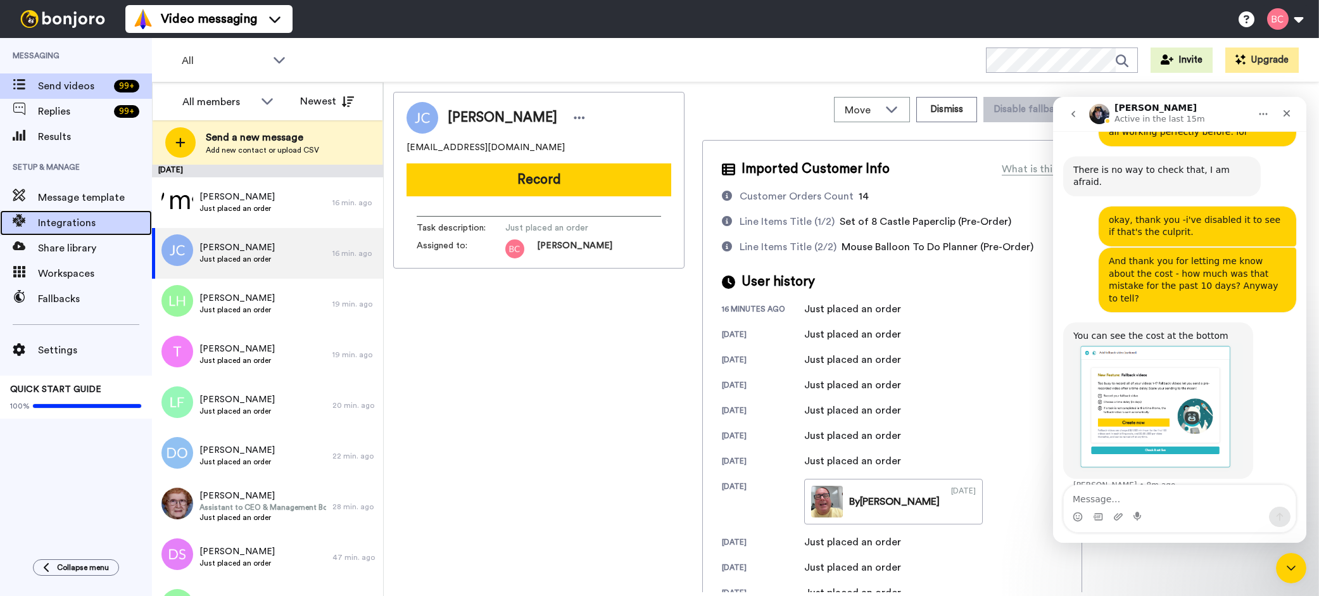
click at [53, 223] on span "Integrations" at bounding box center [95, 222] width 114 height 15
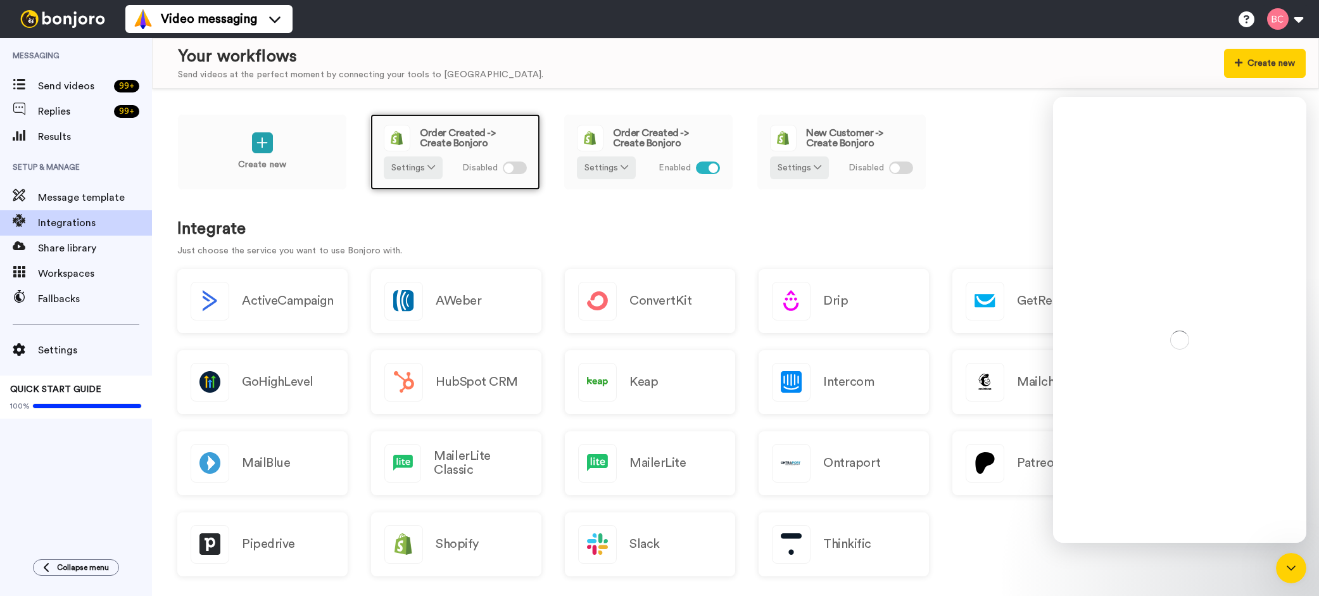
click at [518, 167] on div at bounding box center [515, 167] width 24 height 13
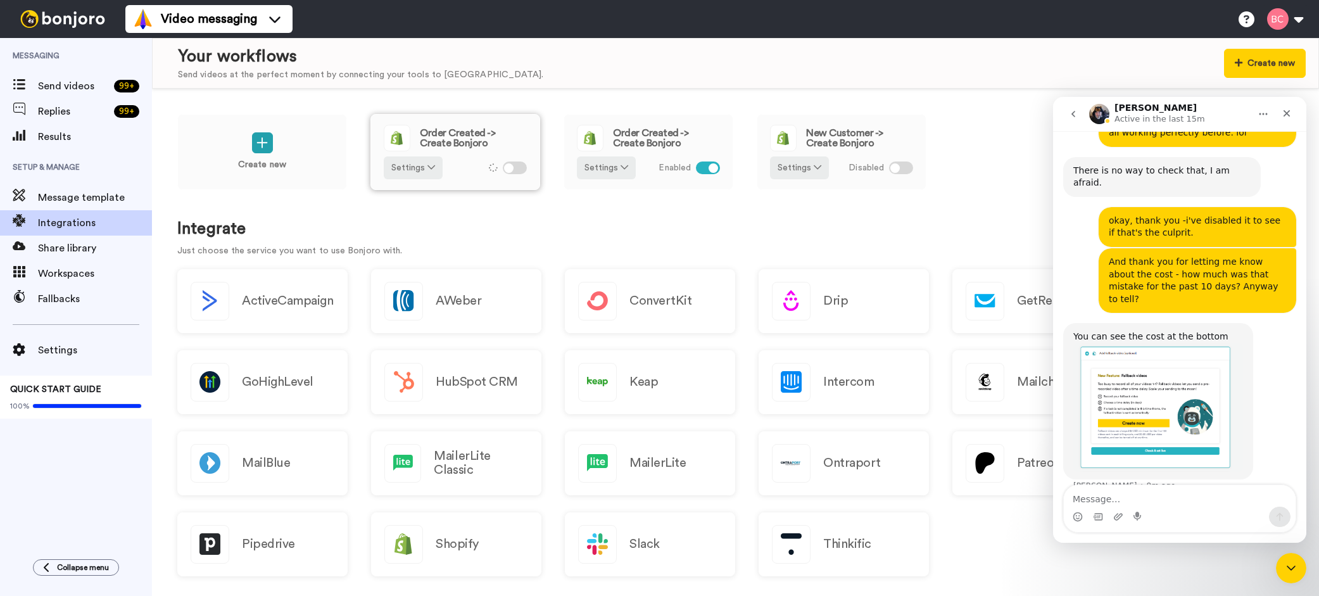
scroll to position [1605, 0]
click at [420, 171] on button "Settings" at bounding box center [413, 167] width 59 height 23
click at [411, 191] on span "Edit" at bounding box center [403, 193] width 17 height 9
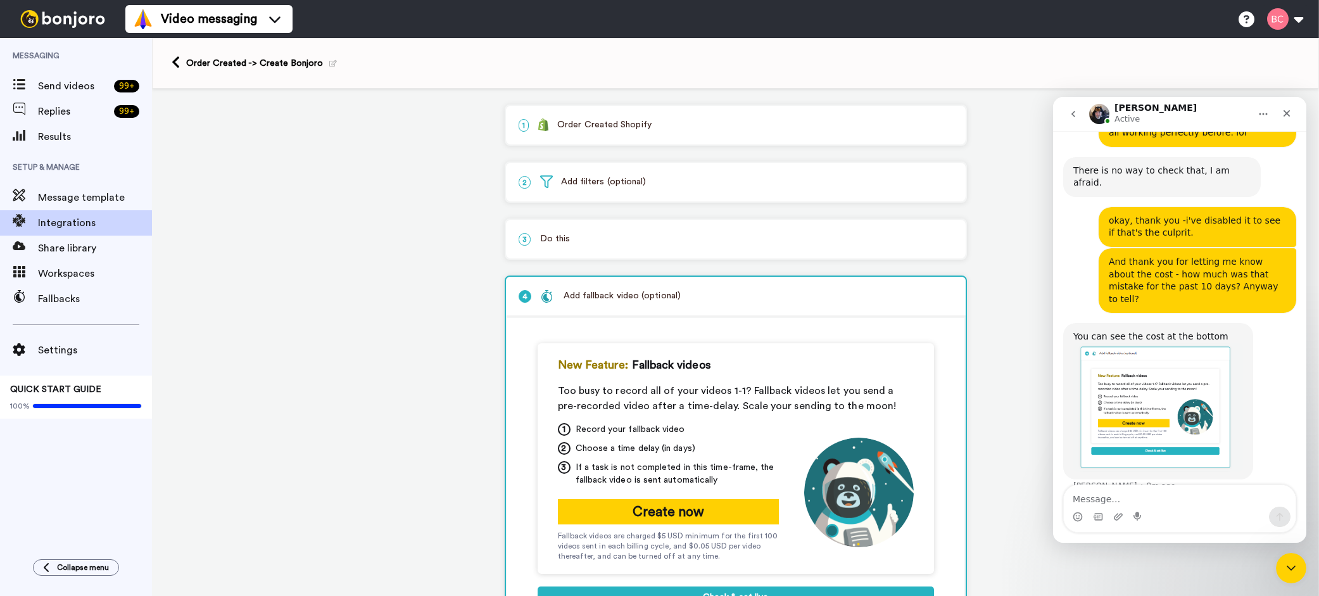
scroll to position [1605, 0]
click at [627, 187] on p "2 Add filters (optional)" at bounding box center [735, 181] width 434 height 13
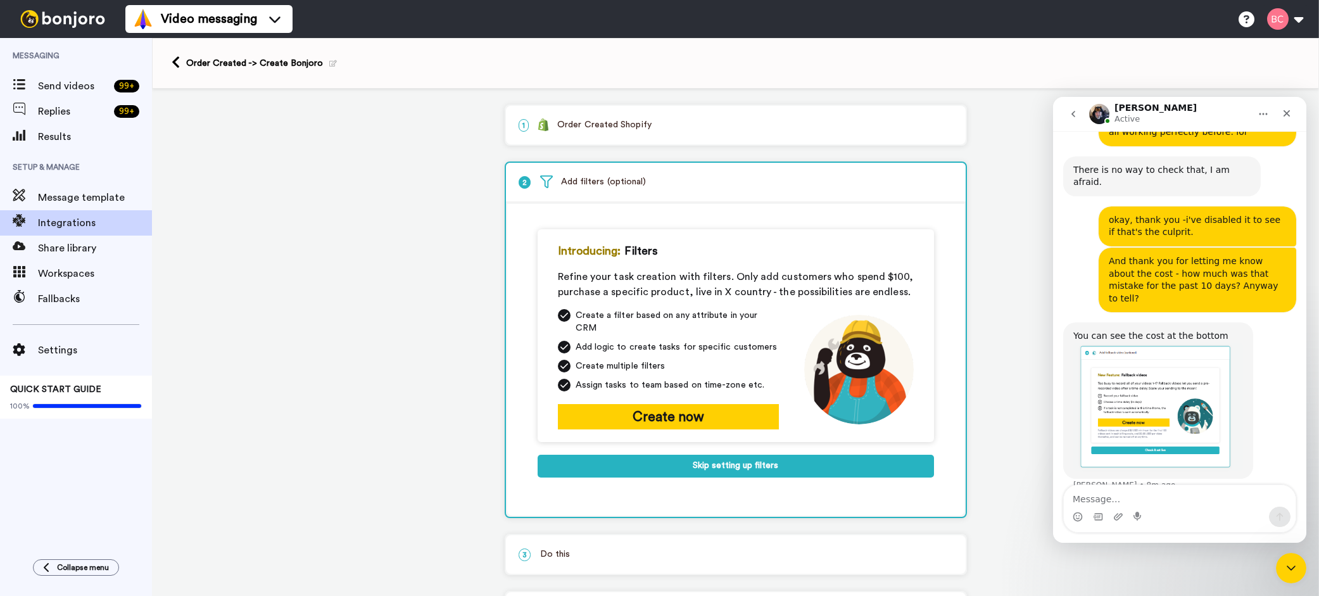
scroll to position [117, 0]
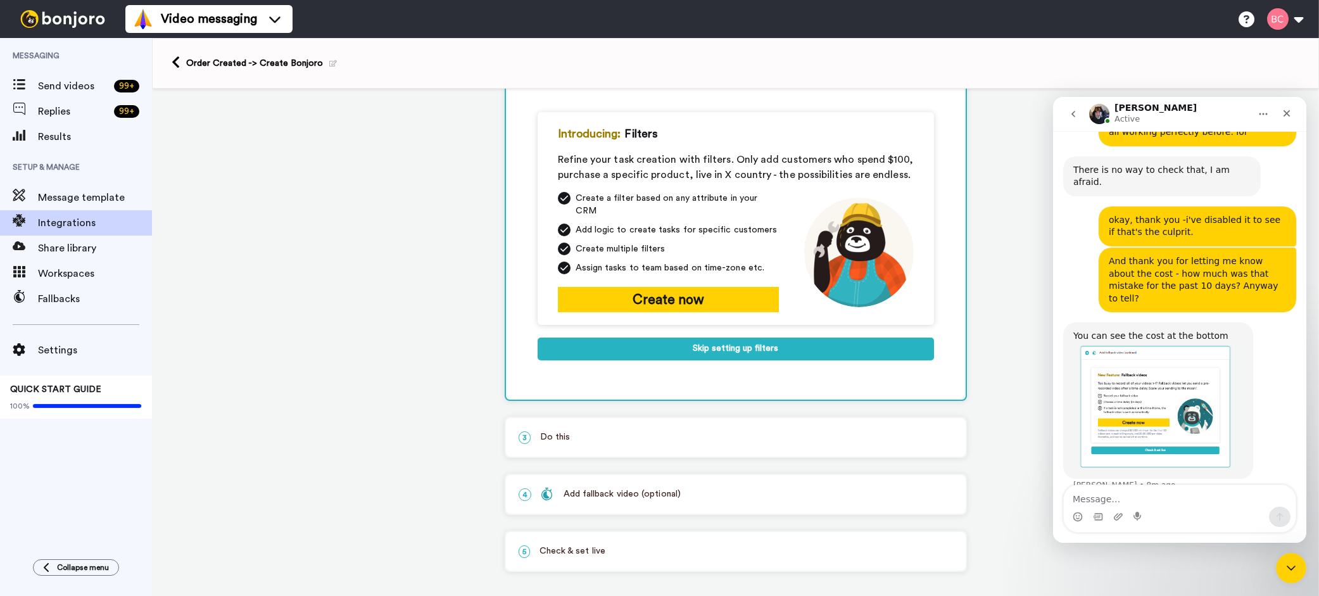
click at [570, 430] on p "3 Do this" at bounding box center [735, 436] width 434 height 13
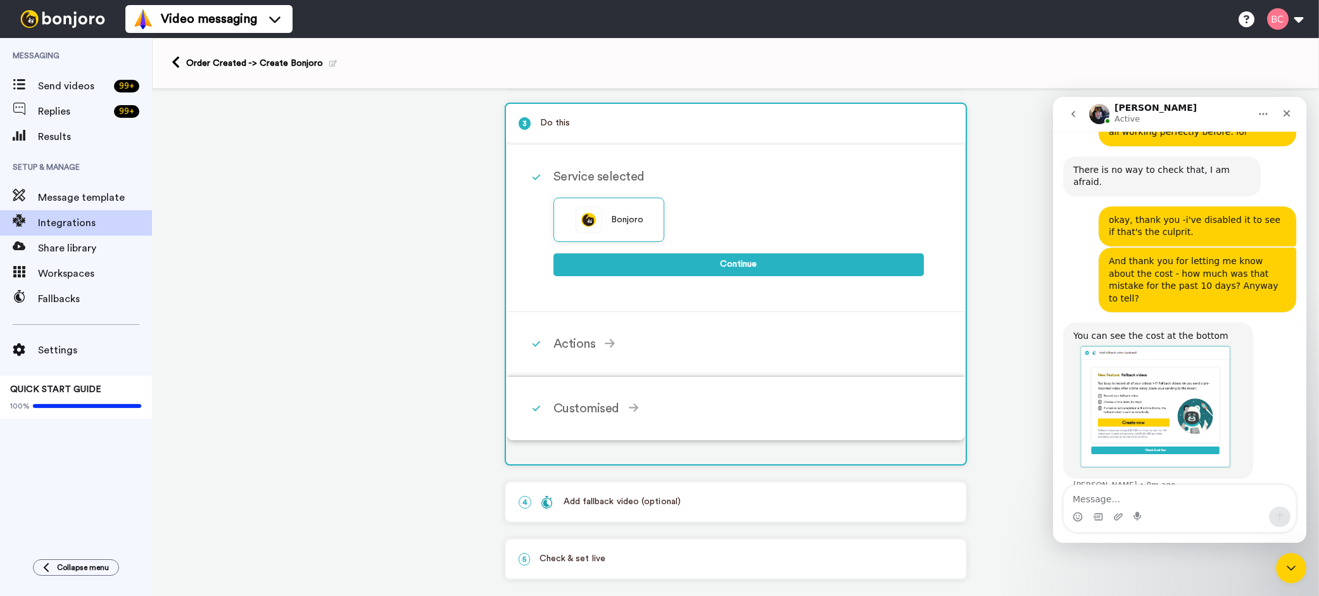
scroll to position [111, 0]
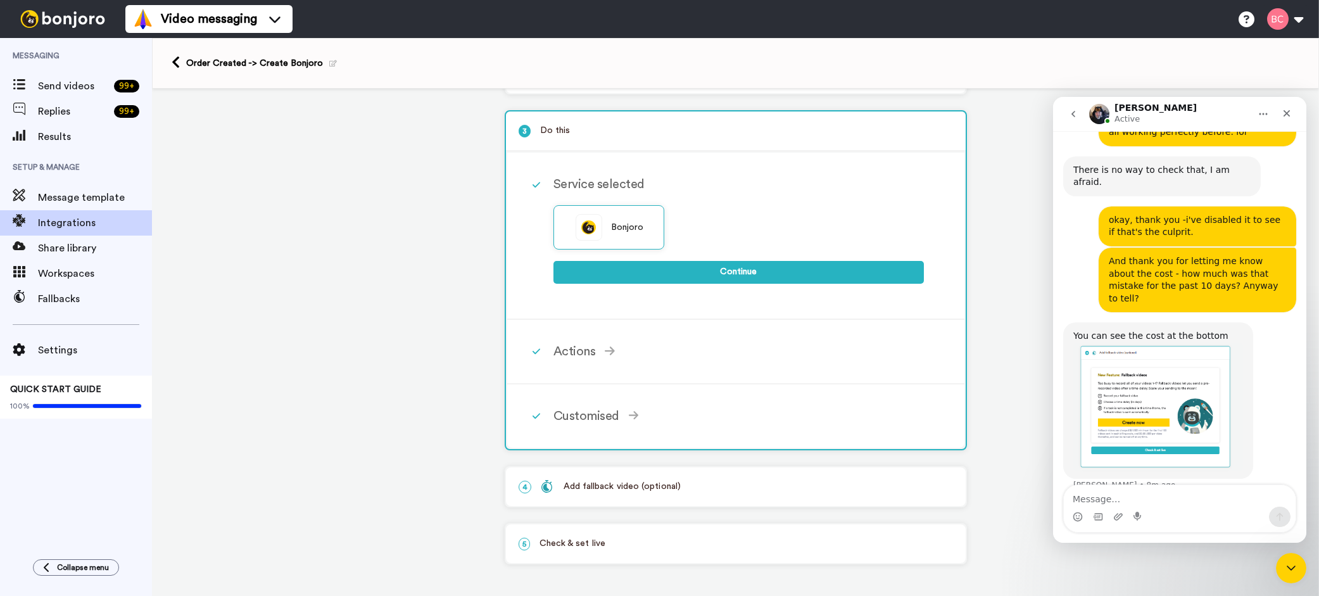
click at [445, 339] on div "1 Order Created Shopify Service selected ActiveCampaign AWeber Bonjoro ConvertK…" at bounding box center [735, 287] width 1167 height 615
click at [701, 484] on p "4 Add fallback video (optional)" at bounding box center [735, 486] width 434 height 13
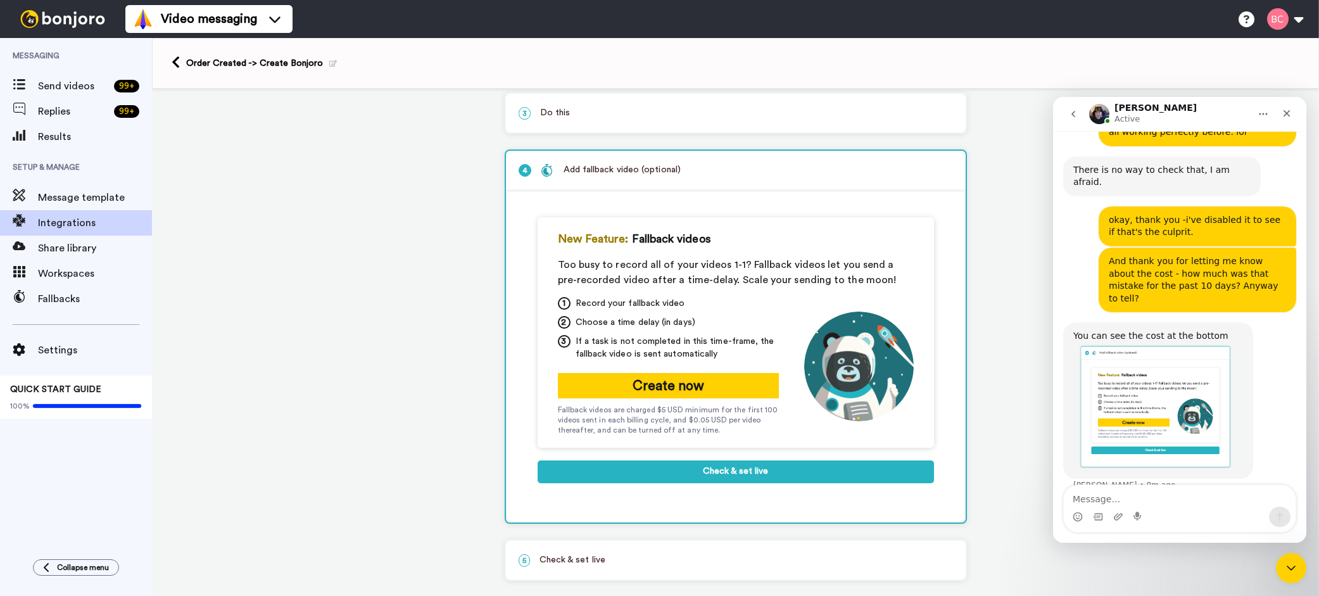
scroll to position [146, 0]
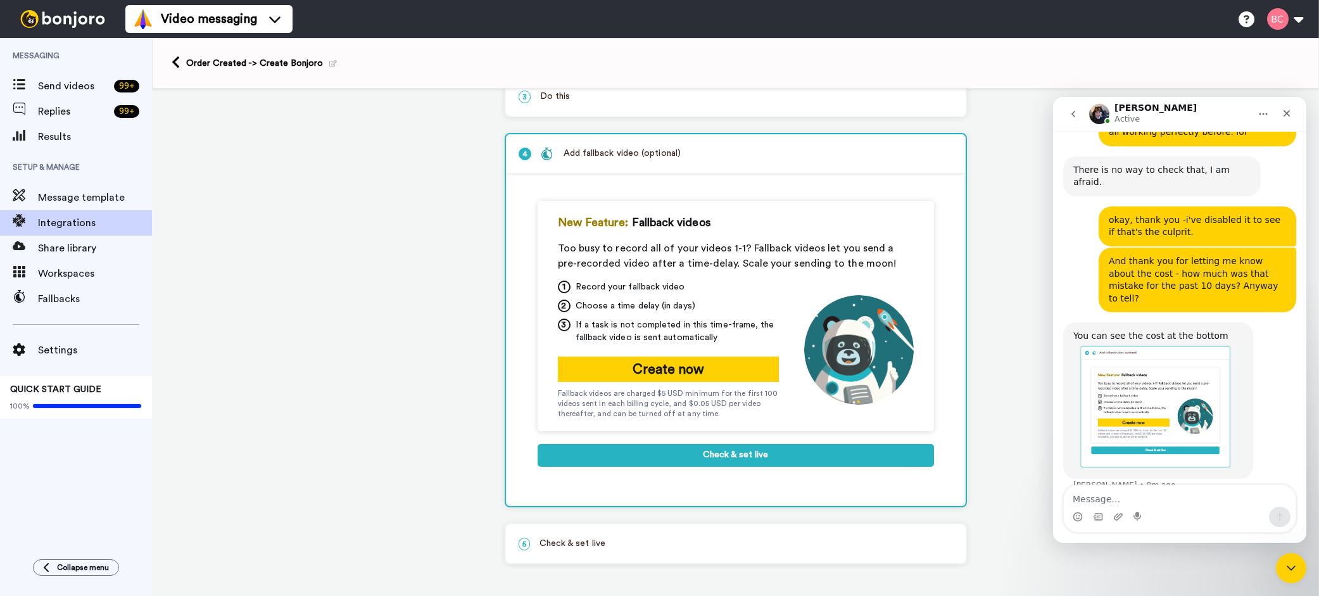
click at [582, 545] on p "5 Check & set live" at bounding box center [735, 543] width 434 height 13
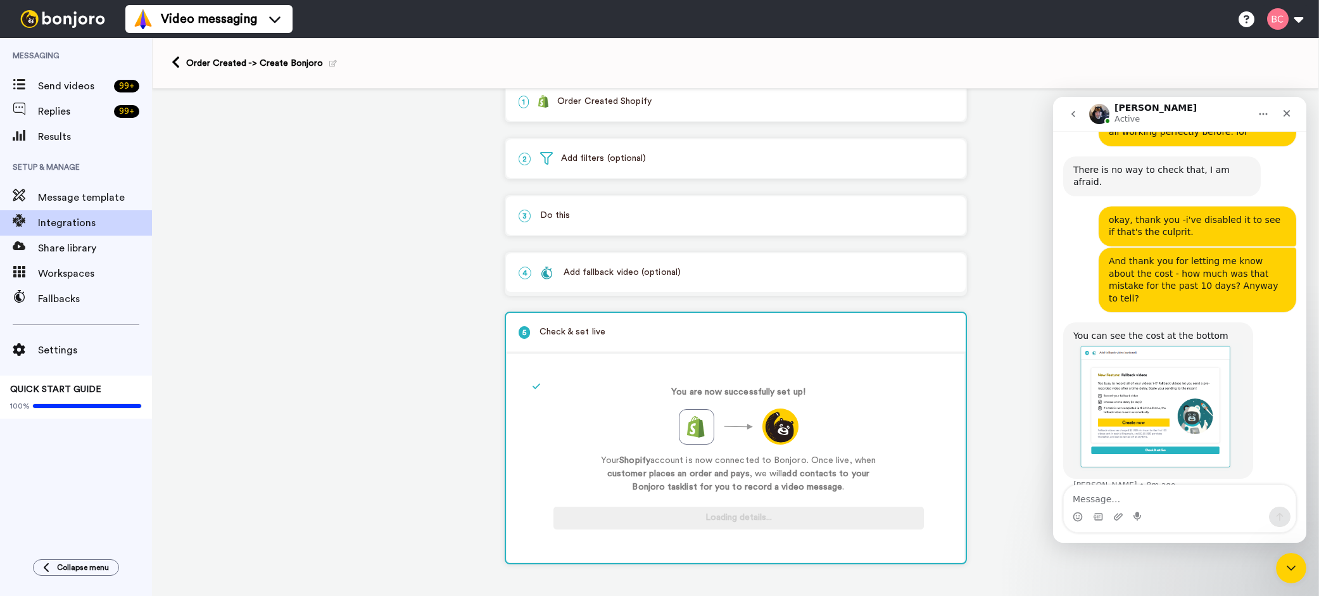
scroll to position [27, 0]
click at [1000, 246] on div "1 Order Created Shopify Service selected ActiveCampaign AWeber Bonjoro ConvertK…" at bounding box center [735, 330] width 1167 height 530
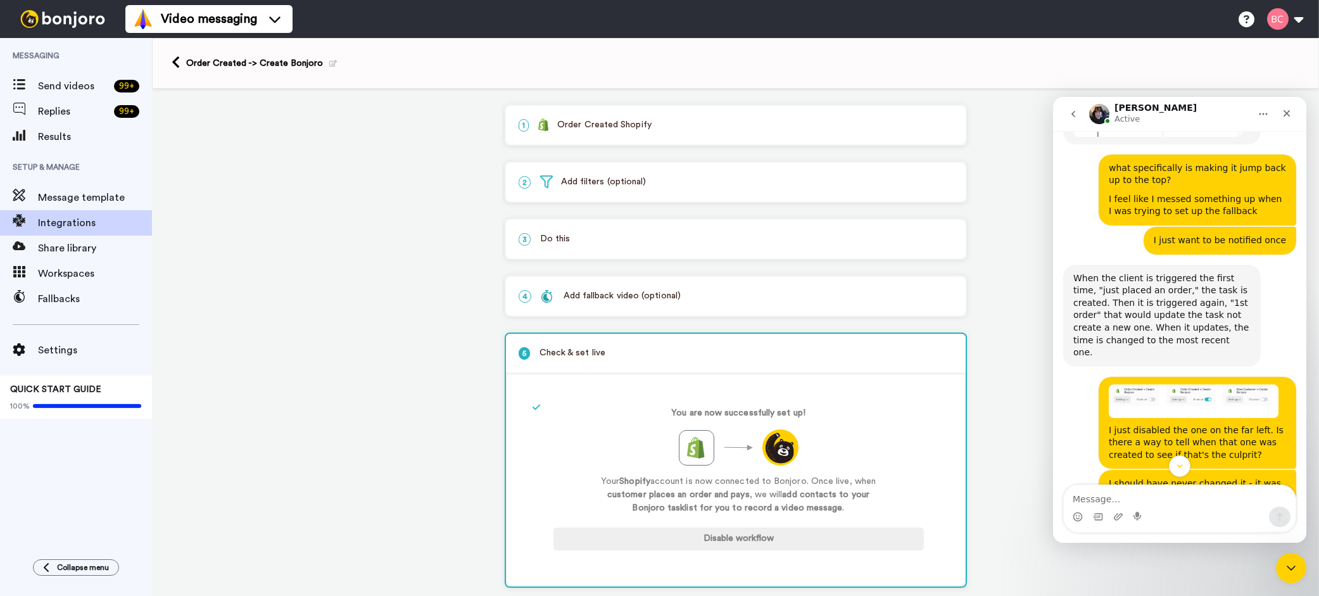
scroll to position [1192, 0]
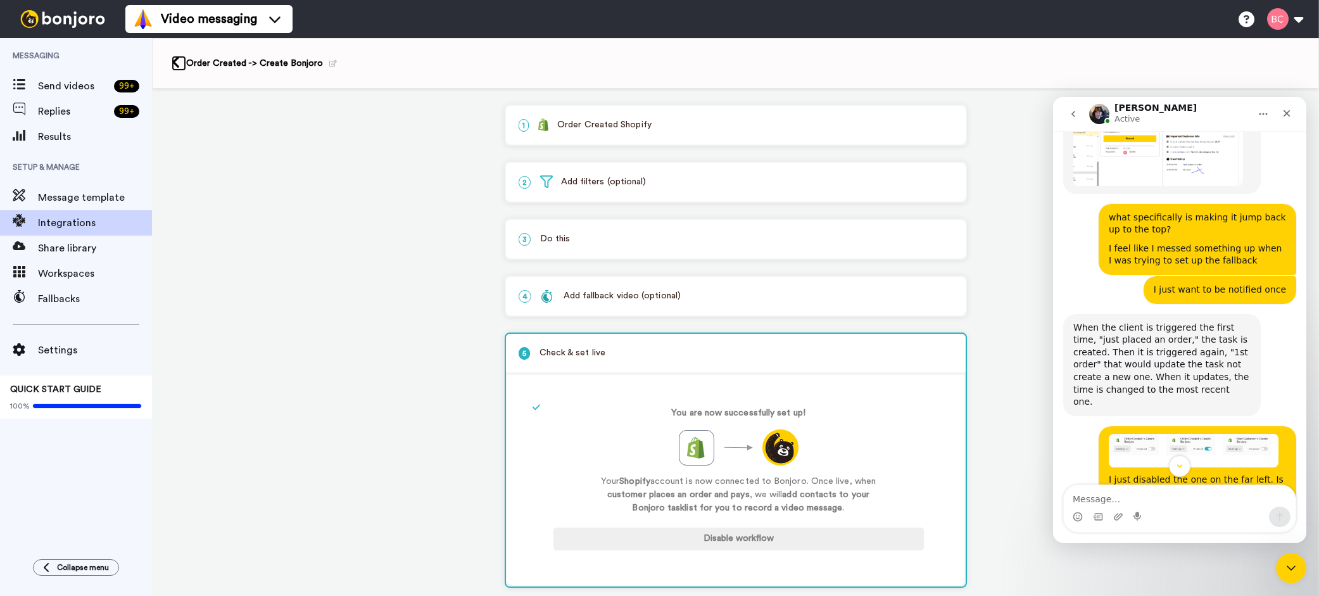
click at [172, 63] on icon at bounding box center [176, 62] width 8 height 13
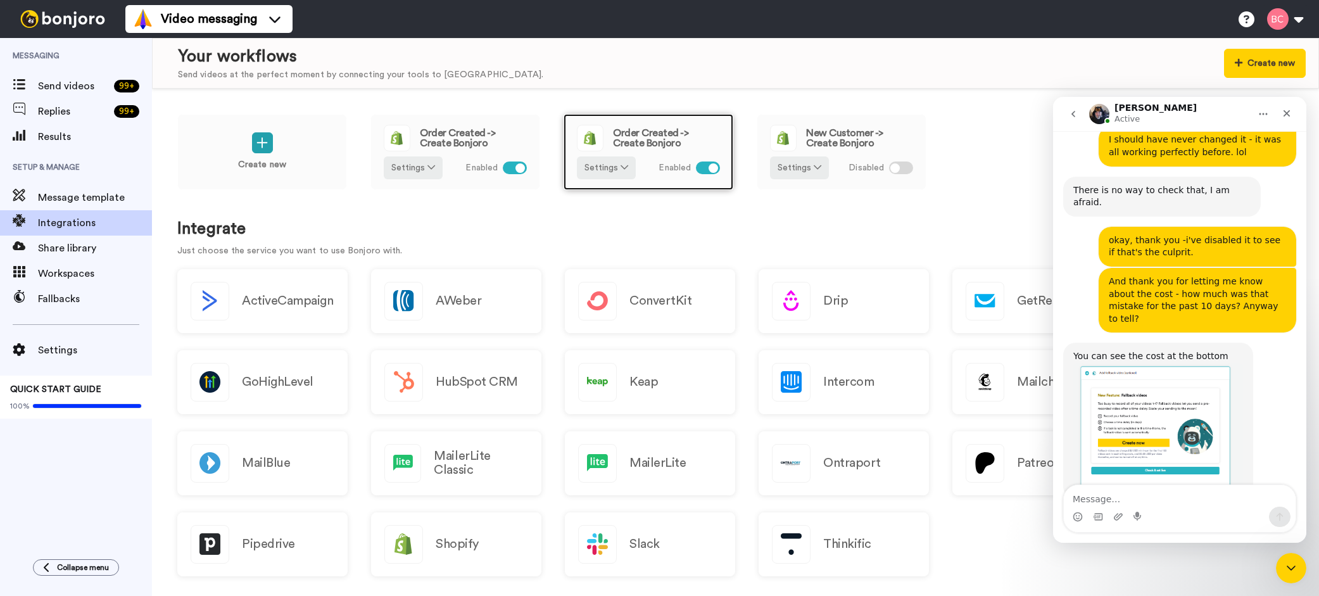
click at [674, 136] on span "Order Created -> Create Bonjoro" at bounding box center [666, 138] width 107 height 20
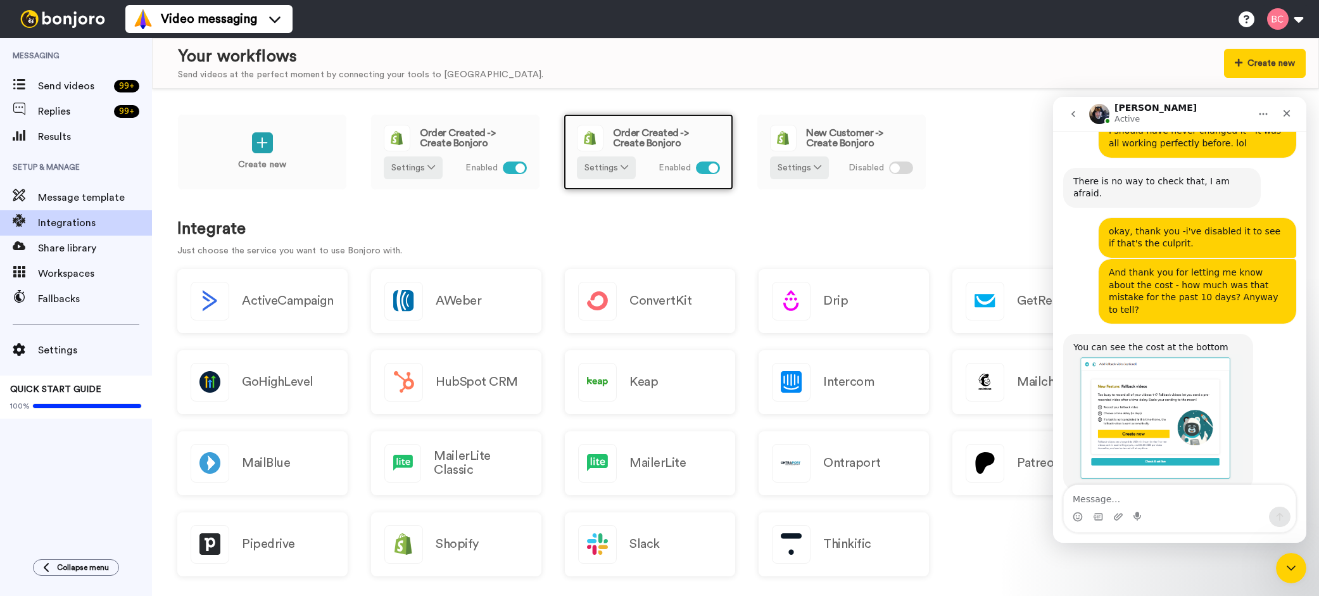
scroll to position [1605, 0]
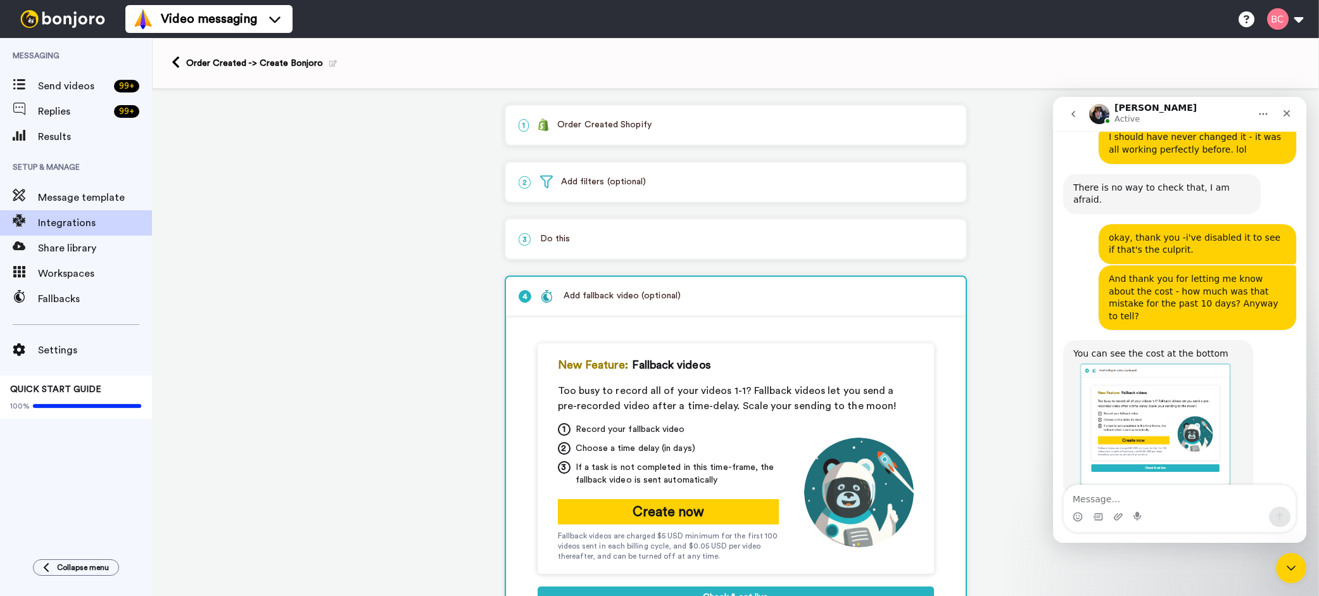
scroll to position [1605, 0]
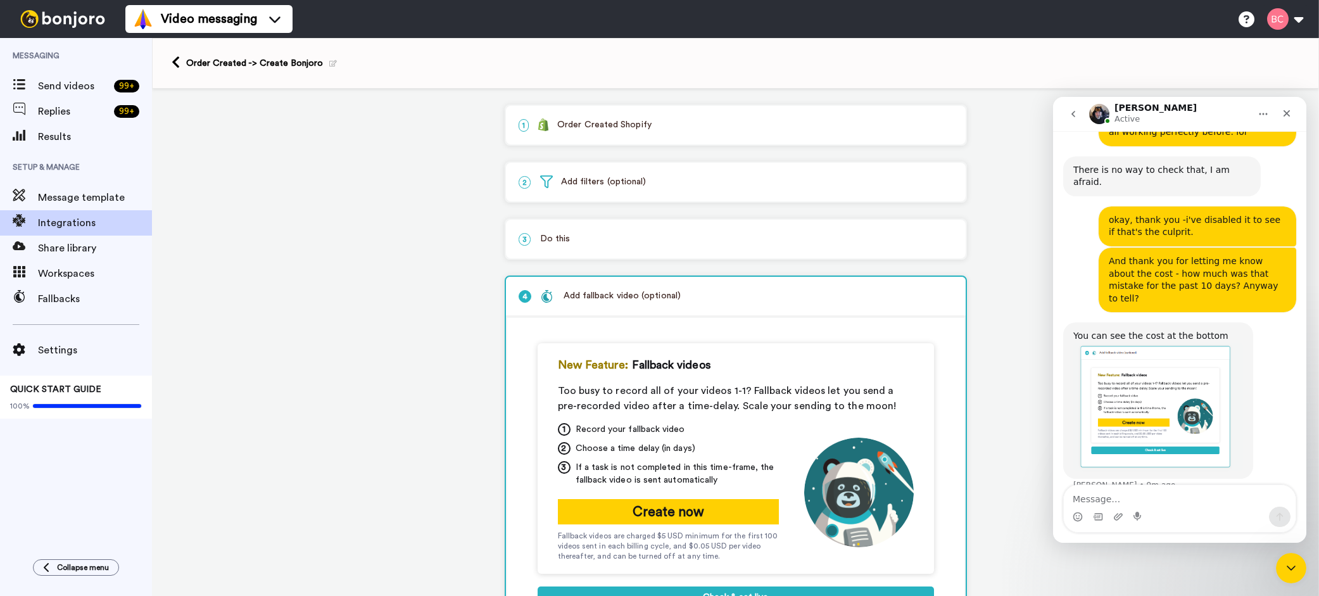
click at [594, 189] on p "2 Add filters (optional)" at bounding box center [735, 181] width 434 height 13
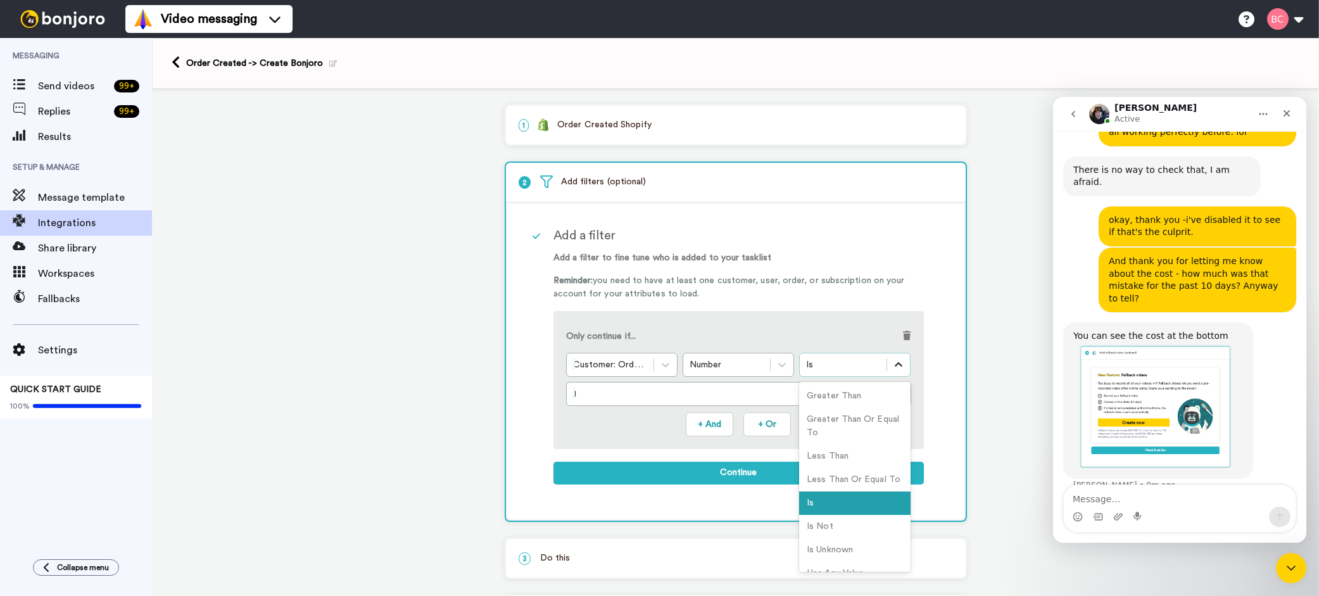
click at [900, 365] on icon at bounding box center [898, 364] width 13 height 13
click at [986, 186] on div "1 Order Created Shopify Service selected ActiveCampaign AWeber Bonjoro ConvertK…" at bounding box center [735, 407] width 1167 height 636
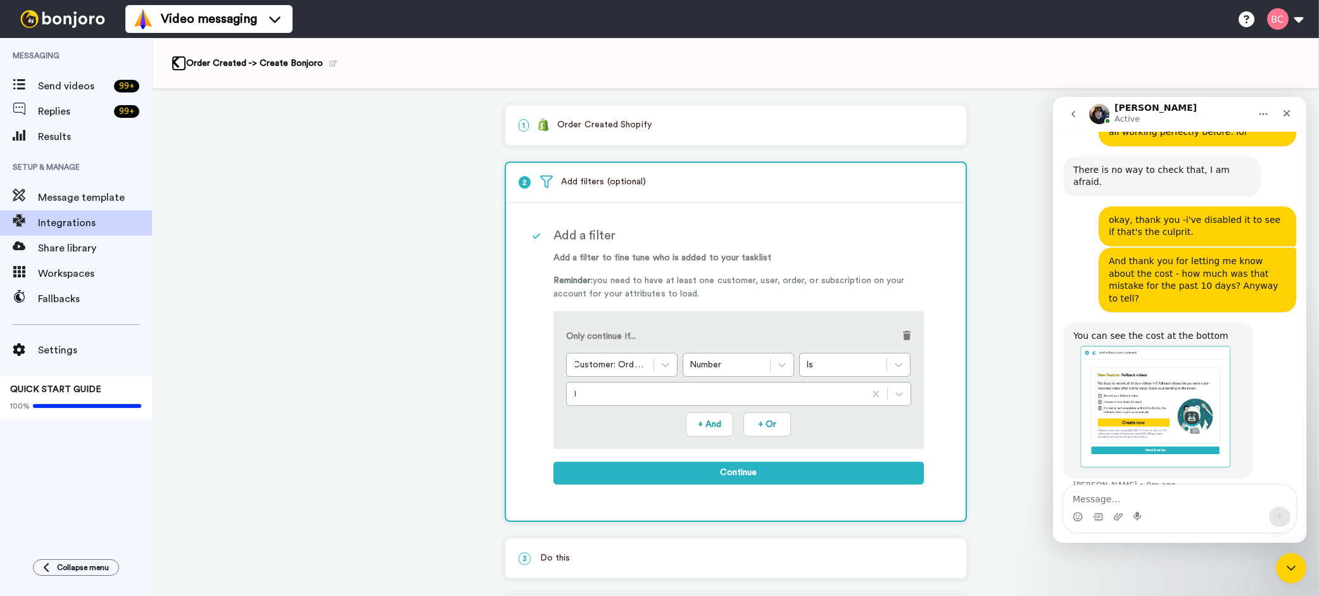
click at [177, 61] on icon at bounding box center [176, 62] width 8 height 13
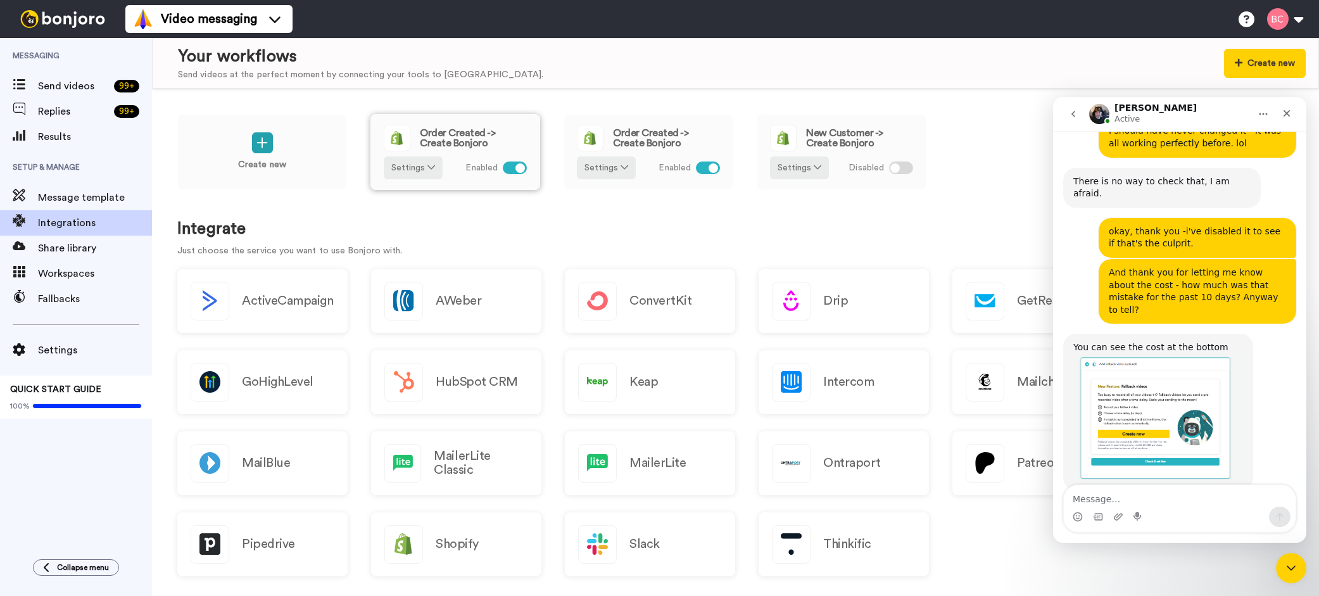
scroll to position [1605, 0]
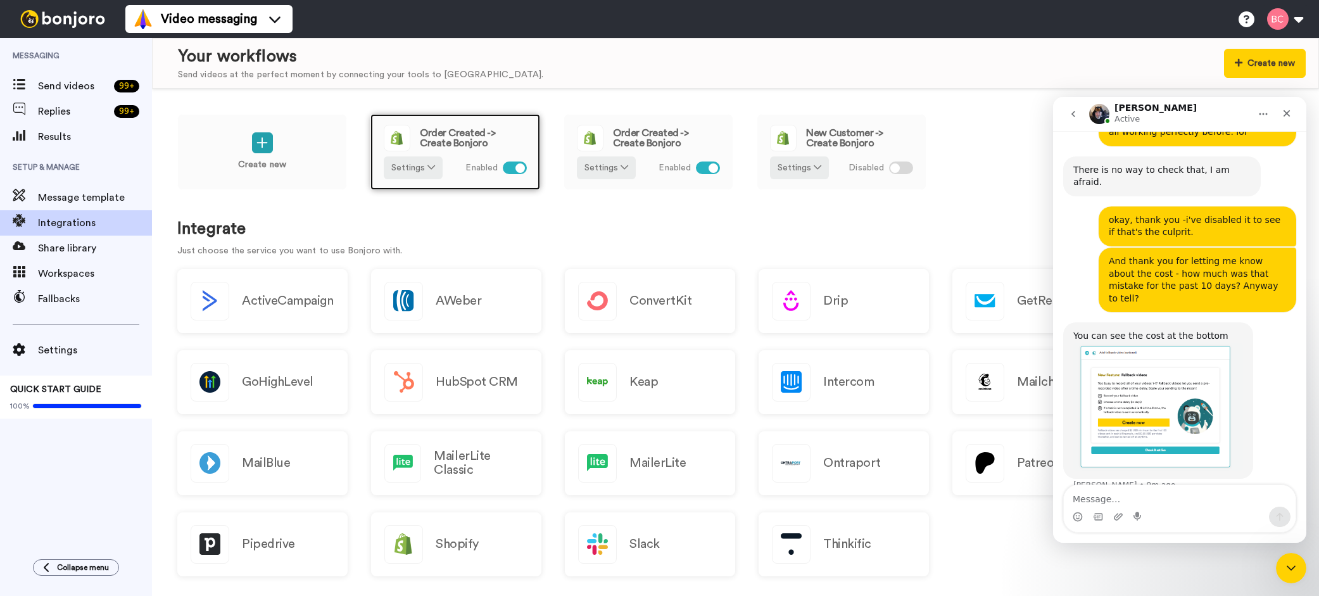
click at [448, 141] on span "Order Created -> Create Bonjoro" at bounding box center [473, 138] width 107 height 20
click at [411, 168] on button "Settings" at bounding box center [413, 167] width 59 height 23
click at [408, 191] on span "Edit" at bounding box center [403, 193] width 17 height 9
click at [401, 192] on span "Edit" at bounding box center [403, 193] width 17 height 9
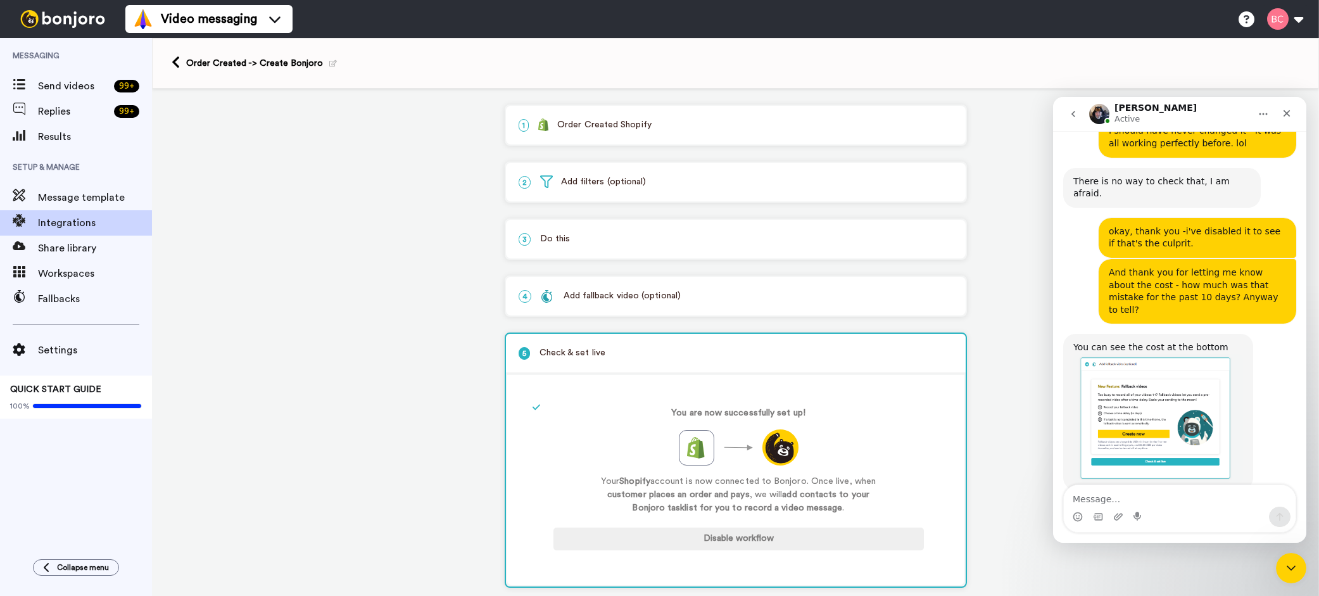
scroll to position [1605, 0]
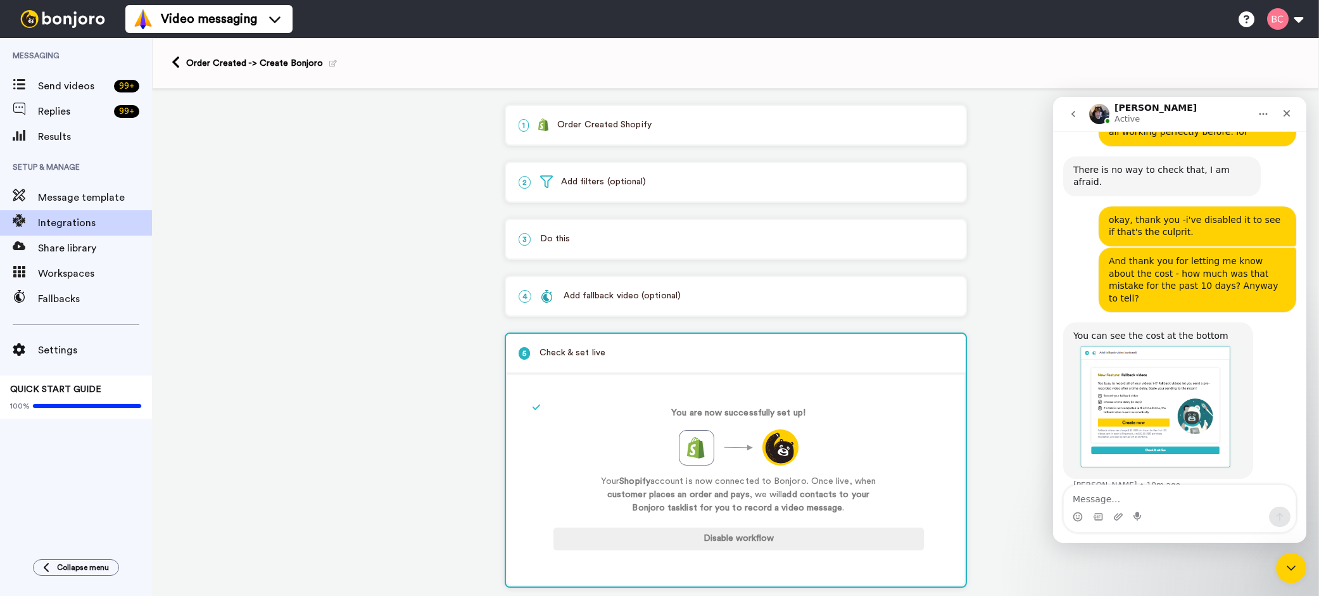
click at [618, 188] on p "2 Add filters (optional)" at bounding box center [735, 181] width 434 height 13
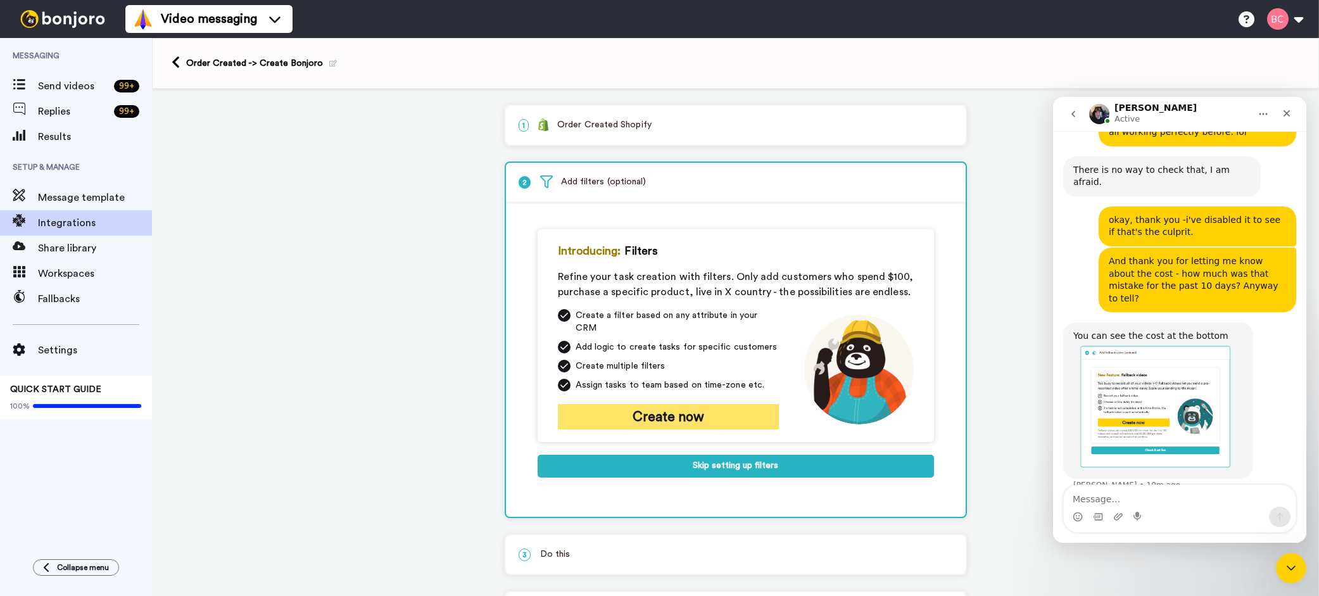
click at [651, 404] on button "Create now" at bounding box center [668, 416] width 221 height 25
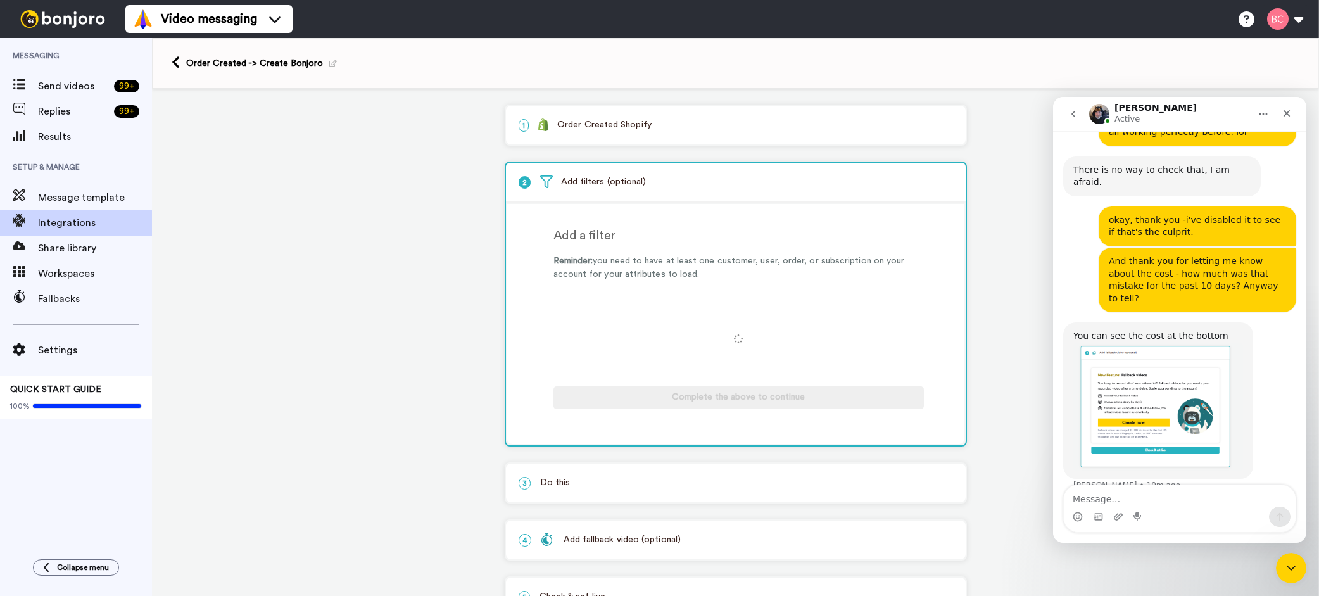
click at [634, 255] on div "Add a filter Reminder: you need to have at least one customer, user, order, or …" at bounding box center [752, 323] width 398 height 215
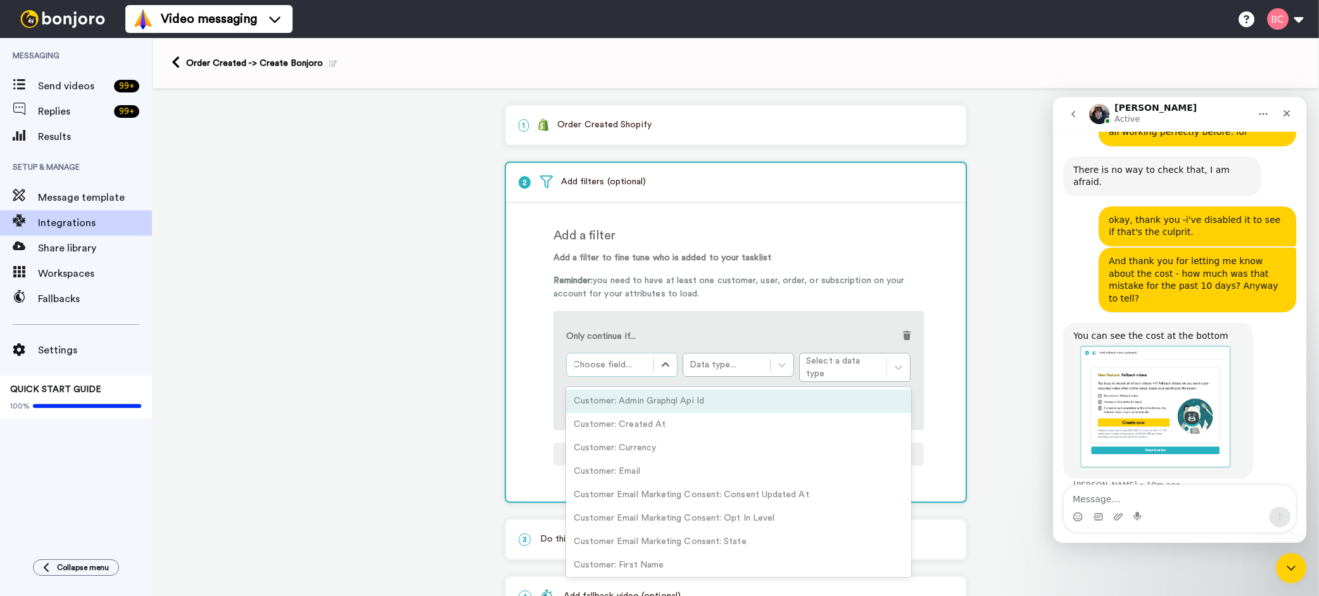
click at [629, 369] on div at bounding box center [610, 364] width 74 height 15
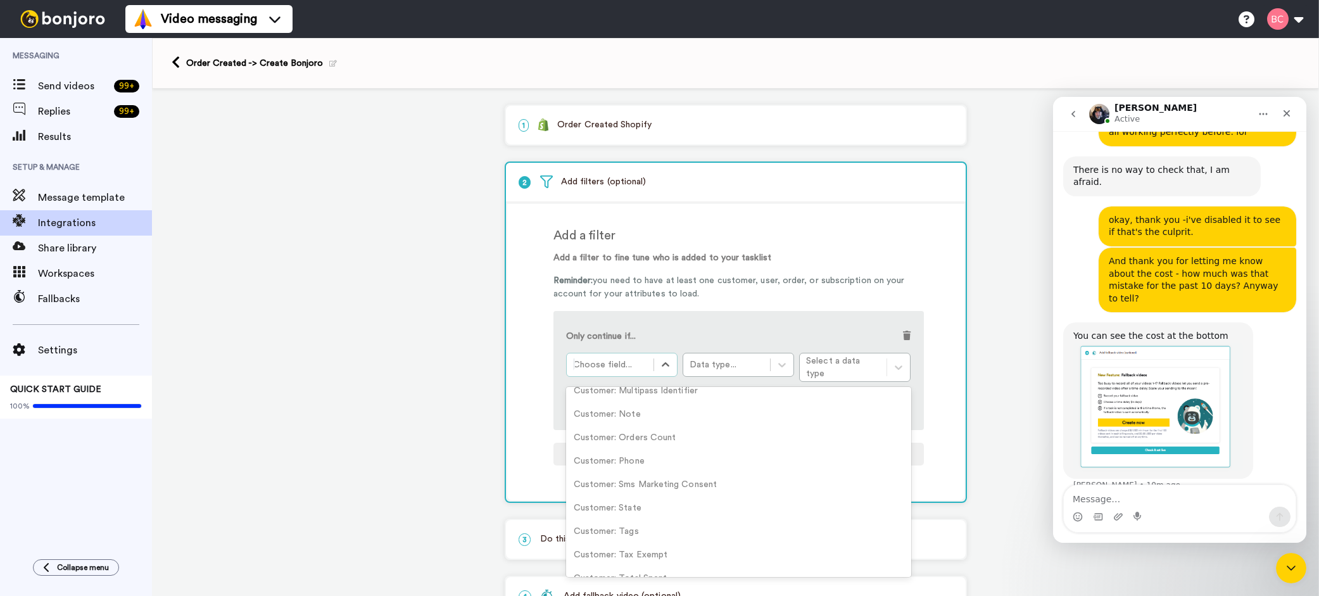
scroll to position [294, 0]
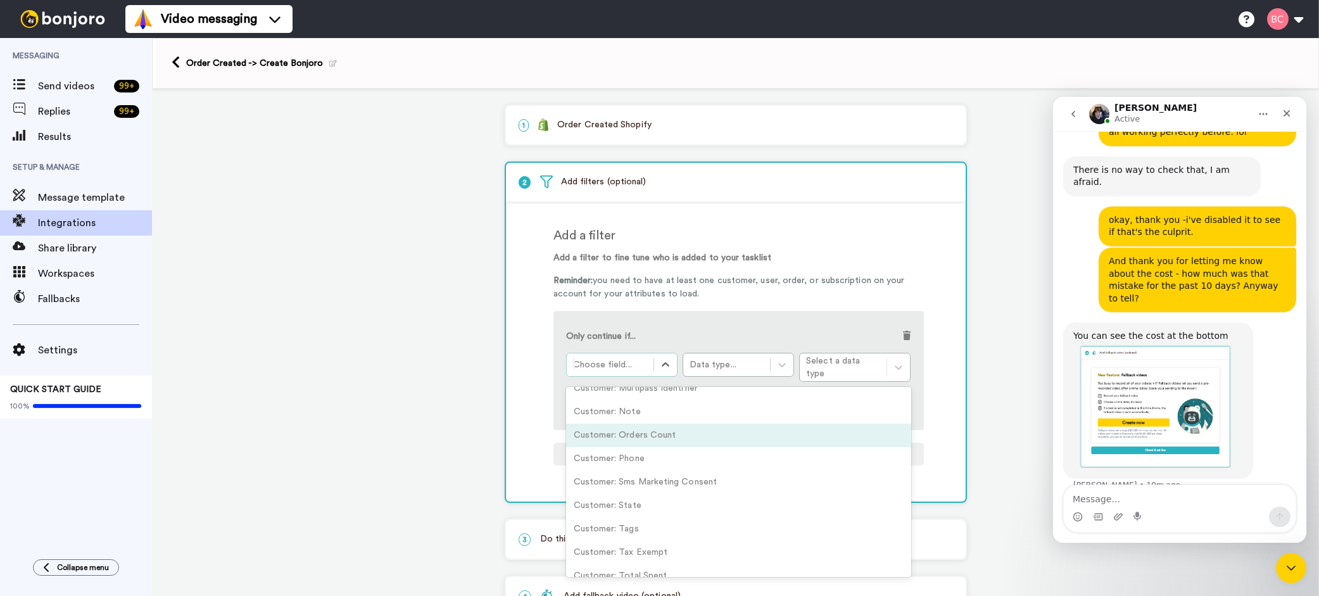
click at [675, 437] on div "Customer: Orders Count" at bounding box center [738, 434] width 345 height 23
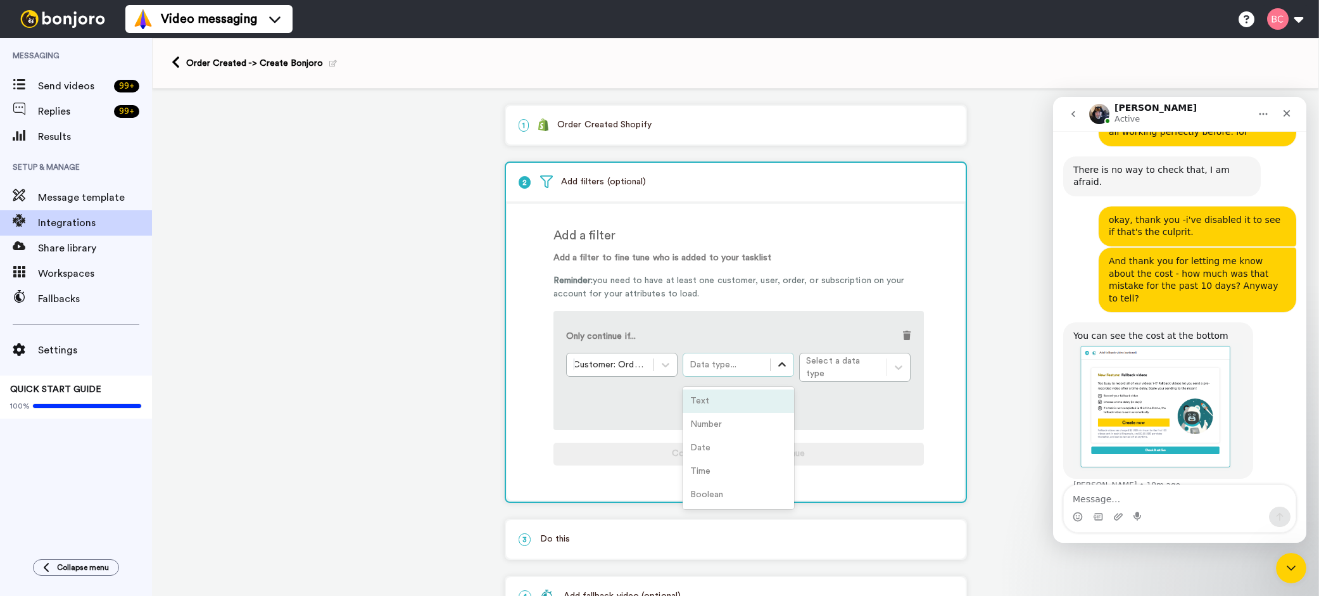
click at [779, 361] on icon at bounding box center [781, 364] width 13 height 13
click at [721, 423] on div "Number" at bounding box center [737, 424] width 111 height 23
click at [901, 366] on icon at bounding box center [898, 364] width 13 height 13
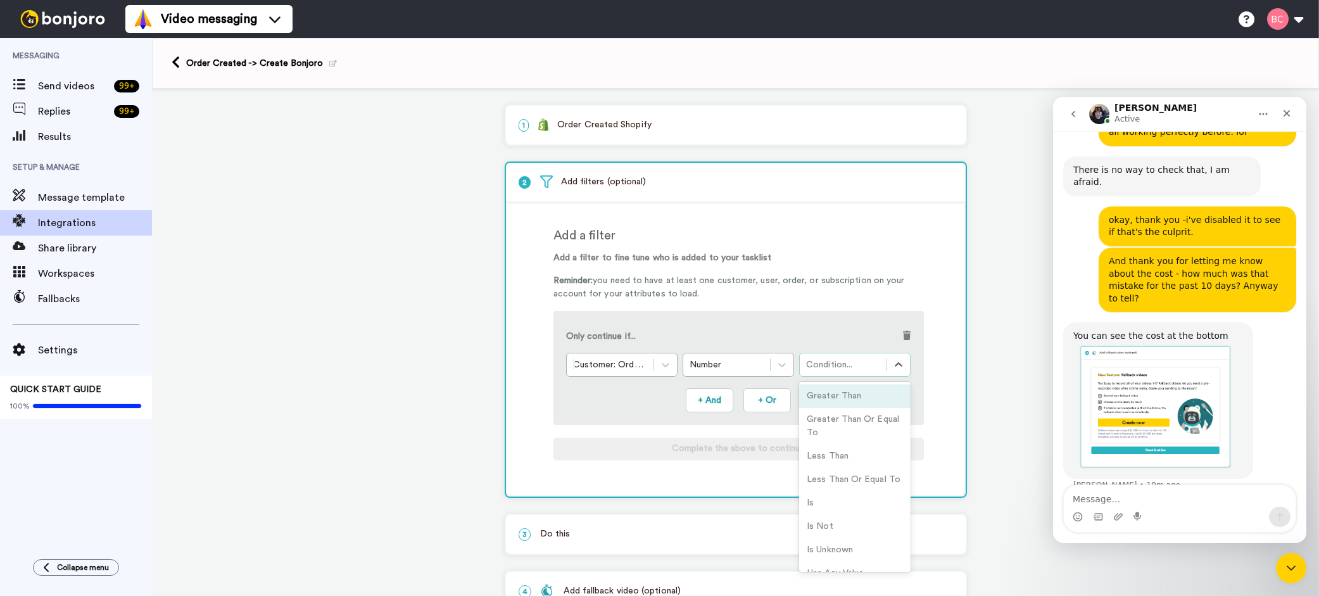
click at [857, 401] on div "Greater Than" at bounding box center [854, 395] width 111 height 23
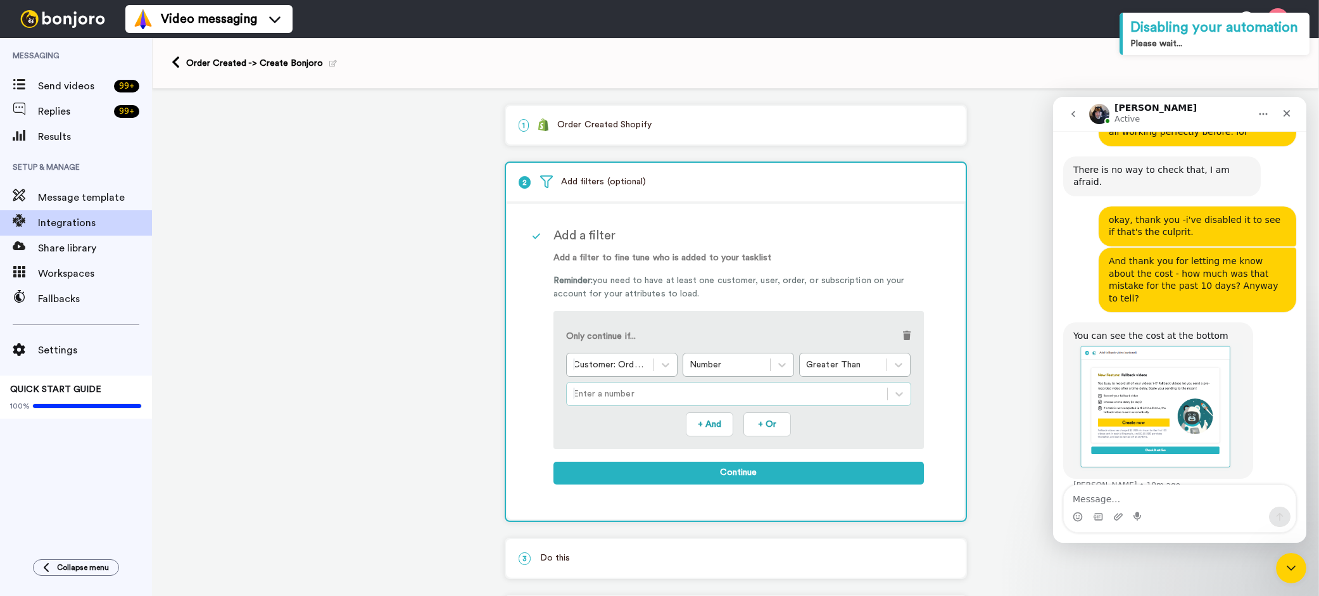
click at [675, 394] on div at bounding box center [727, 393] width 308 height 15
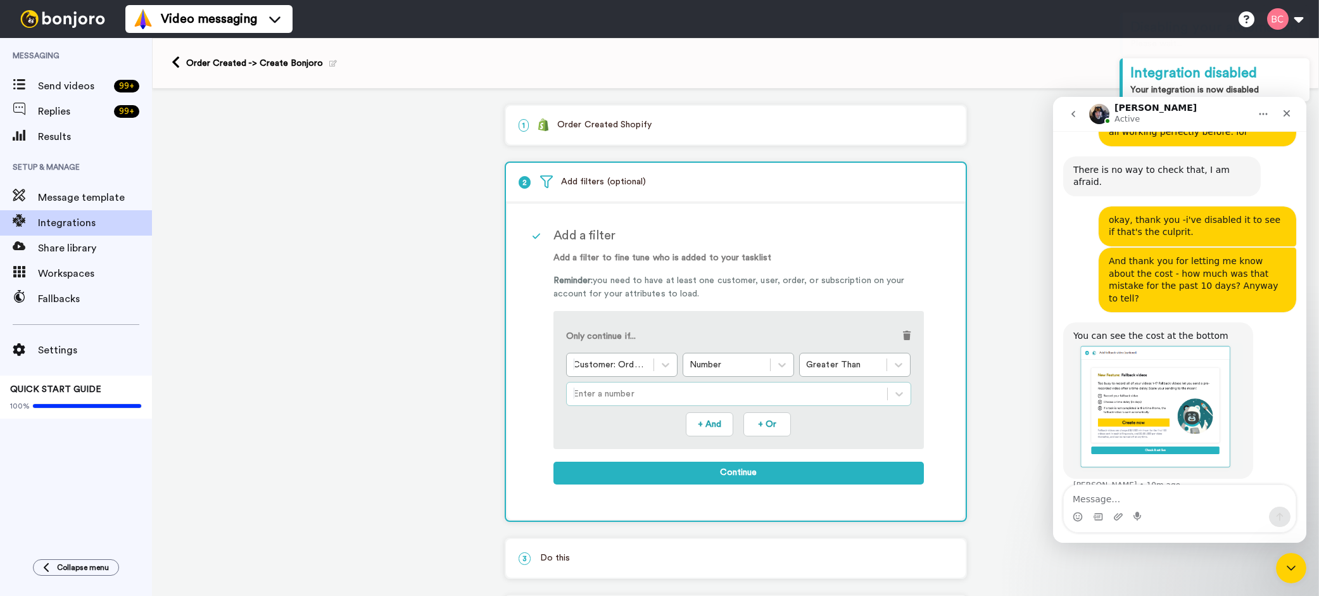
click at [649, 395] on div at bounding box center [727, 393] width 308 height 15
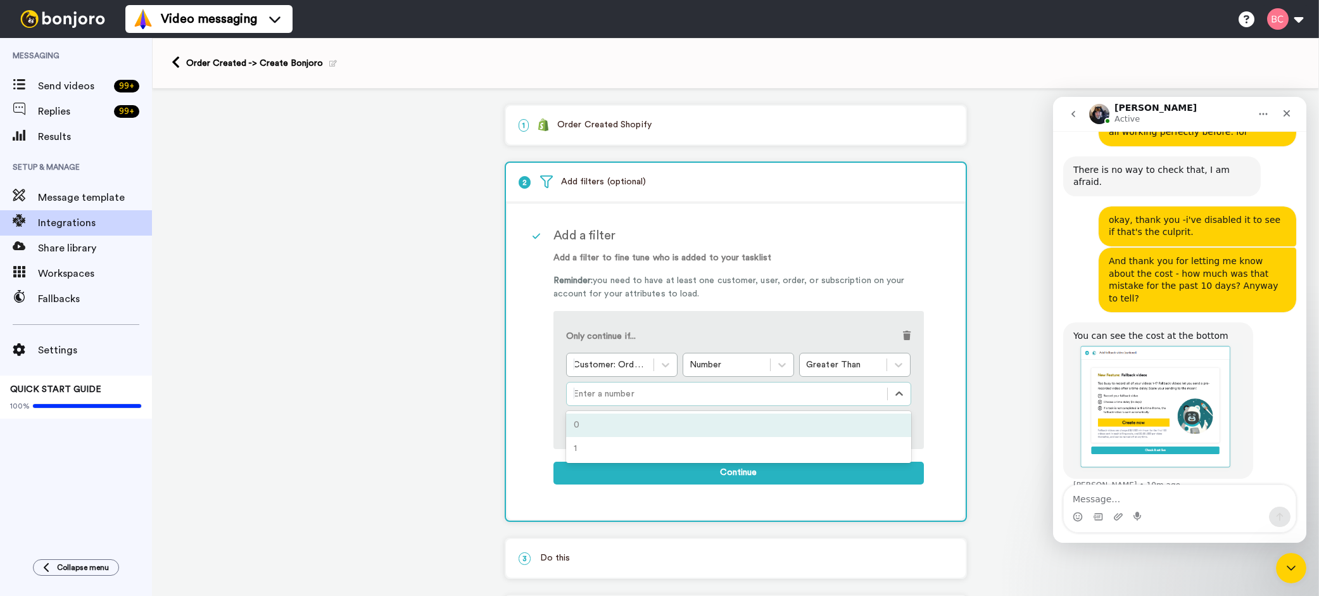
click at [625, 392] on div at bounding box center [727, 393] width 308 height 15
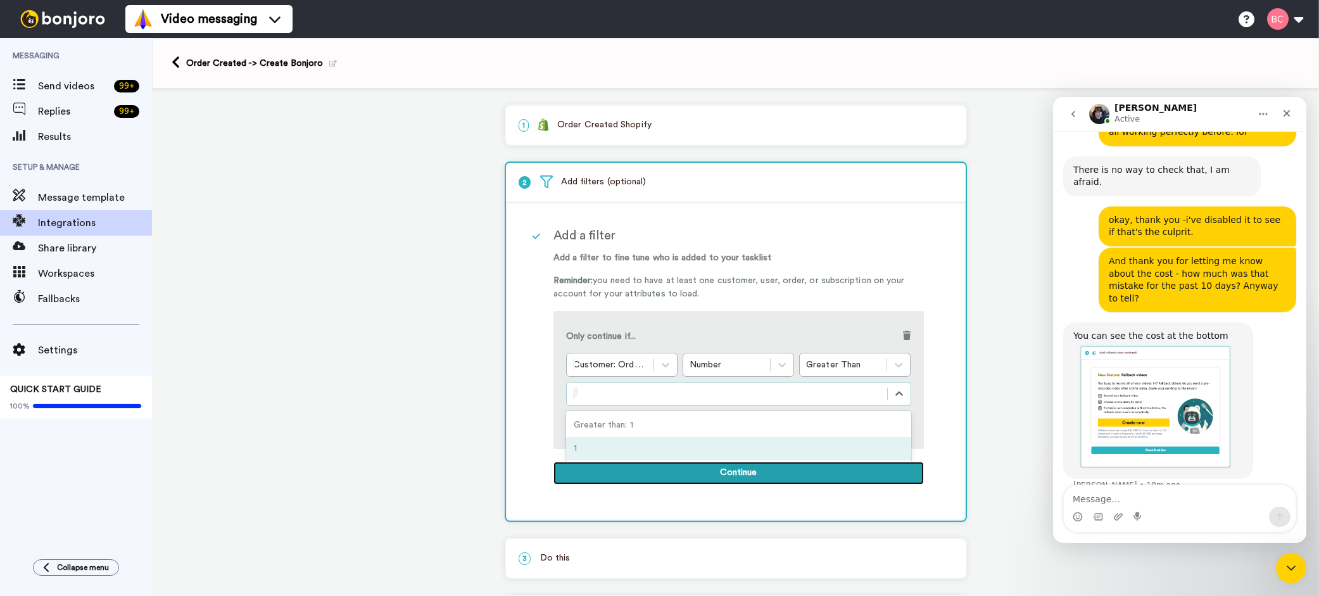
click at [717, 477] on button "Continue" at bounding box center [738, 472] width 370 height 23
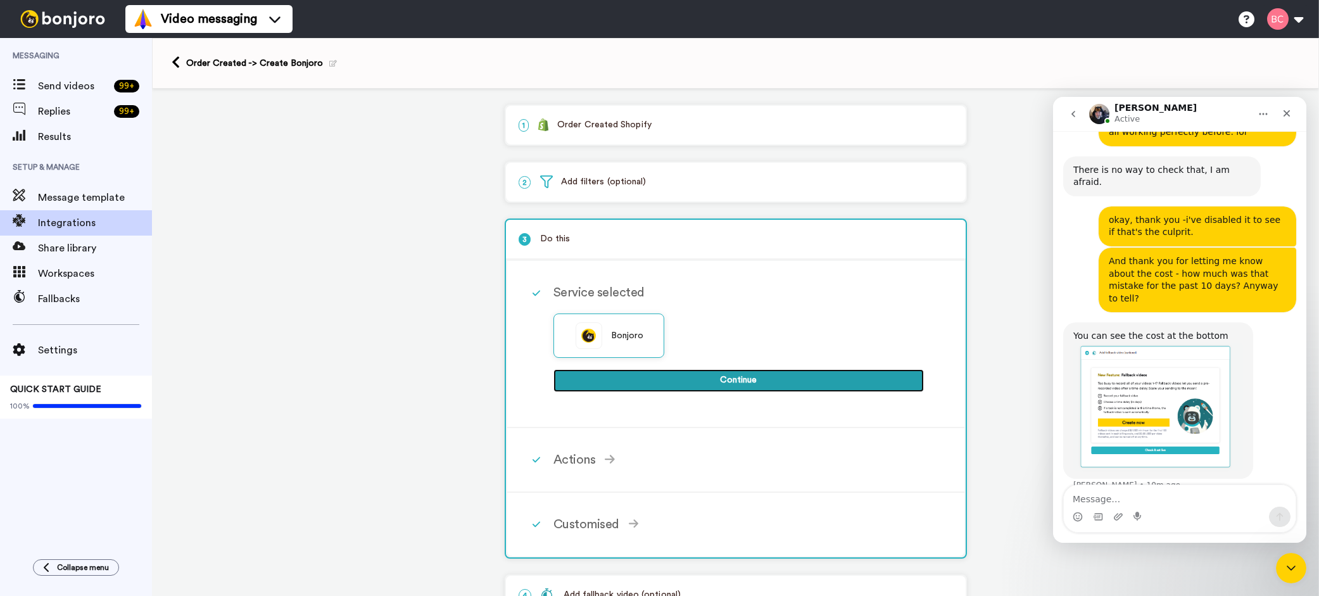
click at [736, 382] on button "Continue" at bounding box center [738, 380] width 370 height 23
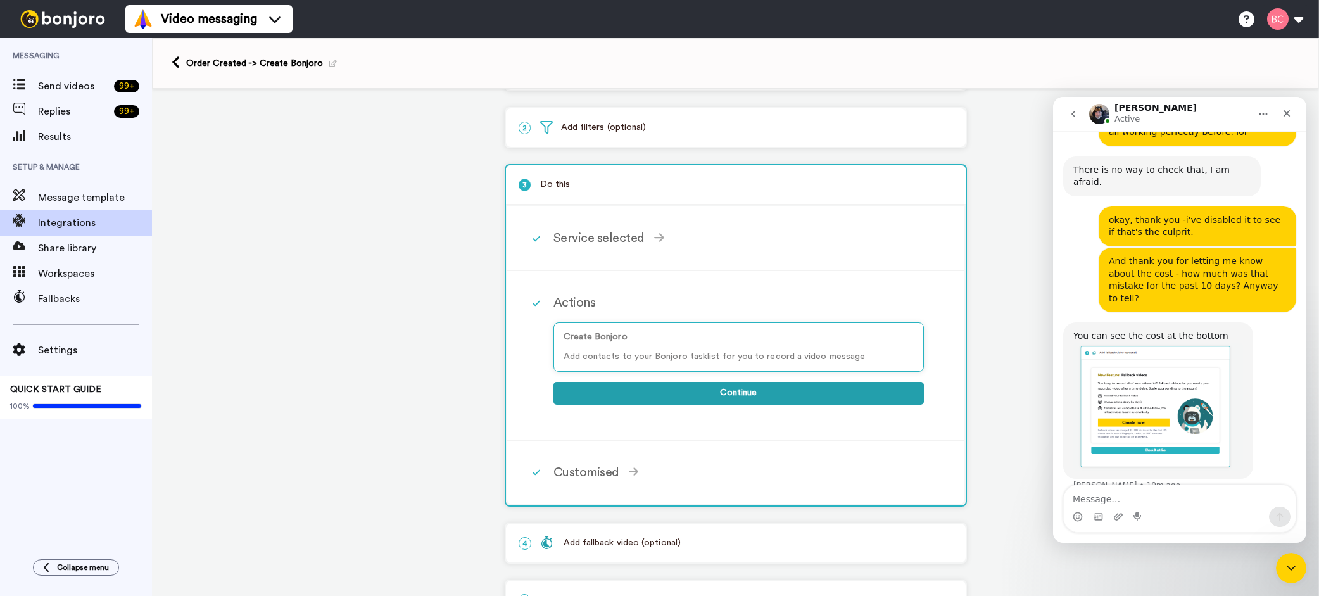
scroll to position [56, 0]
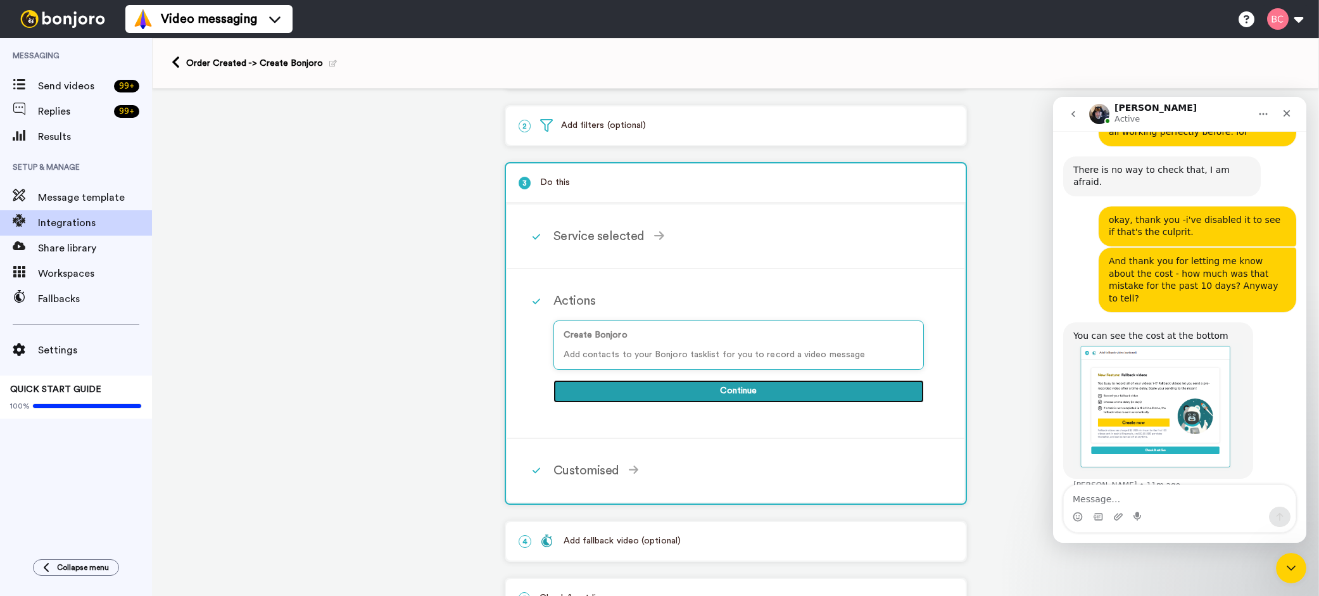
click at [713, 391] on button "Continue" at bounding box center [738, 391] width 370 height 23
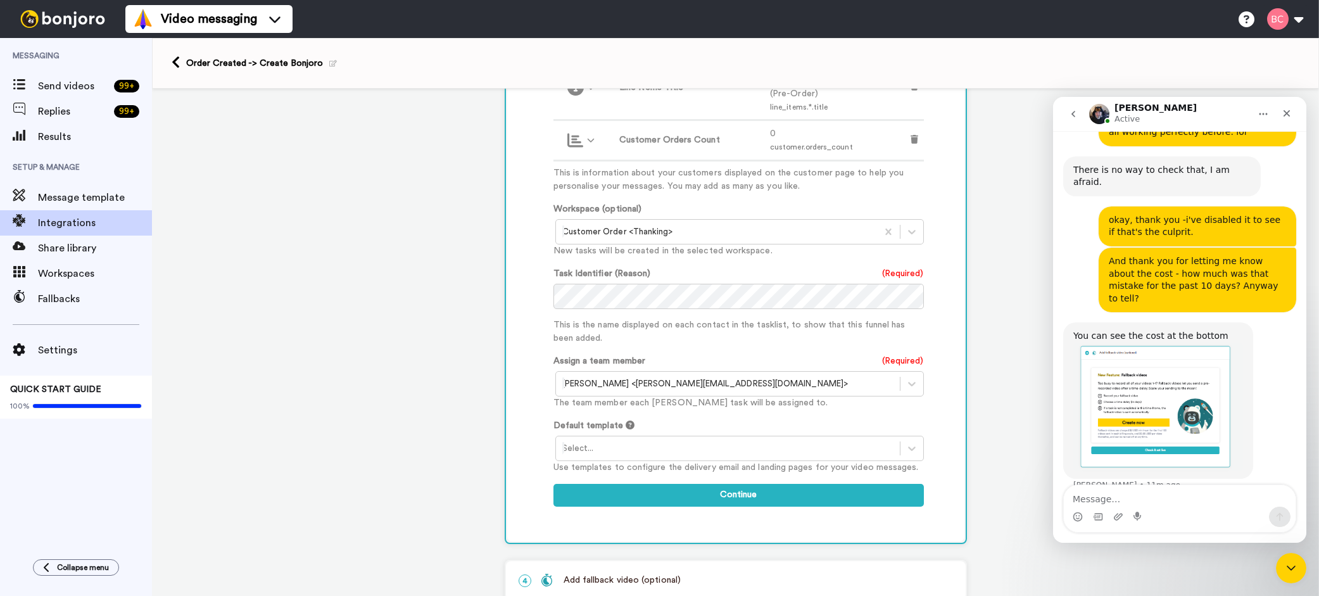
scroll to position [488, 0]
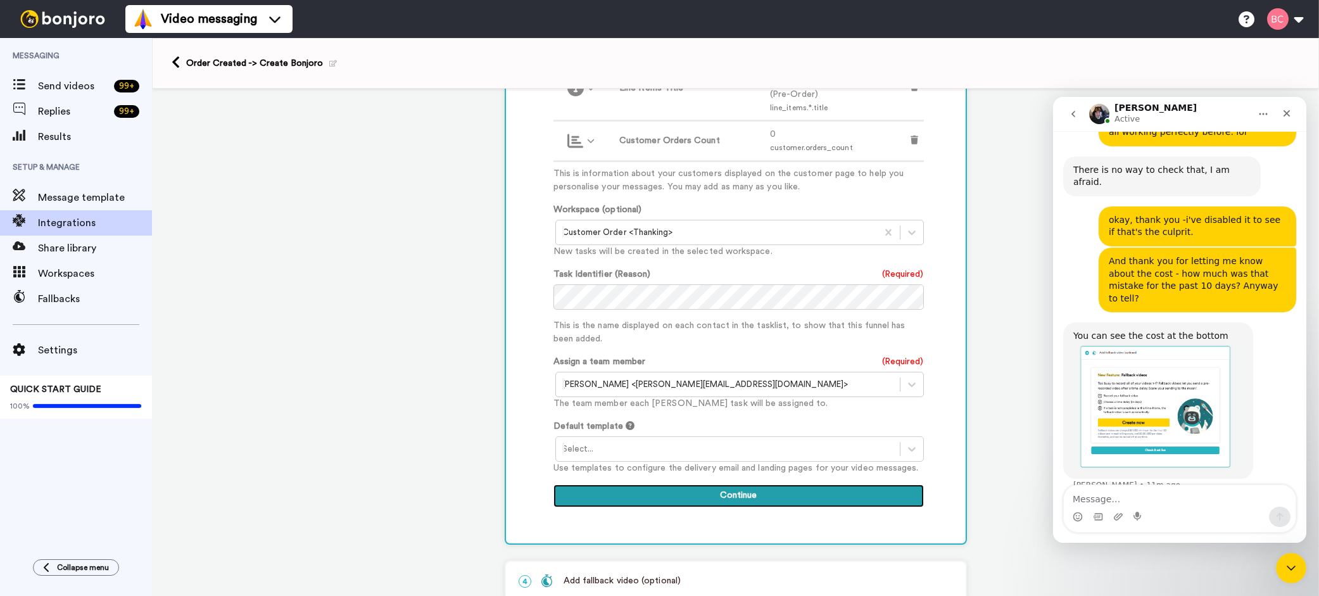
click at [746, 484] on button "Continue" at bounding box center [738, 495] width 370 height 23
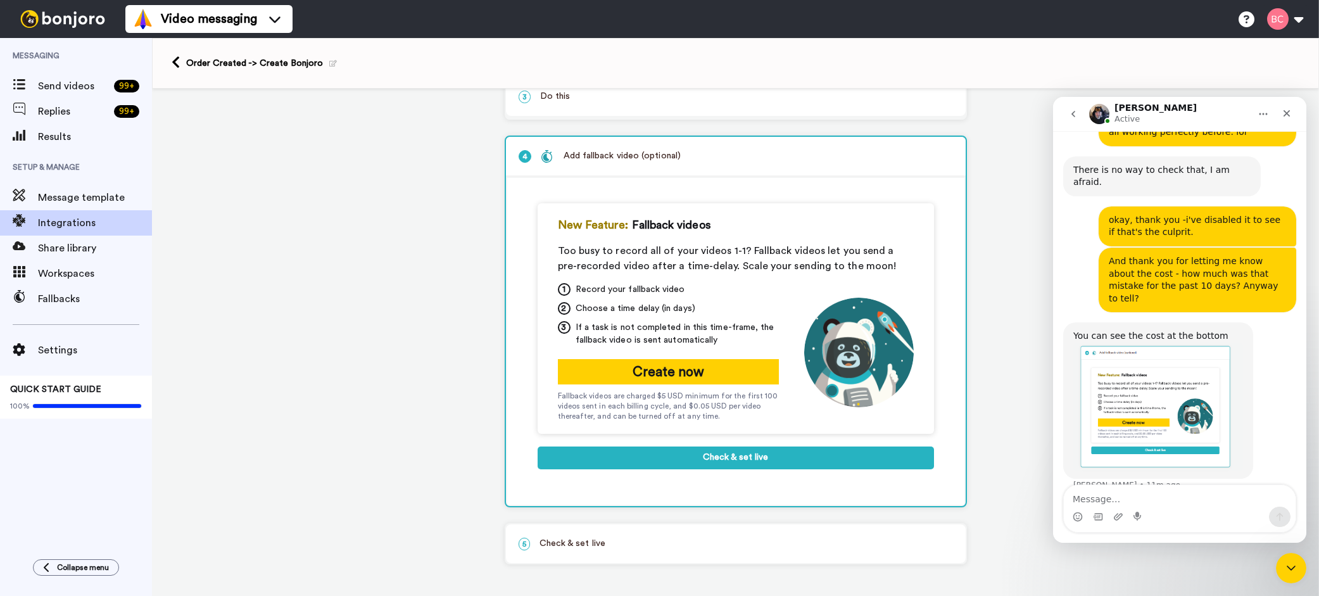
scroll to position [146, 0]
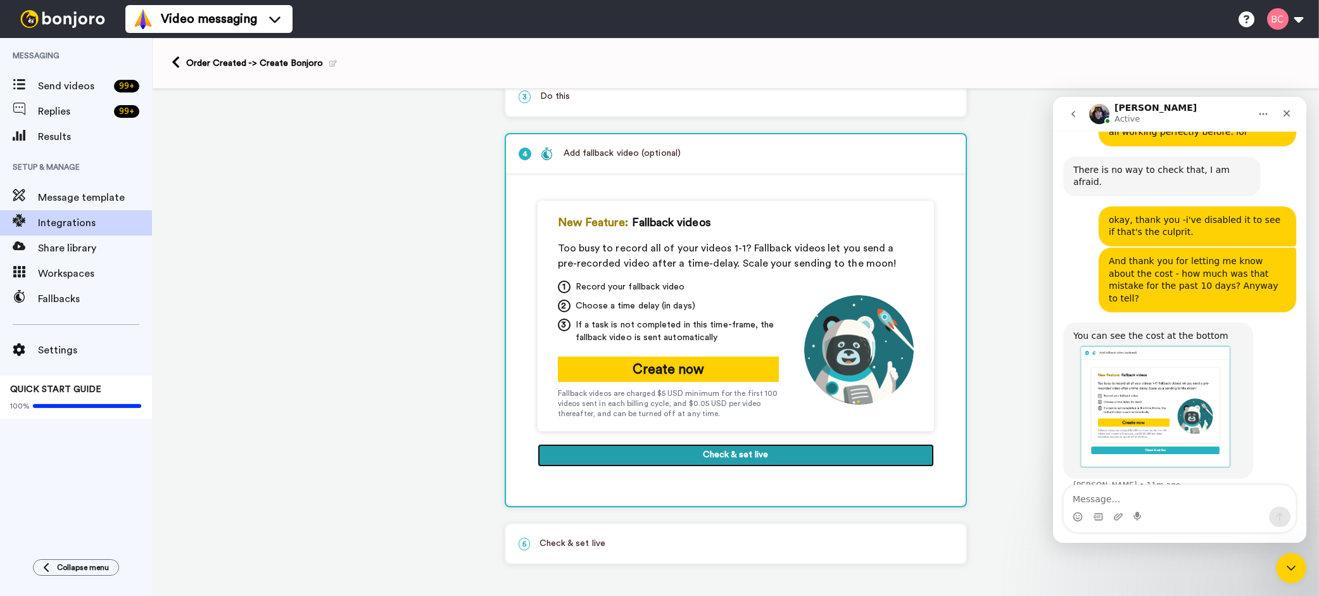
click at [701, 456] on button "Check & set live" at bounding box center [735, 455] width 396 height 23
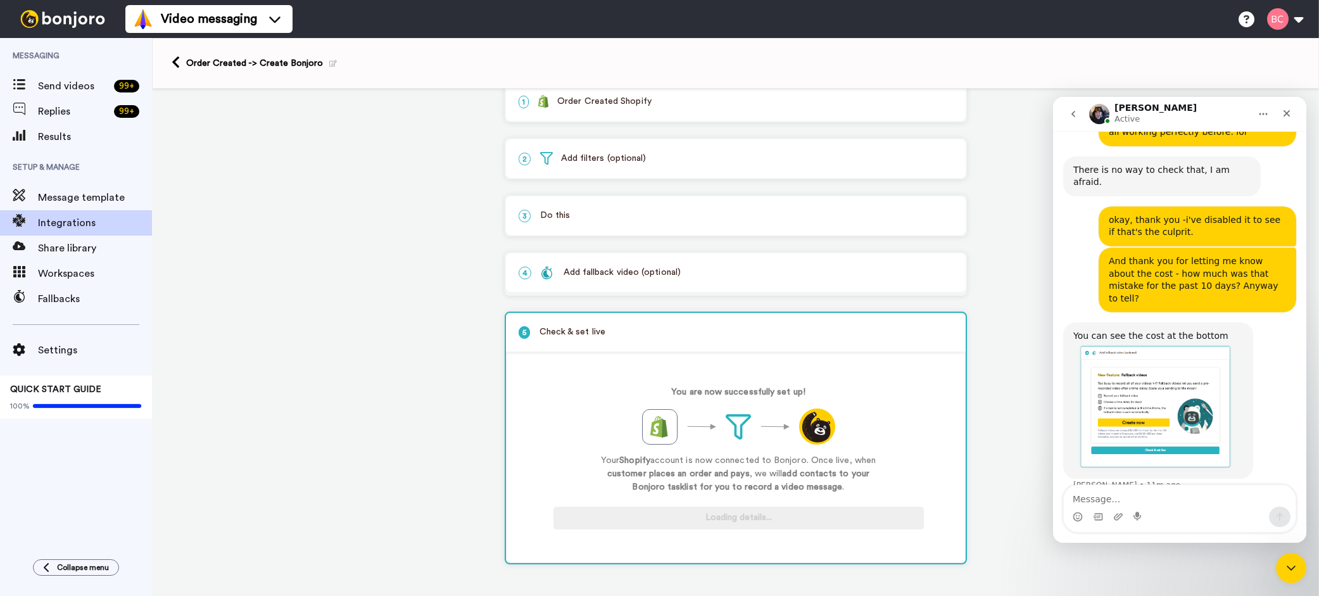
scroll to position [27, 0]
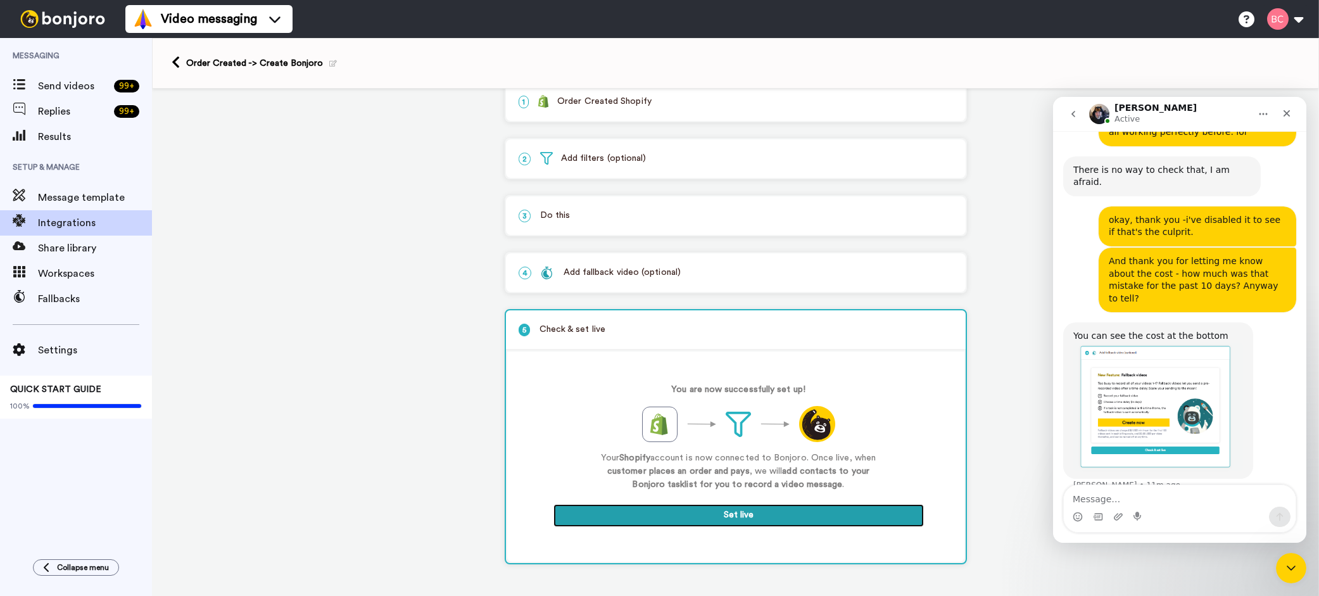
click at [737, 513] on button "Set live" at bounding box center [738, 515] width 370 height 23
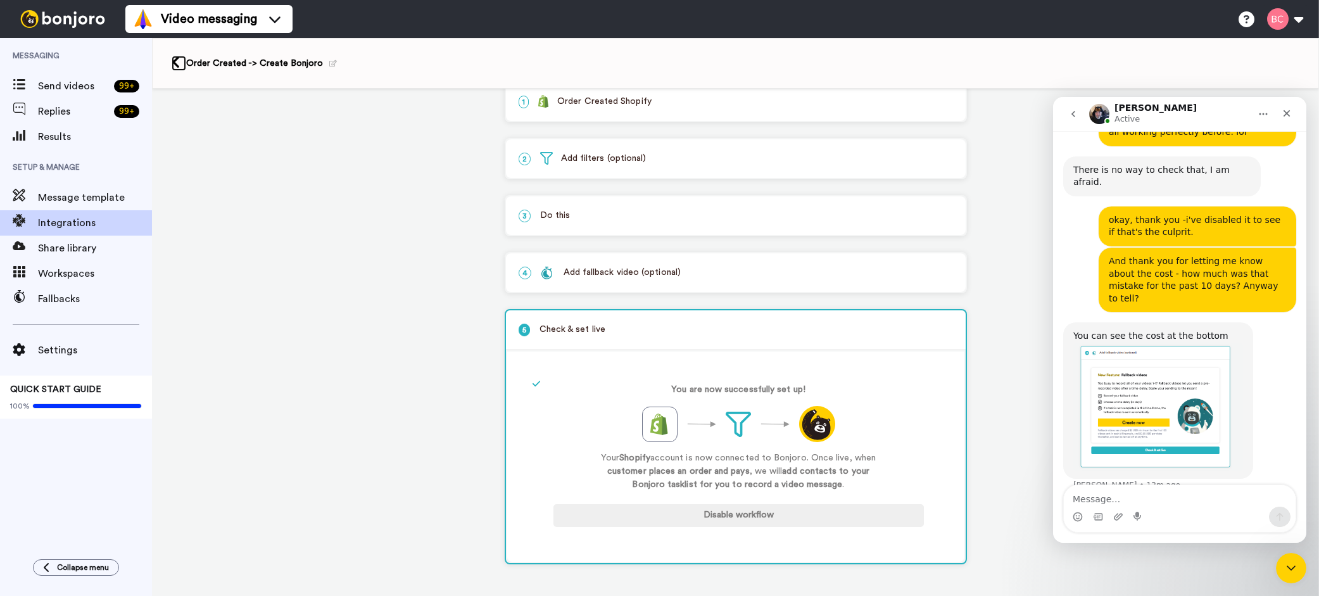
click at [174, 66] on icon at bounding box center [176, 62] width 8 height 13
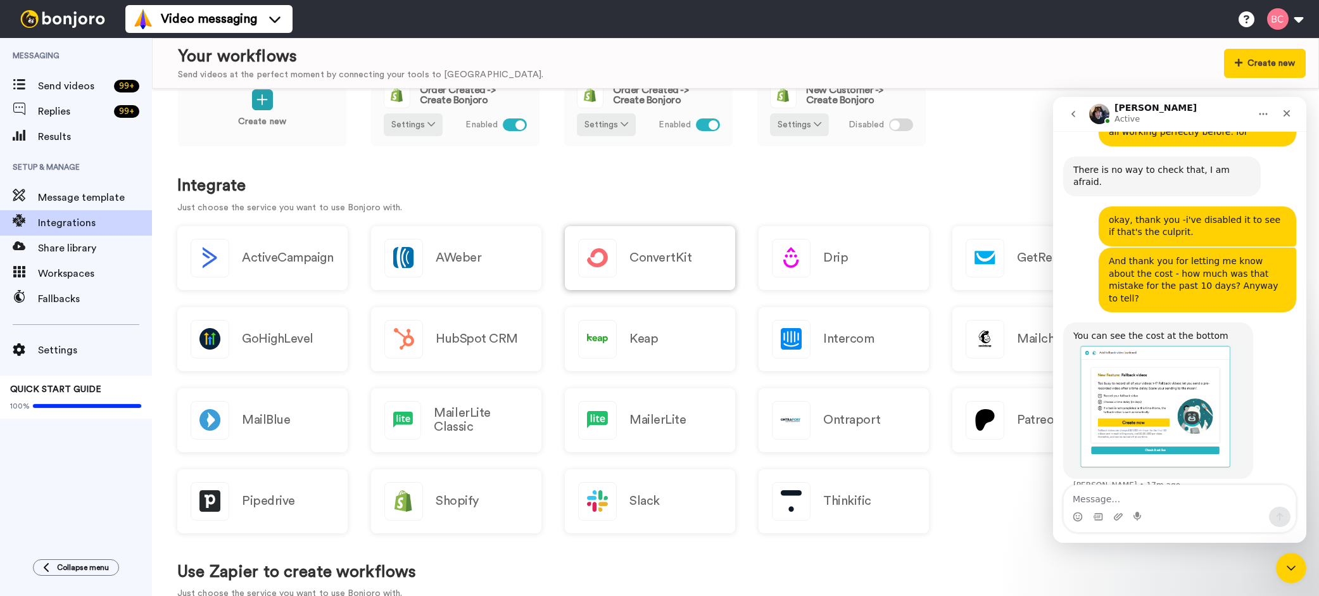
scroll to position [53, 0]
